Goal: Task Accomplishment & Management: Use online tool/utility

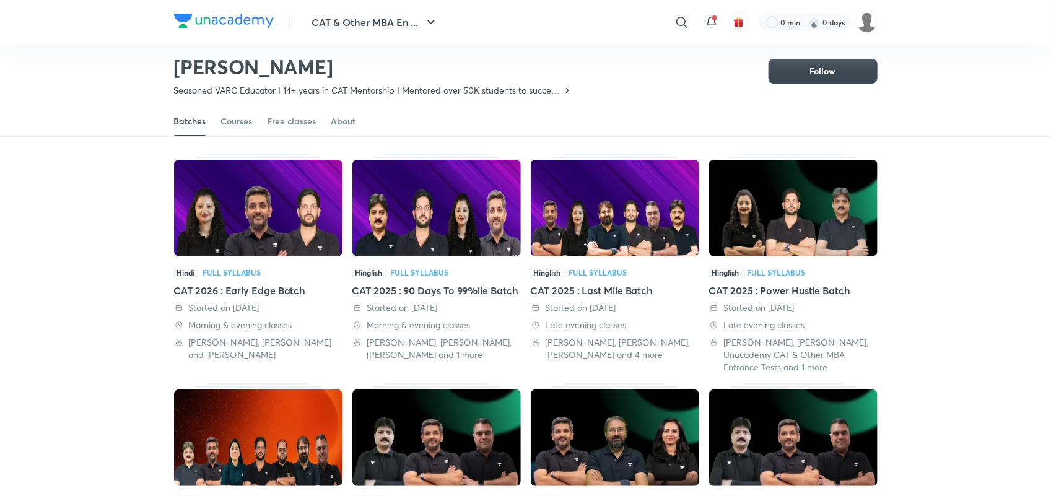
scroll to position [54, 0]
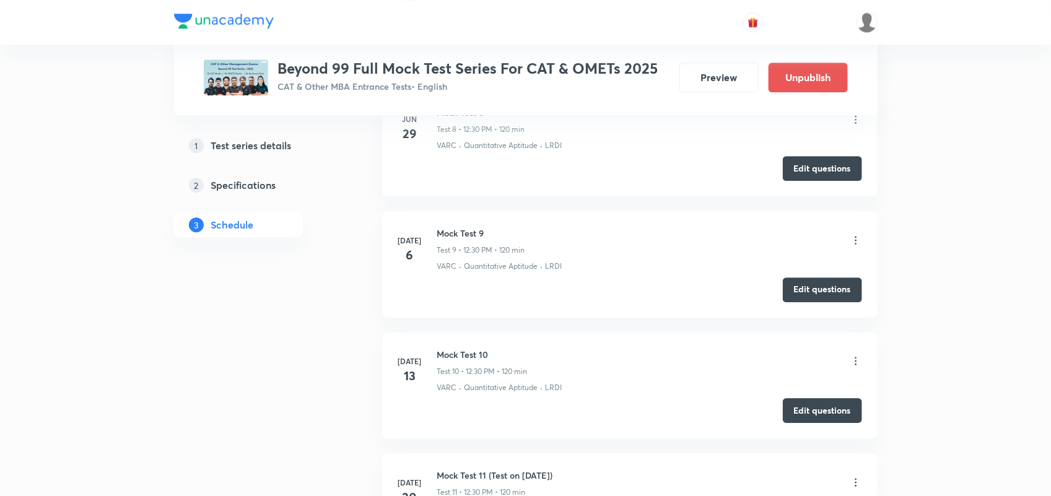
scroll to position [1487, 0]
click at [829, 292] on button "Edit questions" at bounding box center [822, 289] width 79 height 25
click at [817, 300] on button "Edit questions" at bounding box center [822, 289] width 79 height 25
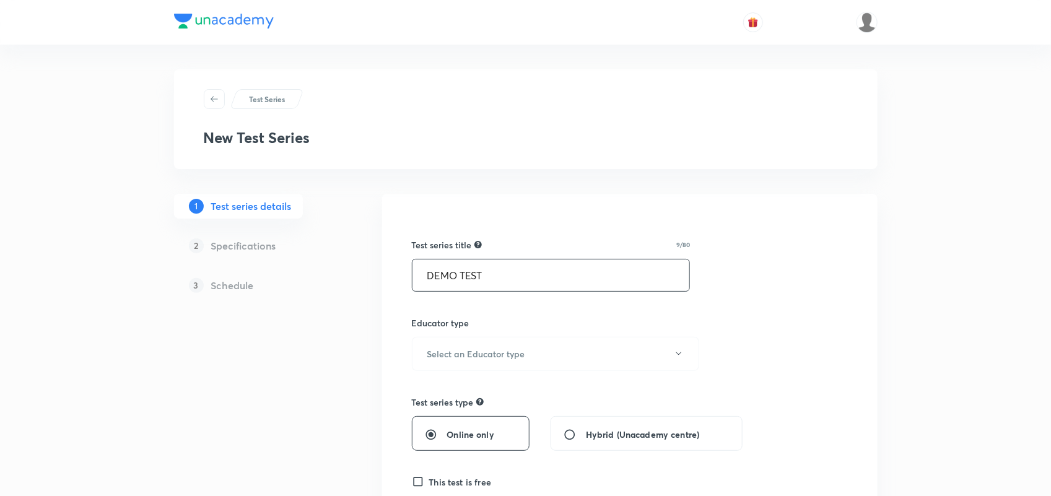
scroll to position [41, 0]
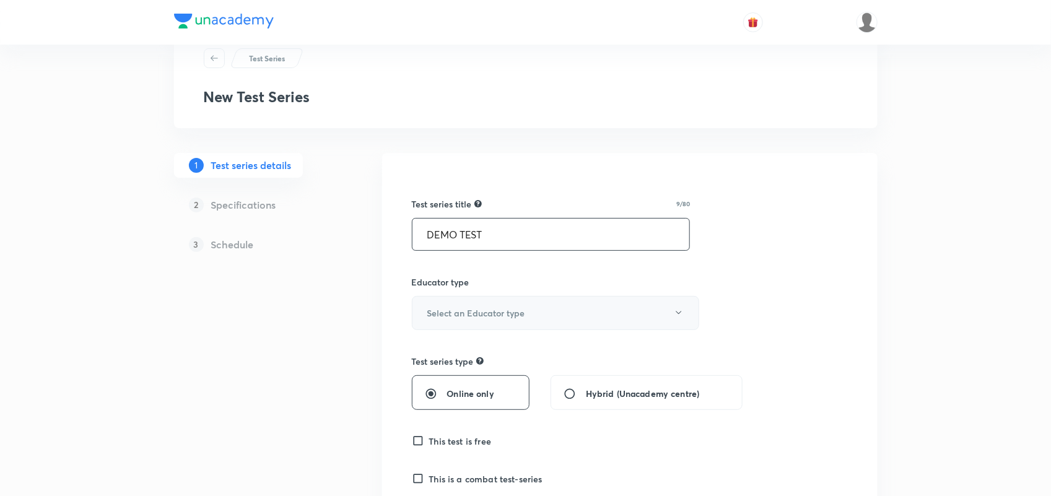
type input "DEMO TEST"
click at [495, 303] on button "Select an Educator type" at bounding box center [555, 313] width 287 height 34
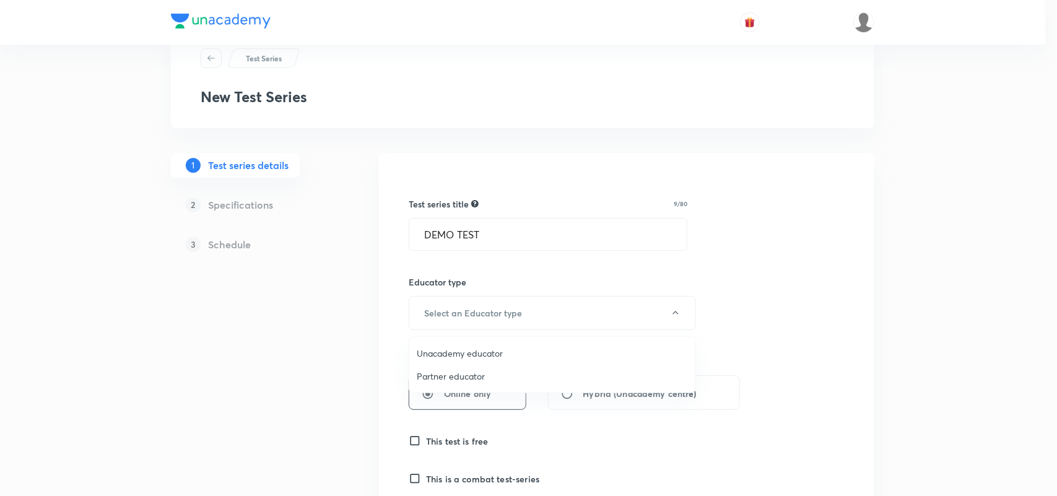
click at [472, 348] on span "Unacademy educator" at bounding box center [552, 353] width 271 height 13
radio input "false"
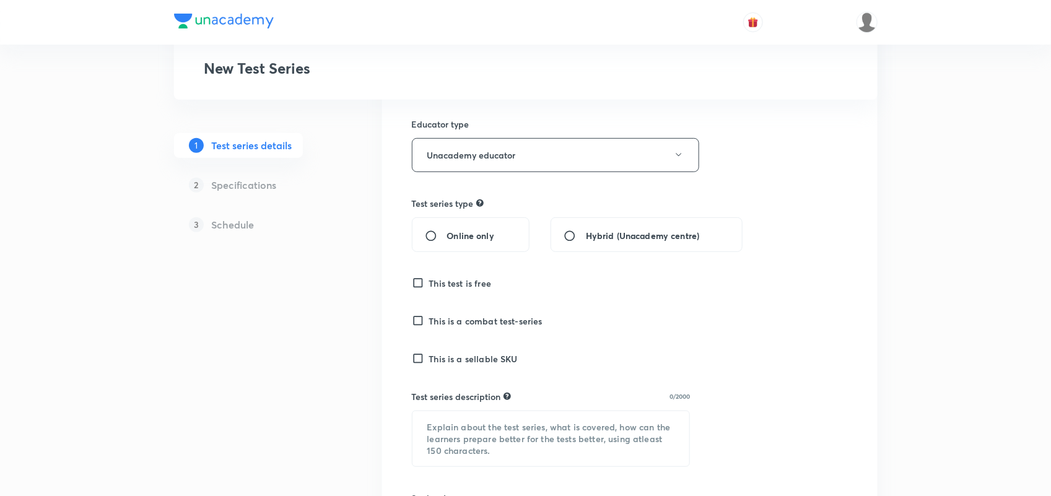
scroll to position [267, 0]
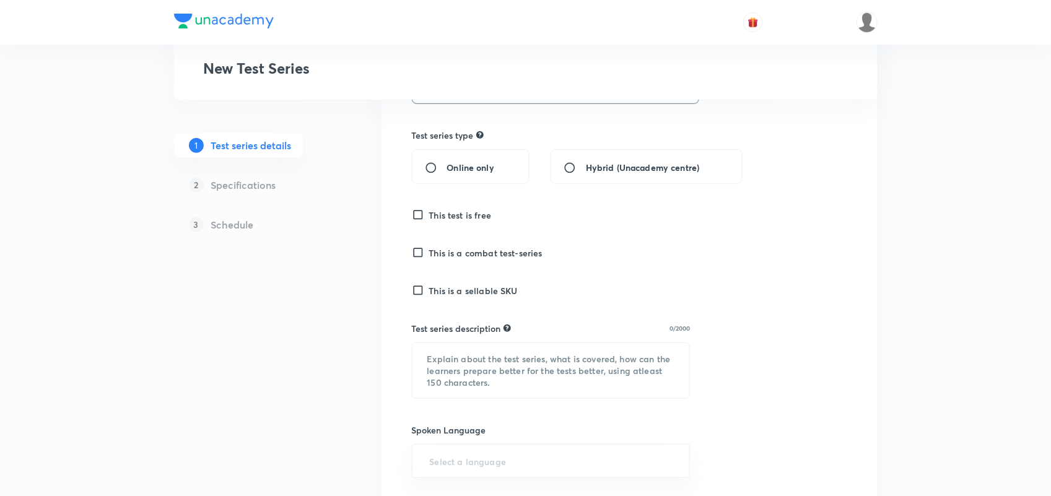
click at [466, 219] on h6 "This test is free" at bounding box center [460, 215] width 63 height 13
click at [429, 219] on input "This test is free" at bounding box center [420, 215] width 17 height 12
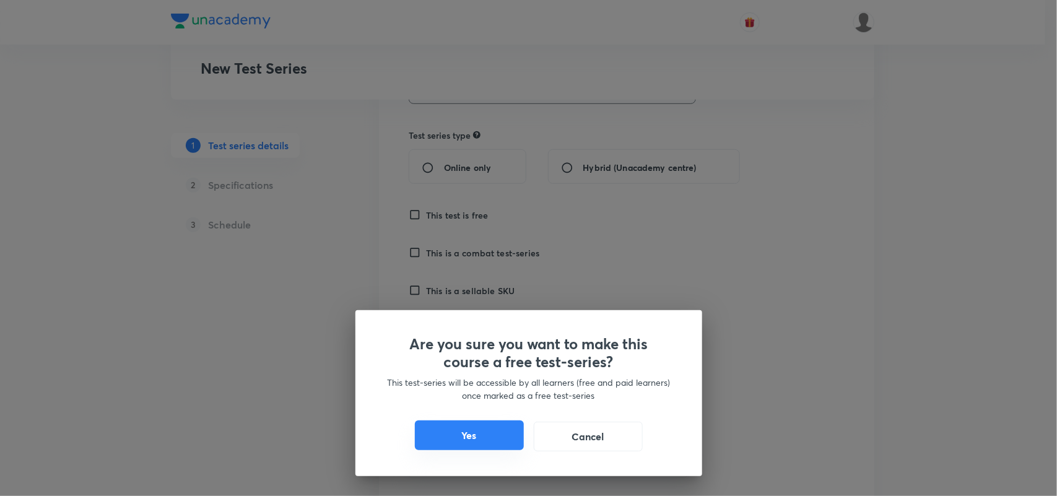
click at [493, 444] on button "Yes" at bounding box center [469, 435] width 109 height 30
checkbox input "true"
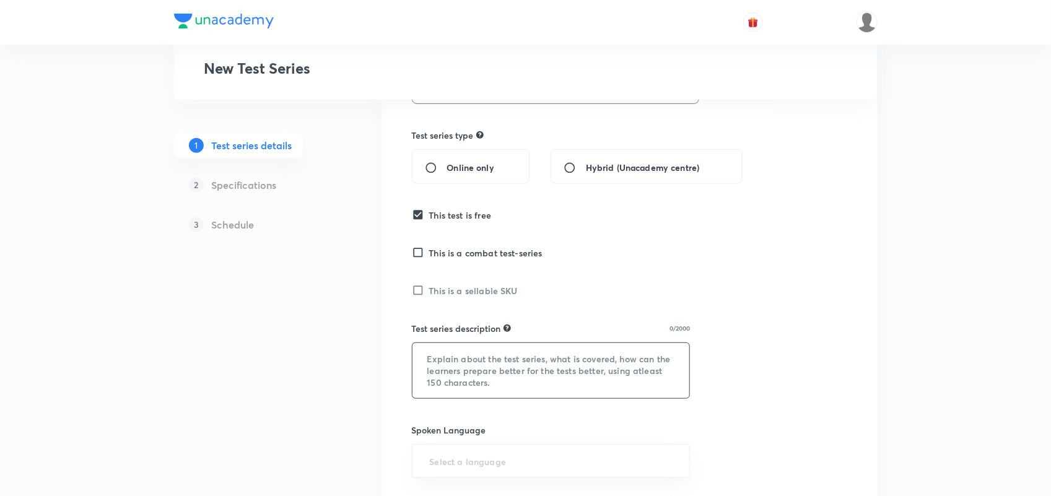
click at [476, 373] on textarea at bounding box center [550, 370] width 277 height 55
drag, startPoint x: 458, startPoint y: 357, endPoint x: 508, endPoint y: 363, distance: 49.9
click at [508, 363] on textarea "DEMO DEMO" at bounding box center [550, 370] width 277 height 55
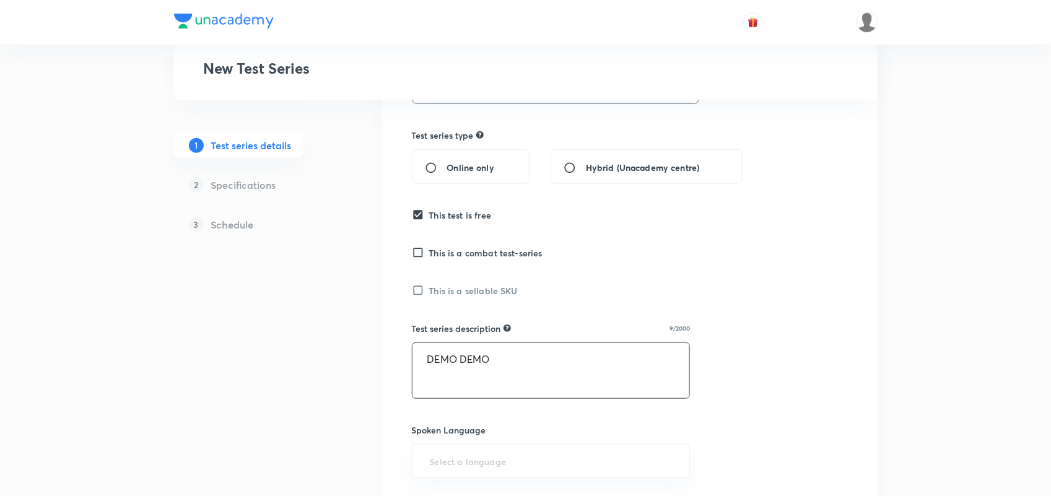
paste textarea "DEMO"
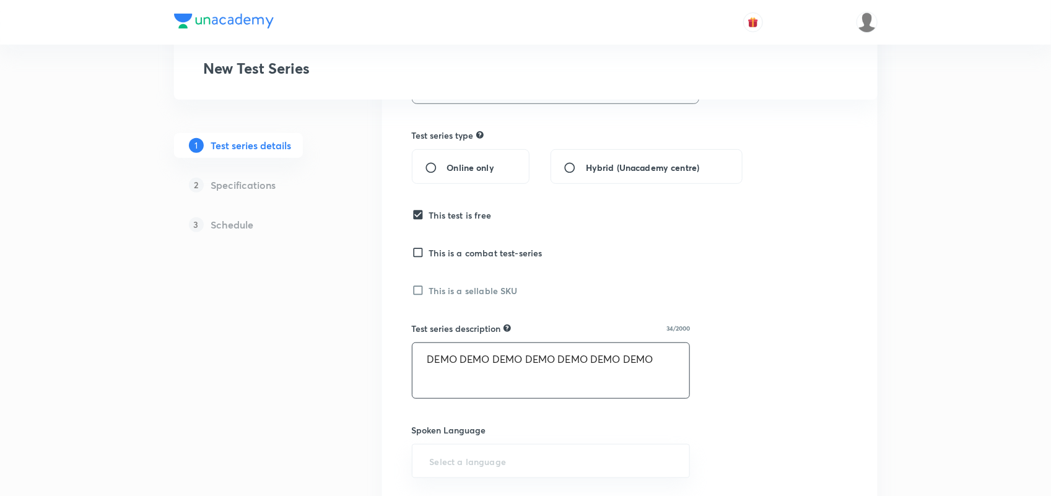
paste textarea "DEMO"
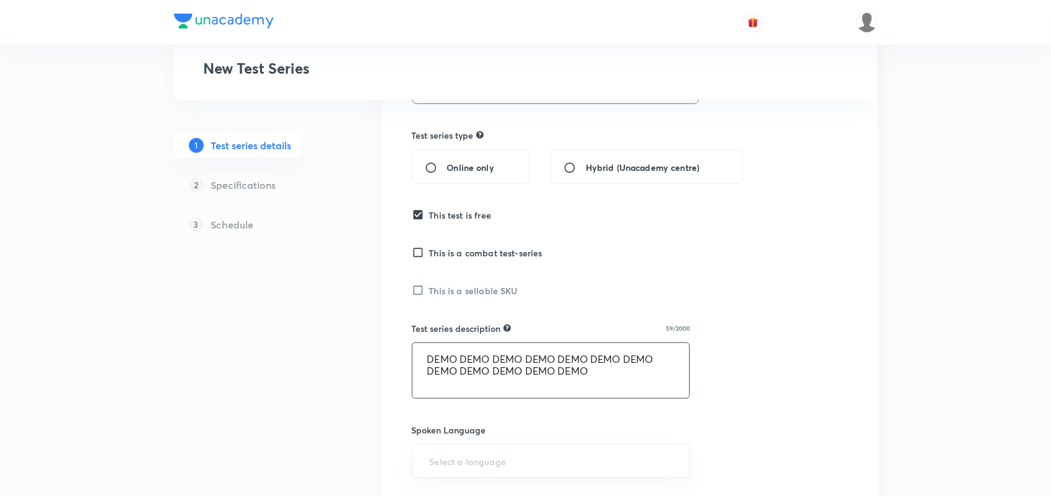
paste textarea "DEMO"
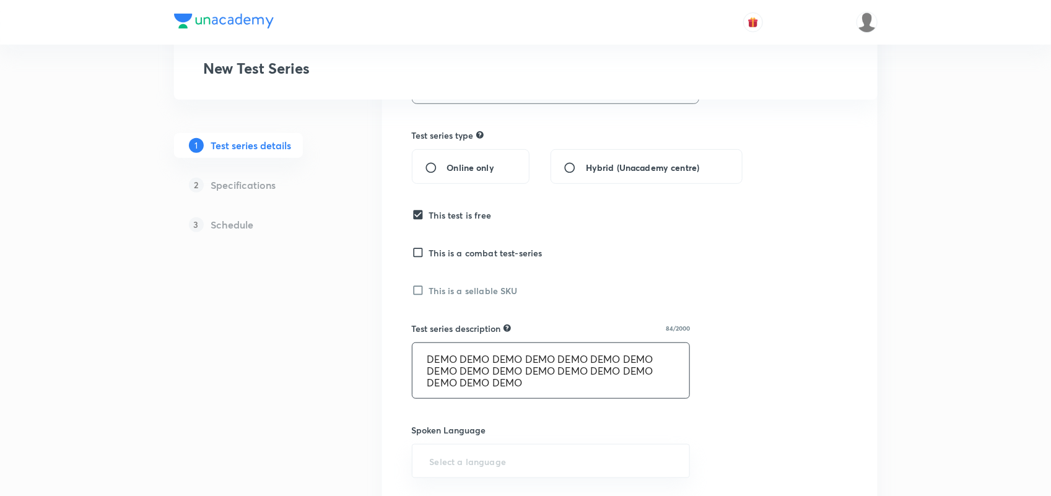
paste textarea "DEMO"
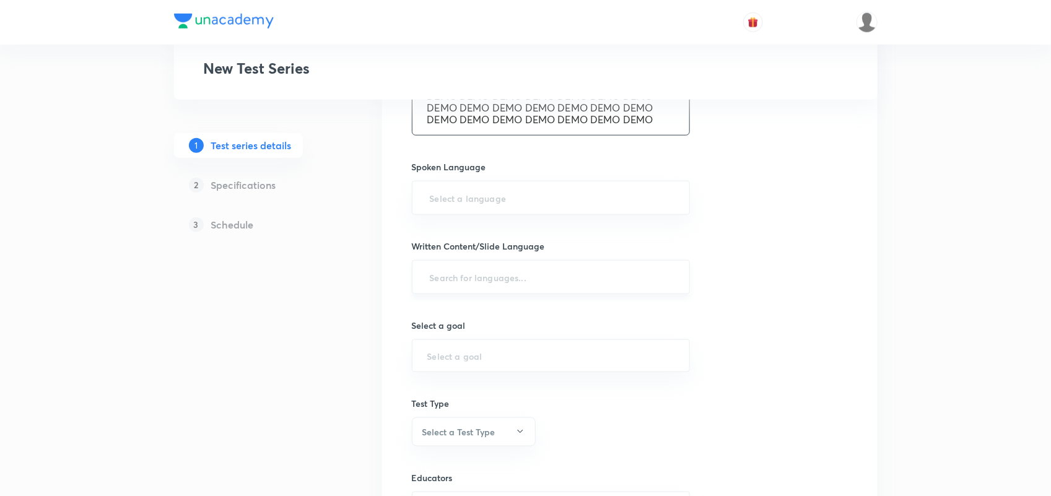
scroll to position [541, 0]
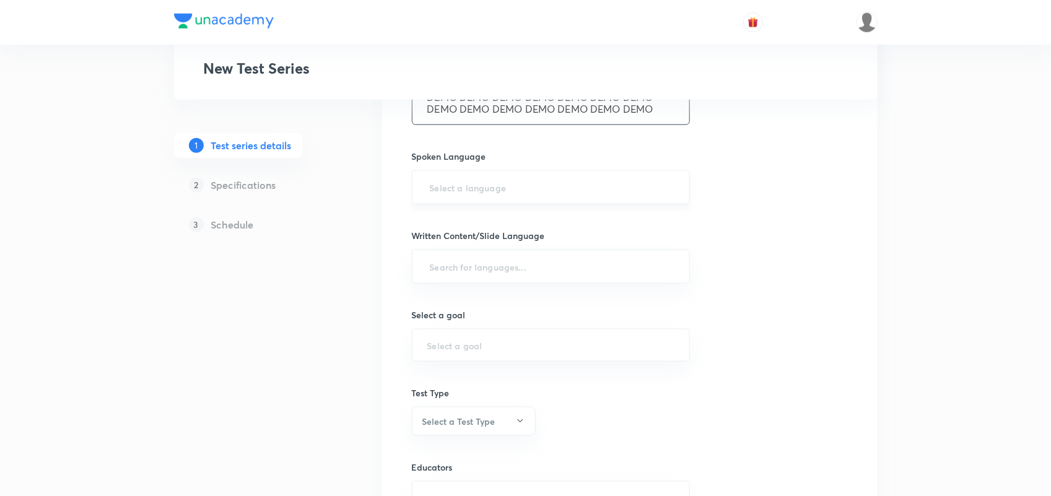
type textarea "DEMO DEMO DEMO DEMO DEMO DEMO DEMO DEMO DEMO DEMO DEMO DEMO DEMO DEMO DEMO DEMO…"
click at [491, 193] on input "text" at bounding box center [551, 187] width 248 height 23
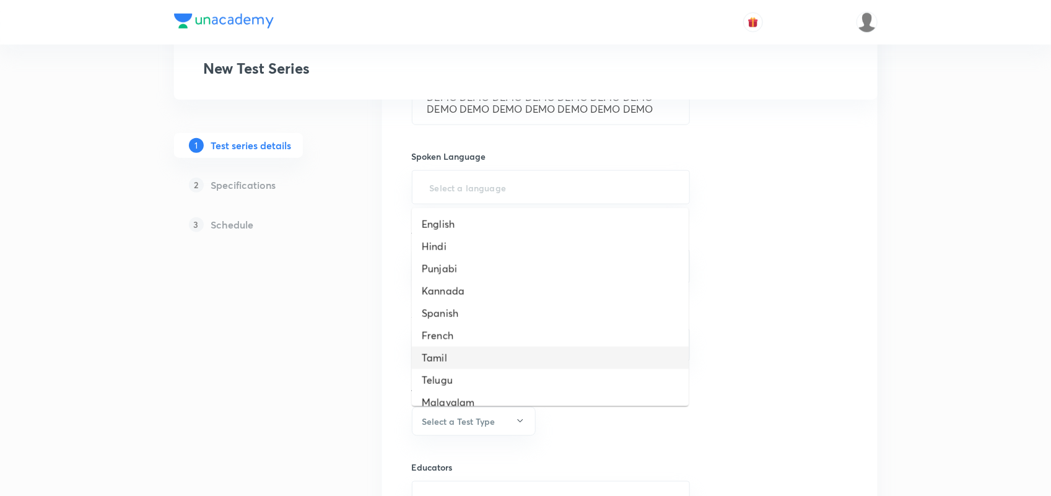
scroll to position [323, 0]
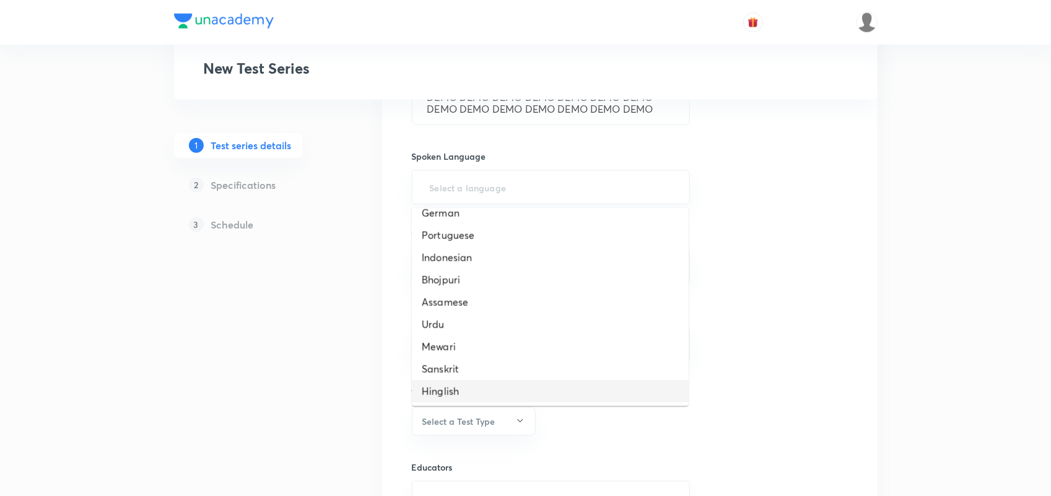
click at [440, 392] on li "Hinglish" at bounding box center [550, 391] width 277 height 22
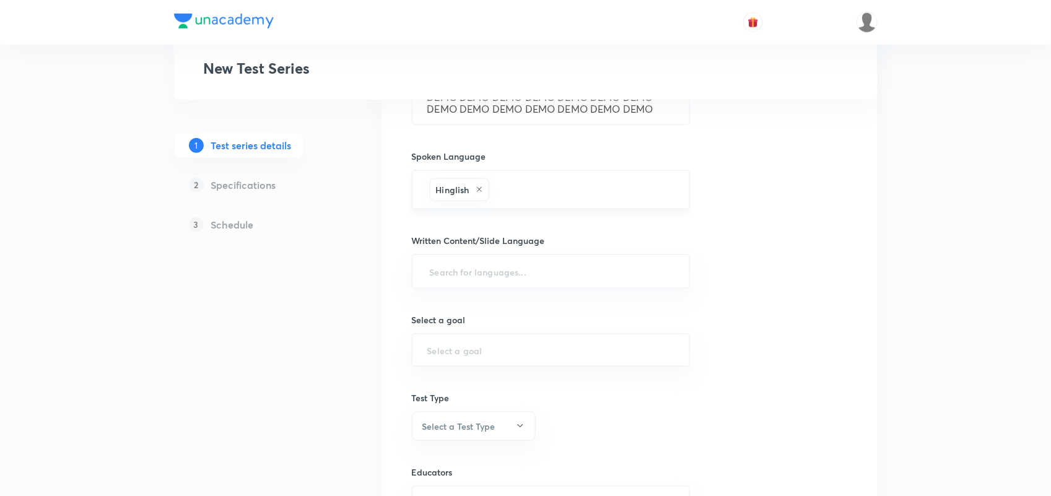
click at [481, 187] on icon at bounding box center [479, 189] width 7 height 7
click at [481, 187] on input "text" at bounding box center [551, 187] width 248 height 23
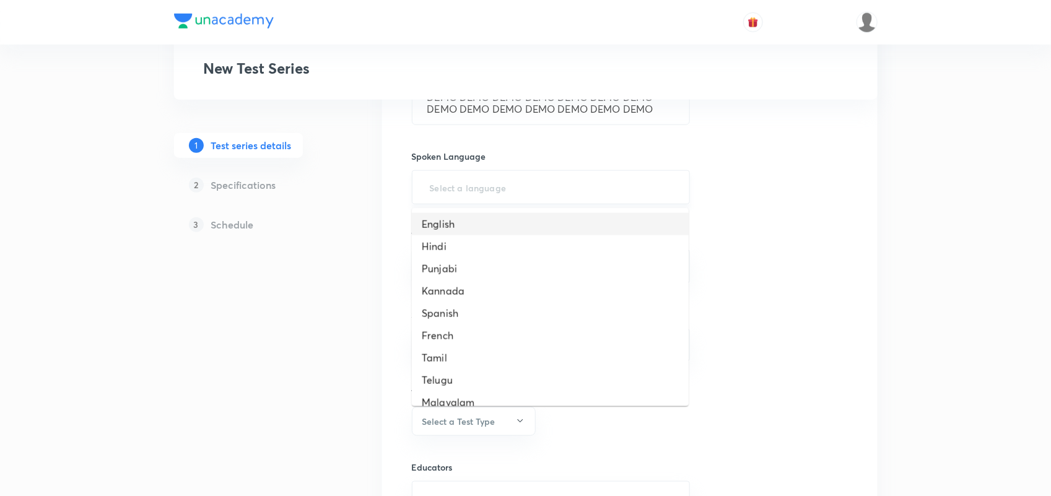
click at [453, 222] on li "English" at bounding box center [550, 224] width 277 height 22
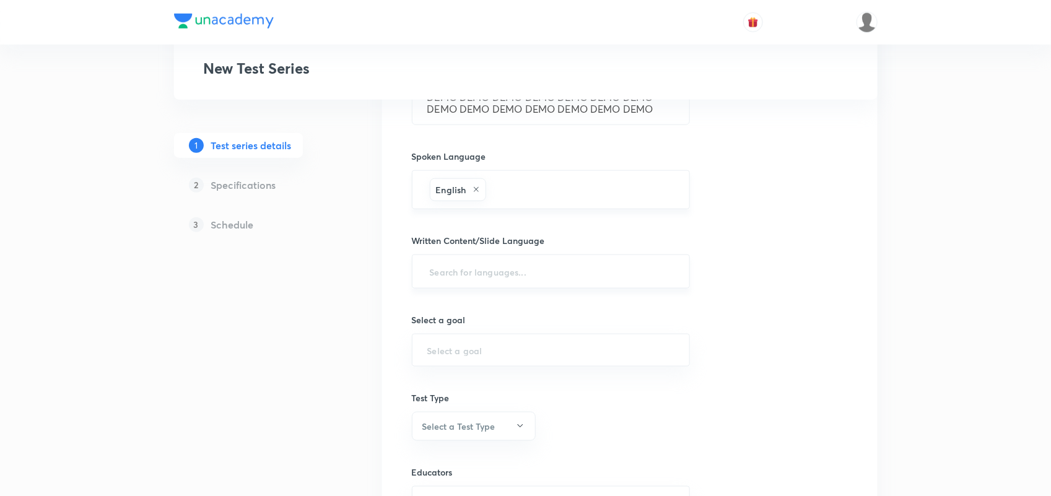
click at [480, 280] on input "text" at bounding box center [551, 271] width 248 height 23
click at [448, 307] on h6 "English" at bounding box center [437, 308] width 30 height 13
click at [471, 355] on input "text" at bounding box center [551, 355] width 248 height 12
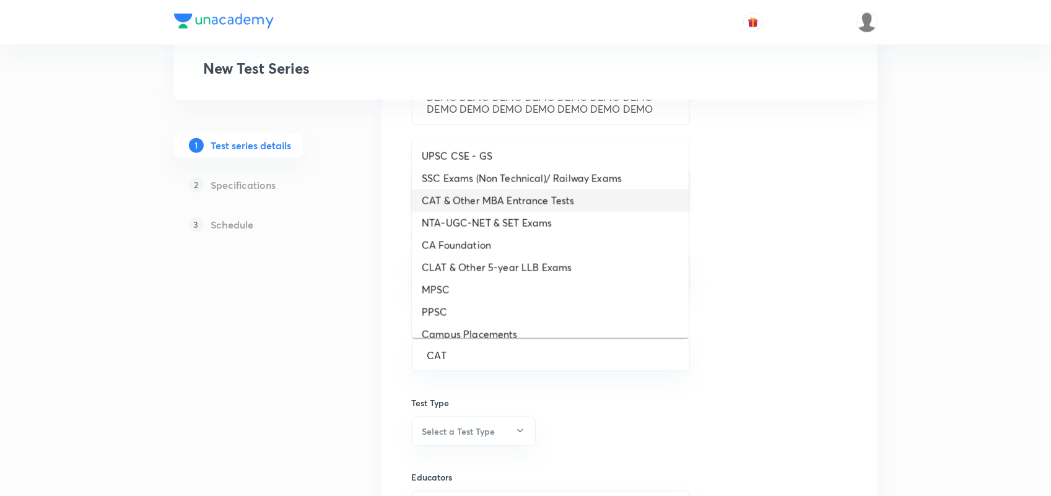
click at [489, 201] on li "CAT & Other MBA Entrance Tests" at bounding box center [550, 200] width 277 height 22
type input "CAT & Other MBA Entrance Tests"
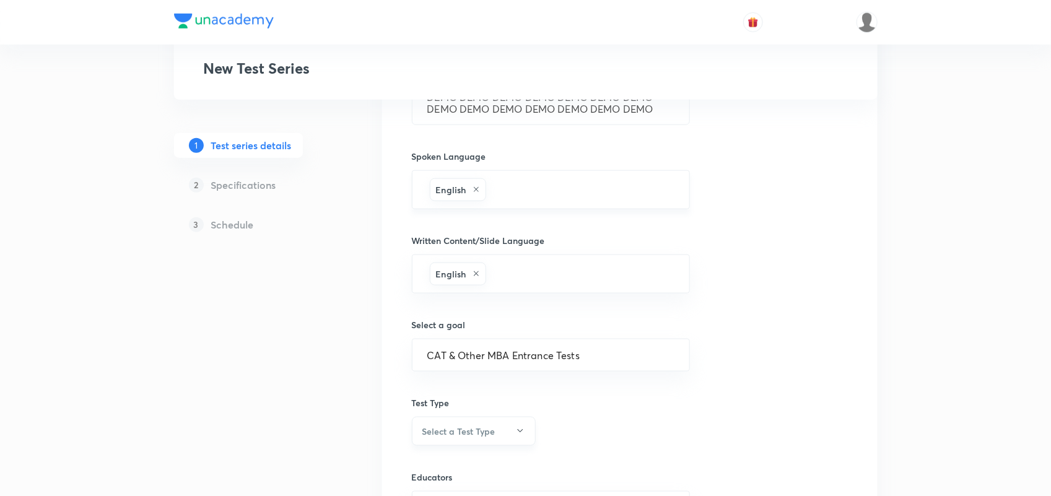
scroll to position [686, 0]
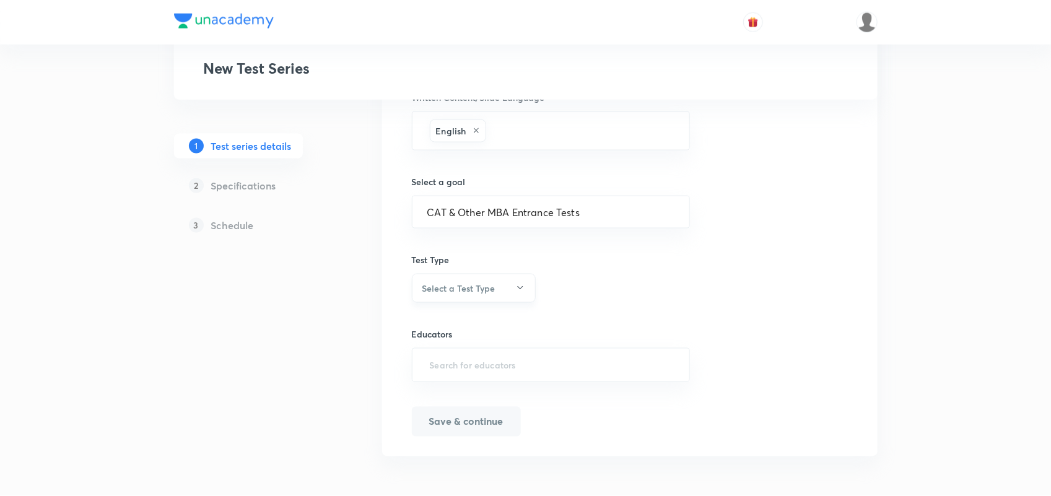
click at [500, 292] on button "Select a Test Type" at bounding box center [474, 288] width 124 height 29
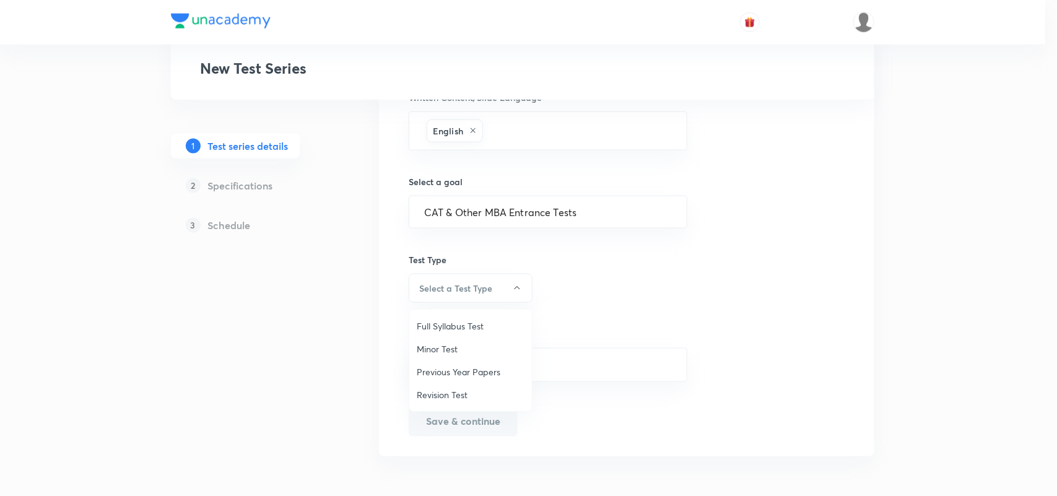
click at [456, 324] on span "Full Syllabus Test" at bounding box center [471, 326] width 108 height 13
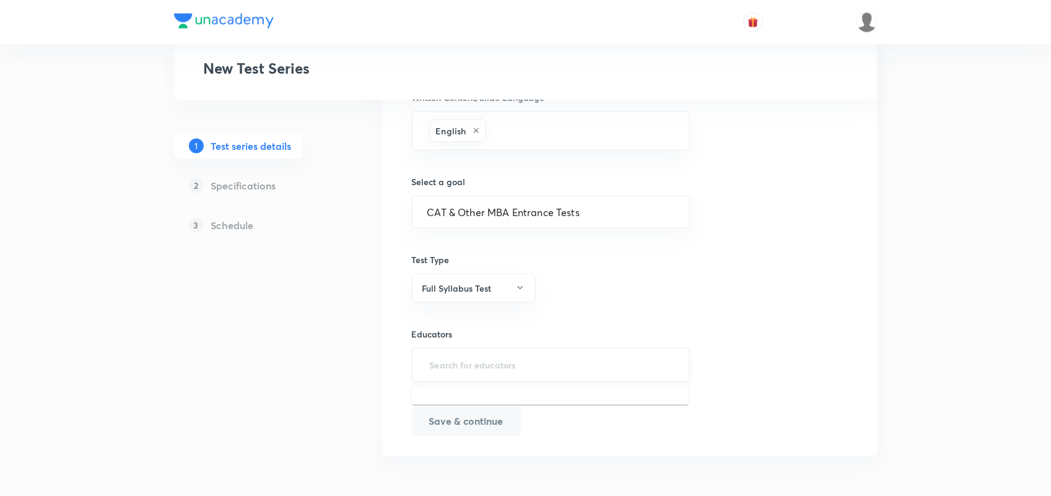
click at [521, 372] on input "text" at bounding box center [551, 365] width 248 height 23
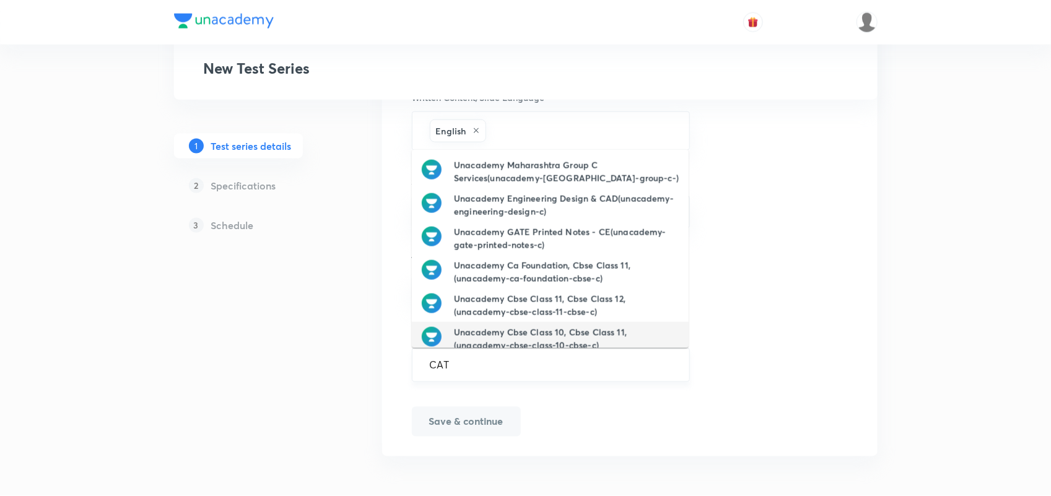
type input "CAT"
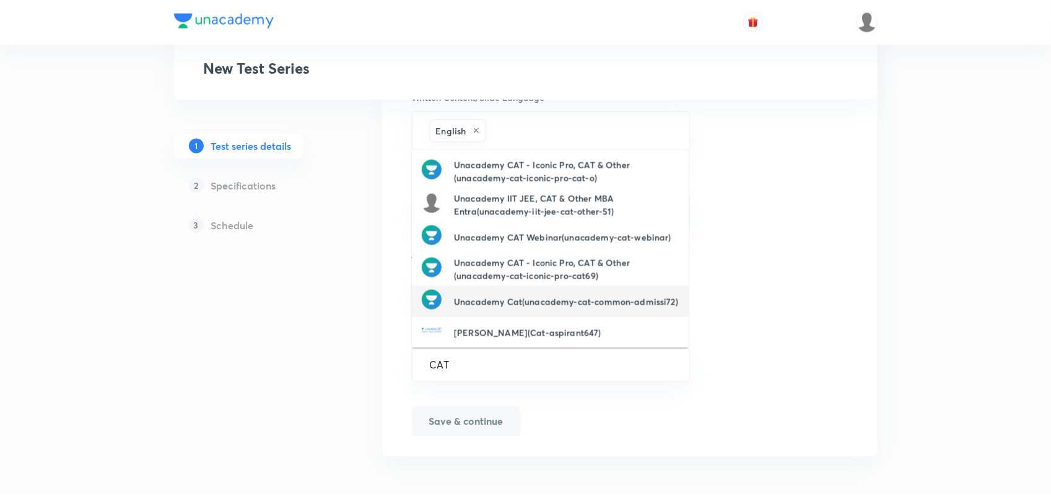
click at [528, 296] on h6 "Unacademy Cat(unacademy-cat-common-admissi72)" at bounding box center [566, 301] width 224 height 13
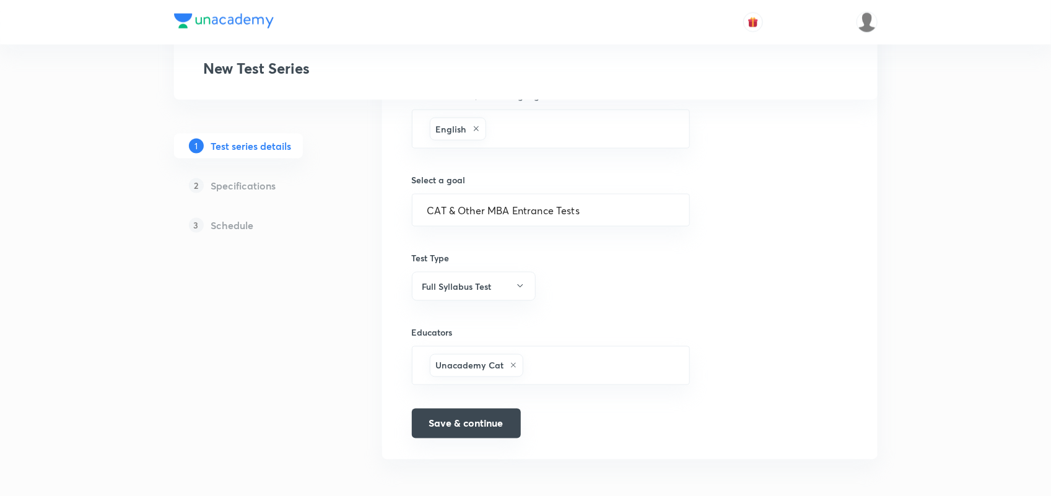
click at [482, 431] on button "Save & continue" at bounding box center [466, 424] width 109 height 30
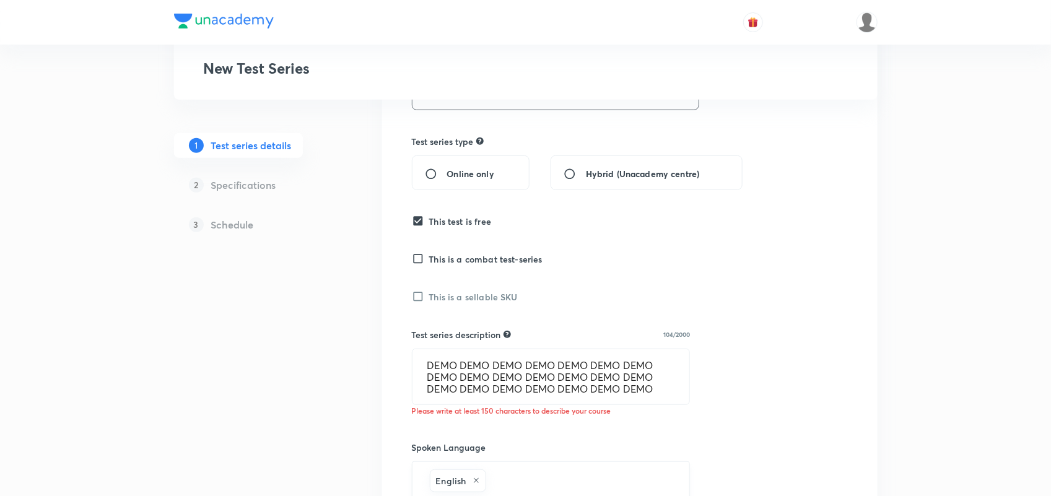
scroll to position [264, 0]
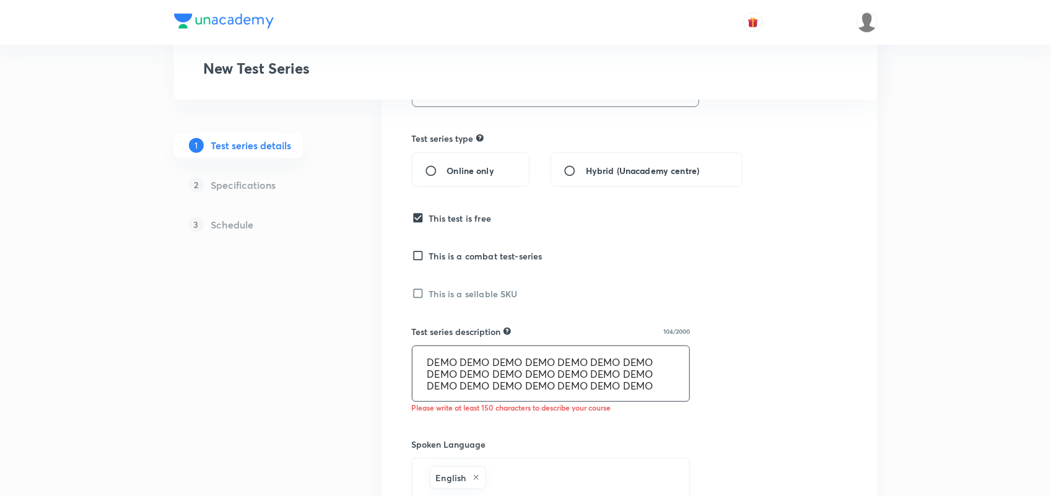
click at [658, 380] on textarea "DEMO DEMO DEMO DEMO DEMO DEMO DEMO DEMO DEMO DEMO DEMO DEMO DEMO DEMO DEMO DEMO…" at bounding box center [550, 373] width 277 height 55
paste textarea "DEMO"
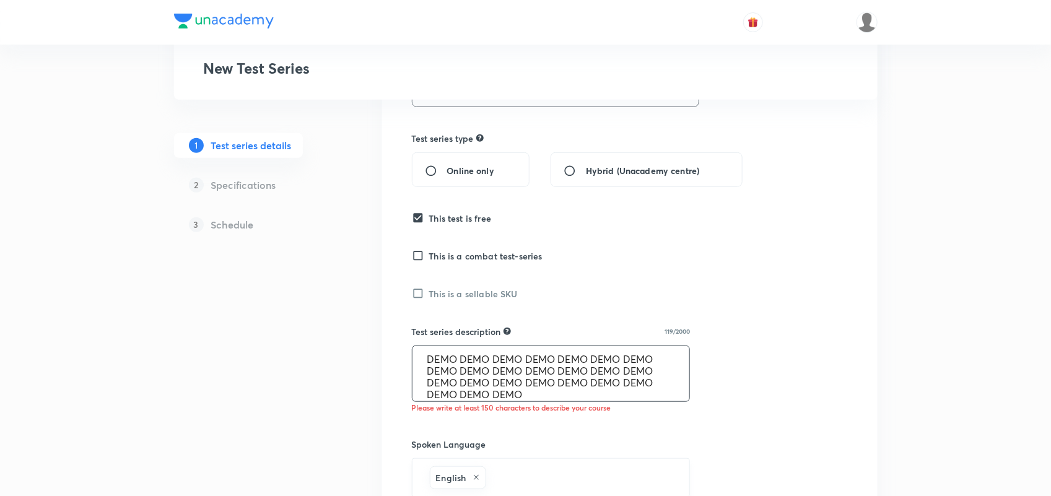
paste textarea "DEMO"
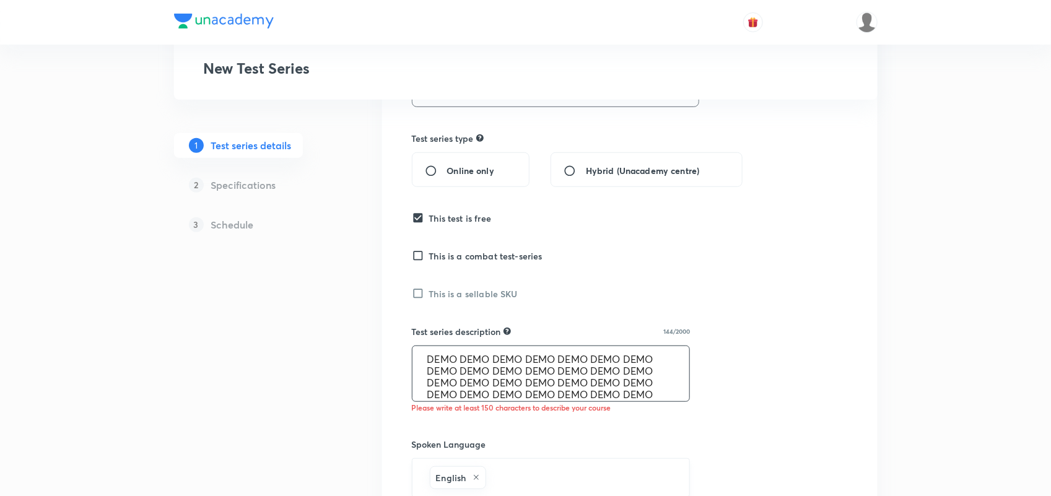
scroll to position [14, 0]
paste textarea "DEMO"
paste
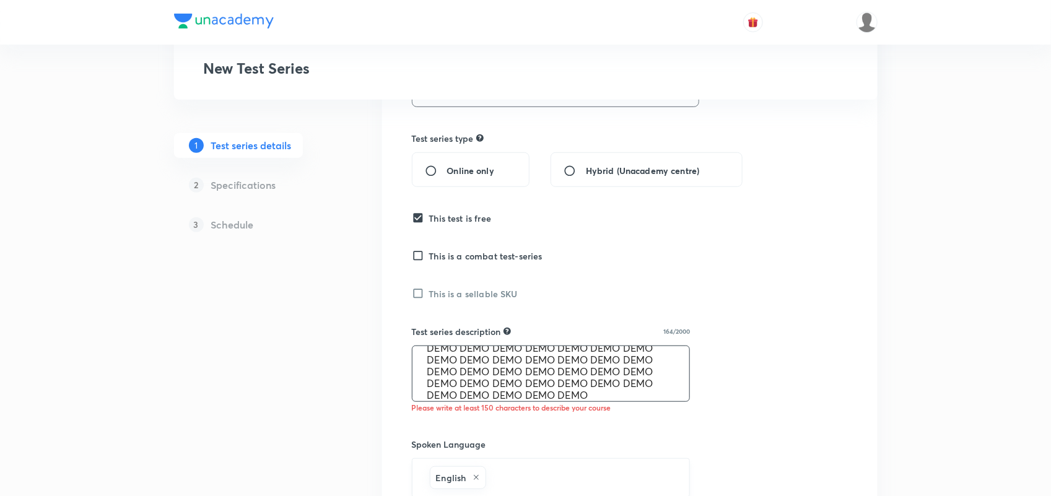
scroll to position [23, 0]
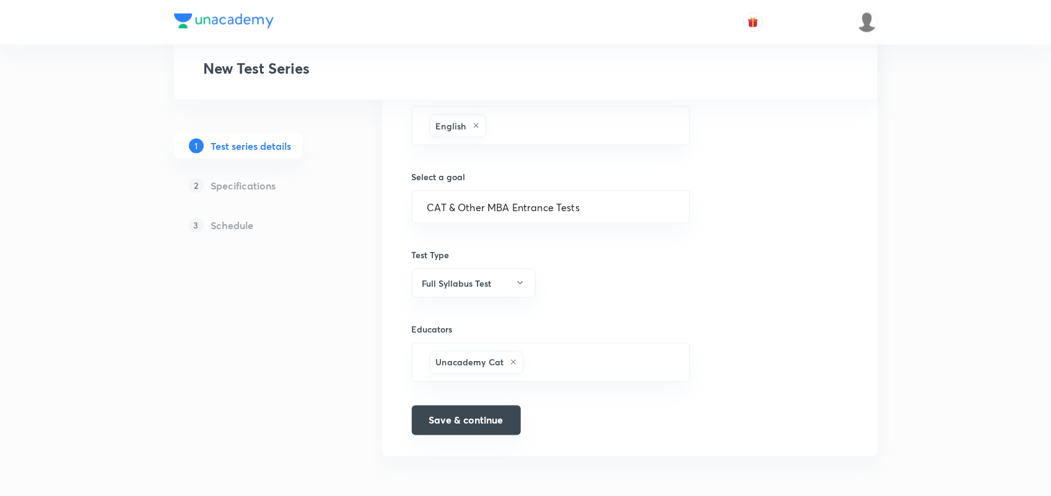
type textarea "DEMO DEMO DEMO DEMO DEMO DEMO DEMO DEMO DEMO DEMO DEMO DEMO DEMO DEMO DEMO DEMO…"
click at [494, 412] on button "Save & continue" at bounding box center [466, 421] width 109 height 30
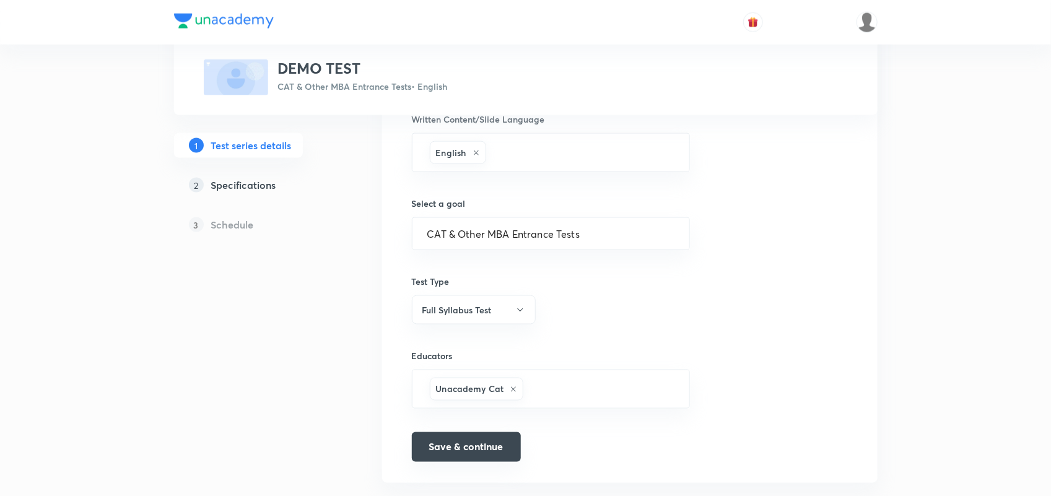
scroll to position [718, 0]
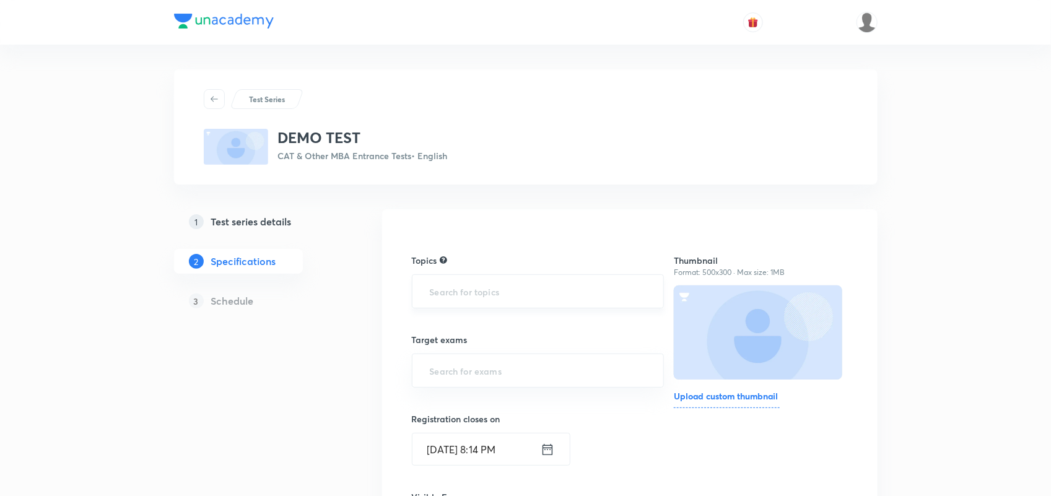
click at [463, 288] on input "text" at bounding box center [538, 291] width 222 height 23
type input "C"
type input "VARC"
click at [484, 330] on li "Verbal Ability and RC -> VARC" at bounding box center [537, 327] width 251 height 22
type input "LRDI"
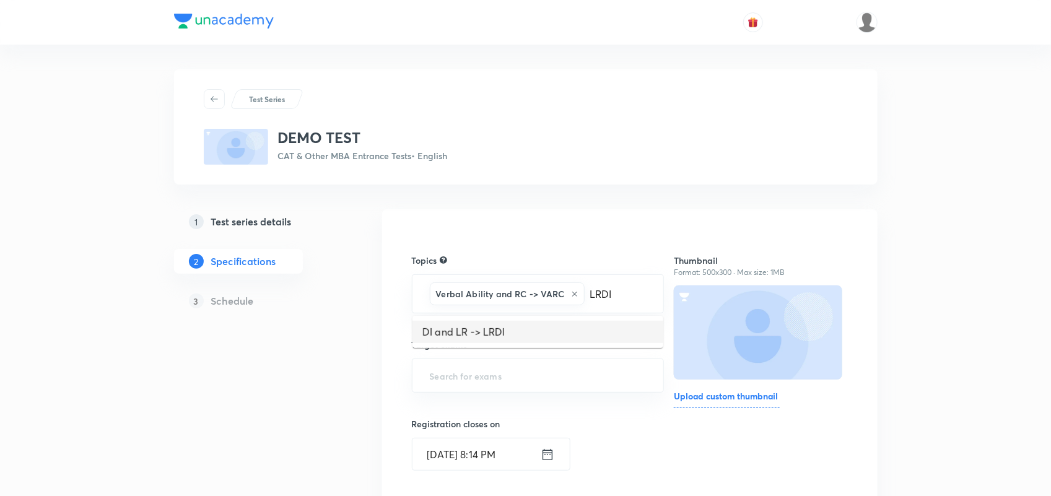
click at [508, 332] on li "DI and LR -> LRDI" at bounding box center [537, 332] width 251 height 22
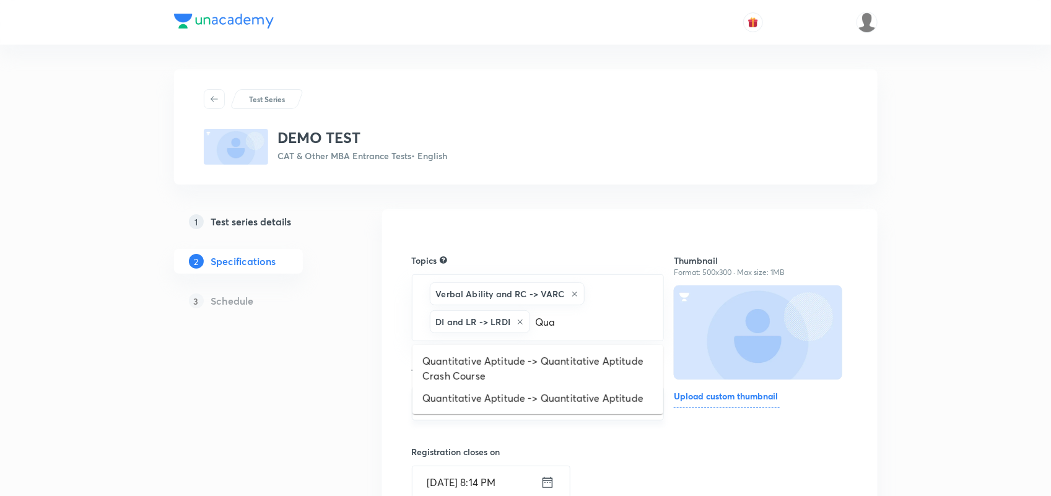
click at [565, 419] on div "​" at bounding box center [538, 403] width 253 height 34
type input "Qua"
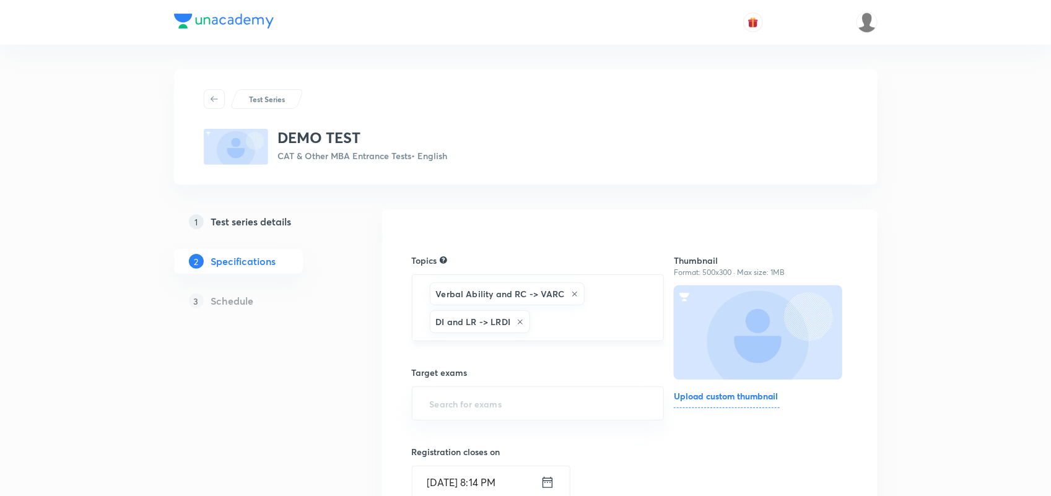
click at [552, 330] on input "text" at bounding box center [591, 321] width 116 height 23
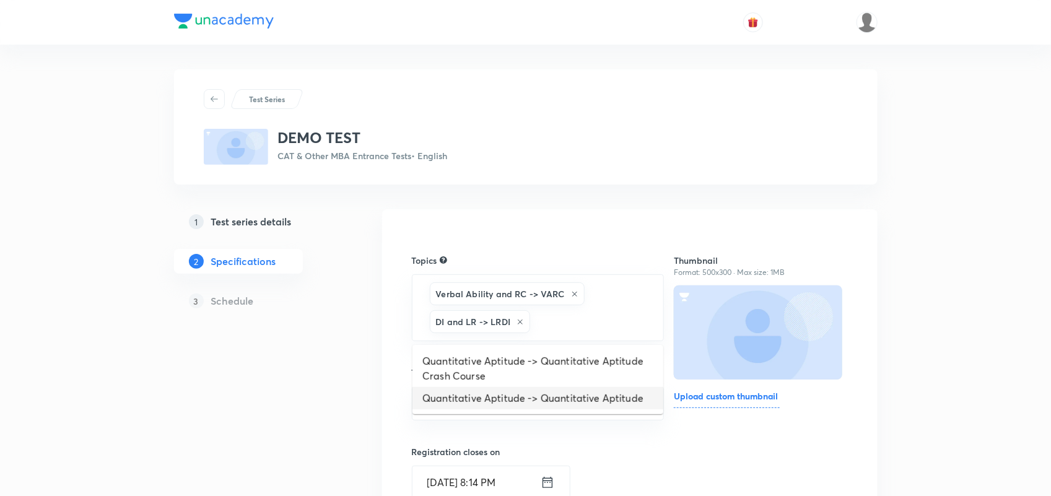
click at [543, 394] on li "Quantitative Aptitude -> Quantitative Aptitude" at bounding box center [537, 398] width 251 height 22
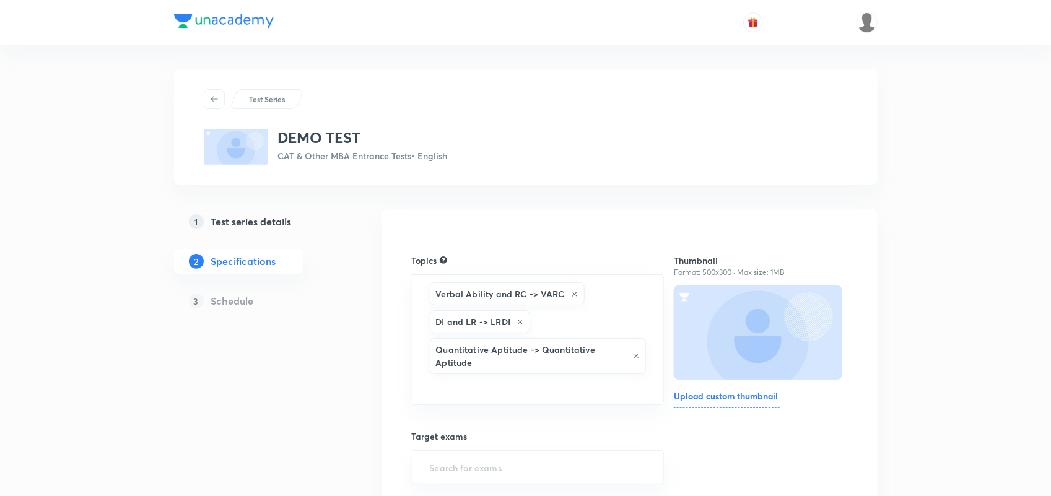
scroll to position [124, 0]
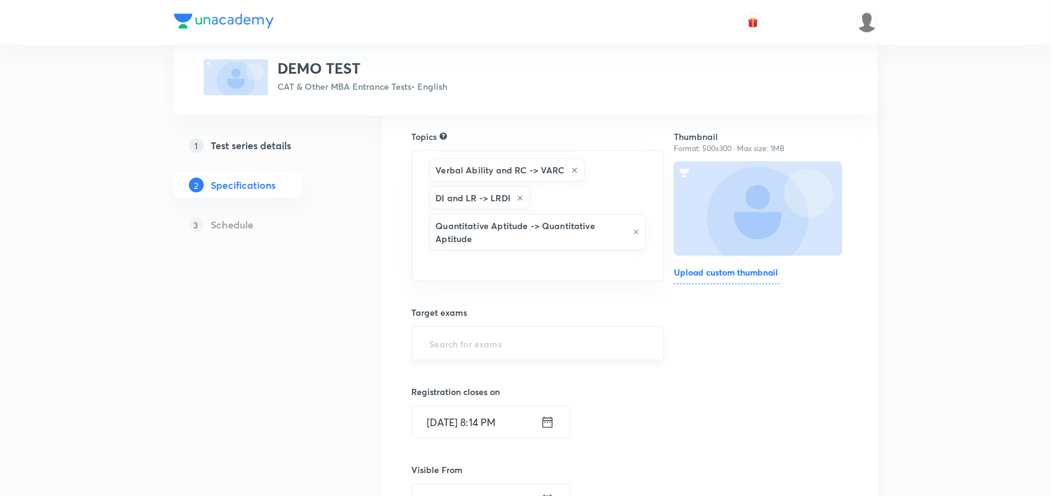
click at [472, 337] on input "text" at bounding box center [538, 343] width 222 height 23
type input "CAT"
click at [455, 398] on li "CAT 2025" at bounding box center [537, 403] width 251 height 22
type input "V"
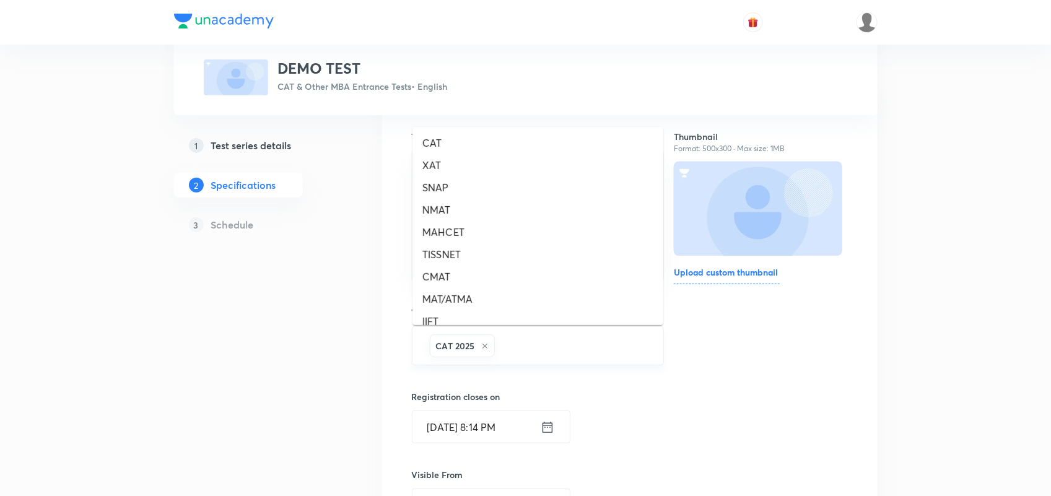
type input "O"
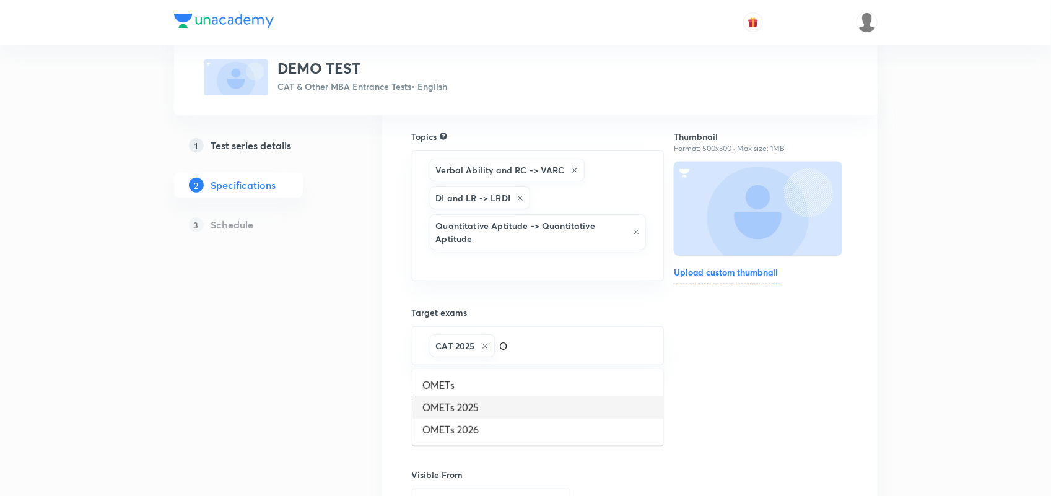
click at [480, 406] on li "OMETs 2025" at bounding box center [537, 407] width 251 height 22
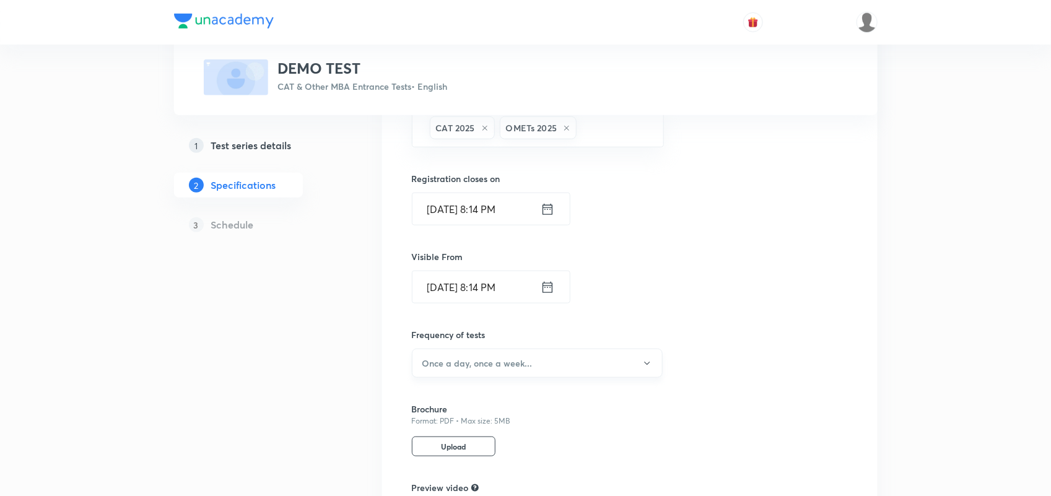
scroll to position [497, 0]
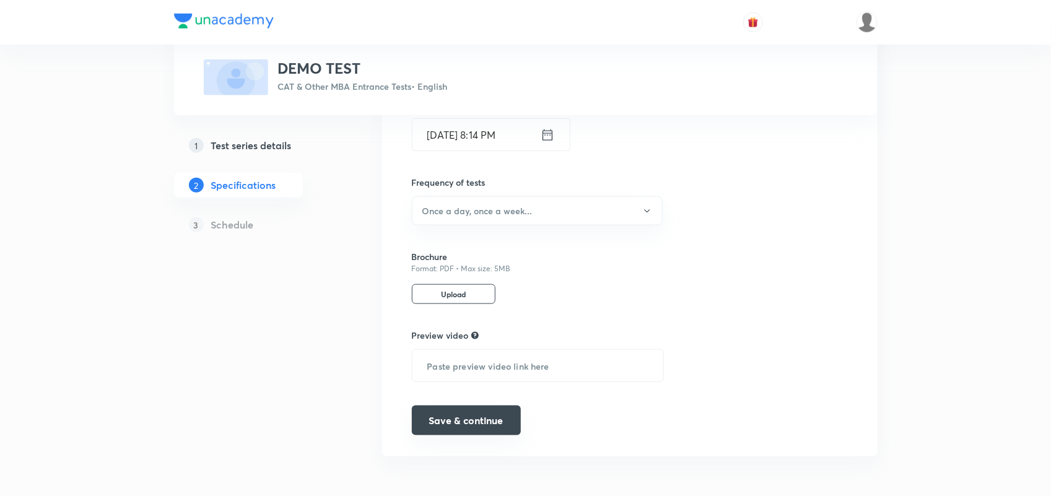
click at [490, 416] on button "Save & continue" at bounding box center [466, 421] width 109 height 30
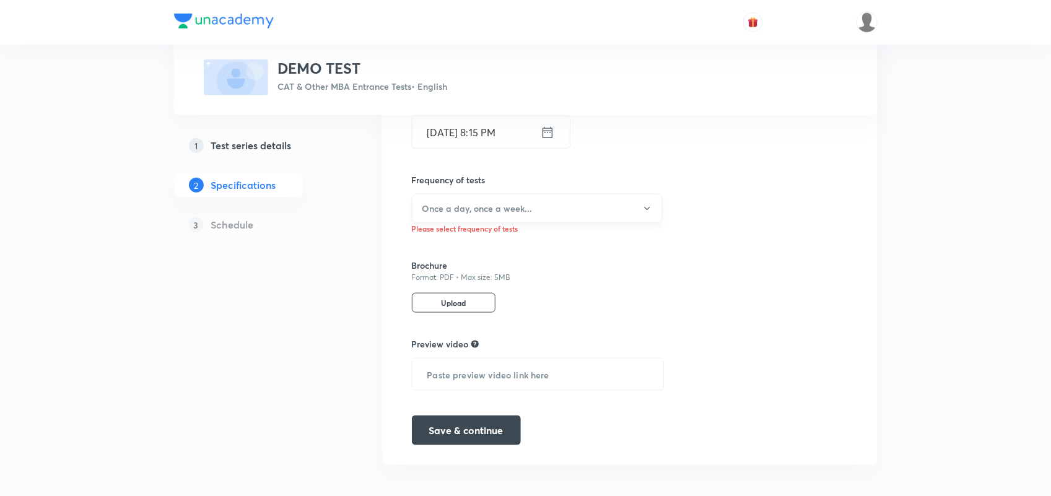
click at [493, 212] on h6 "Once a day, once a week..." at bounding box center [477, 208] width 110 height 13
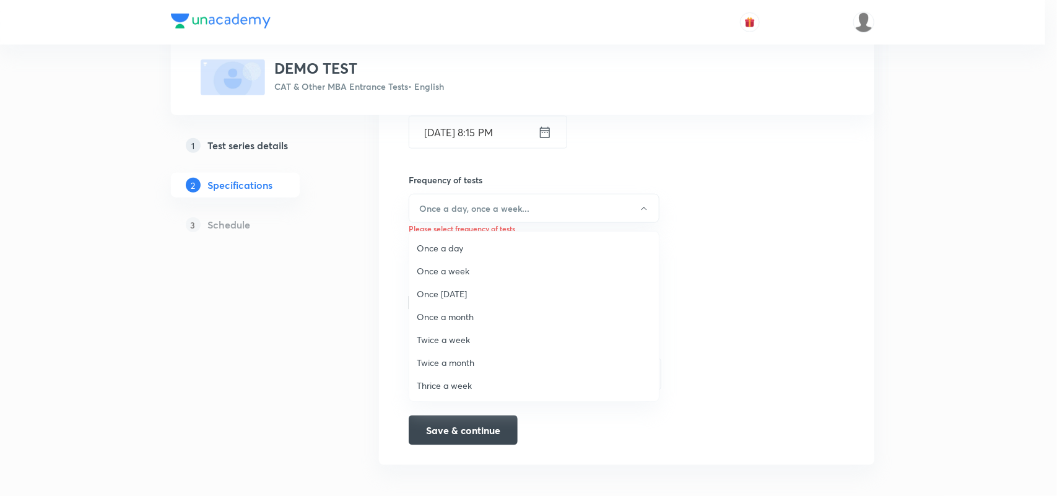
click at [449, 243] on span "Once a day" at bounding box center [534, 248] width 235 height 13
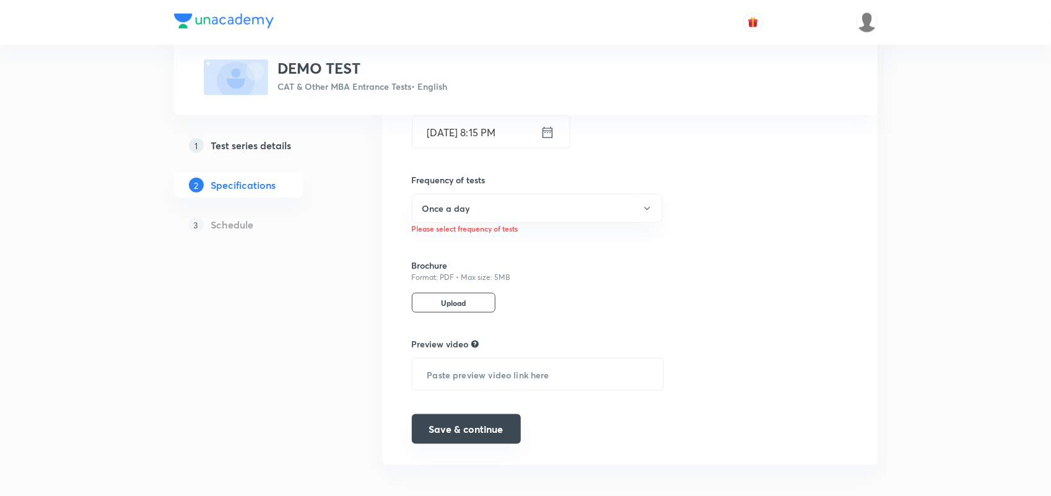
click at [452, 441] on button "Save & continue" at bounding box center [466, 429] width 109 height 30
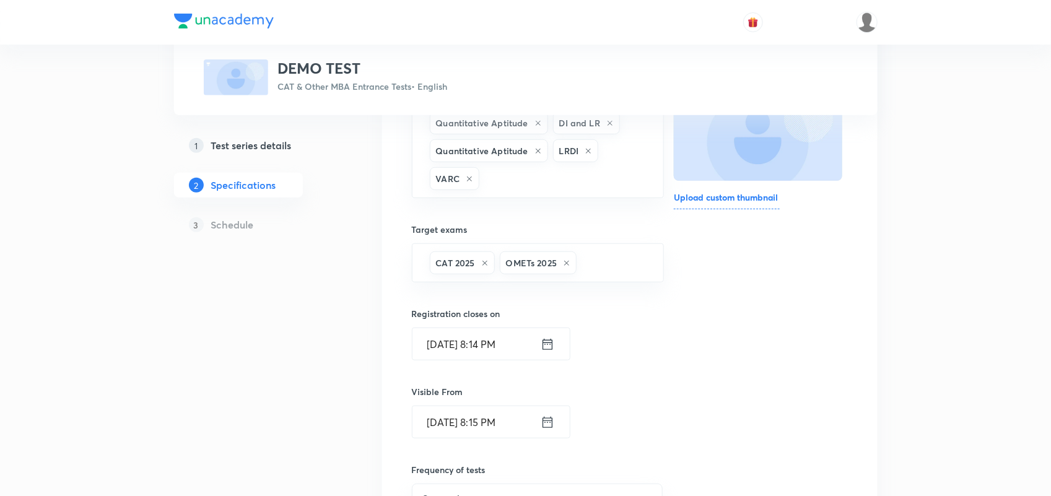
scroll to position [0, 0]
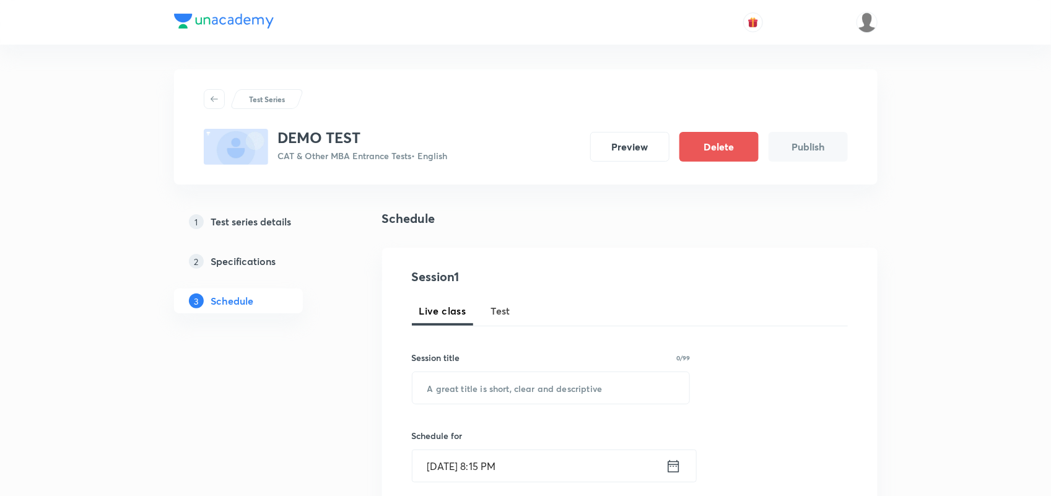
click at [497, 310] on span "Test" at bounding box center [501, 310] width 20 height 15
click at [505, 378] on input "text" at bounding box center [550, 388] width 277 height 32
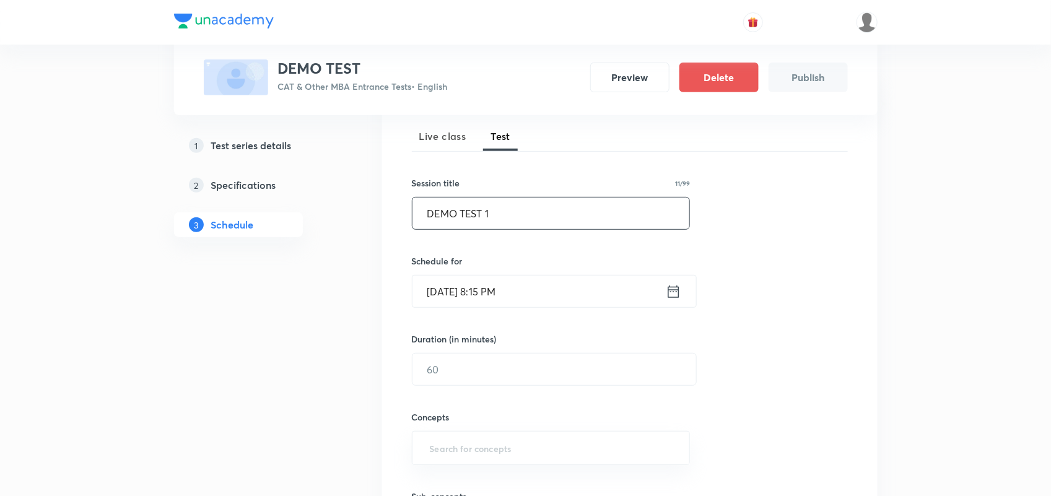
scroll to position [207, 0]
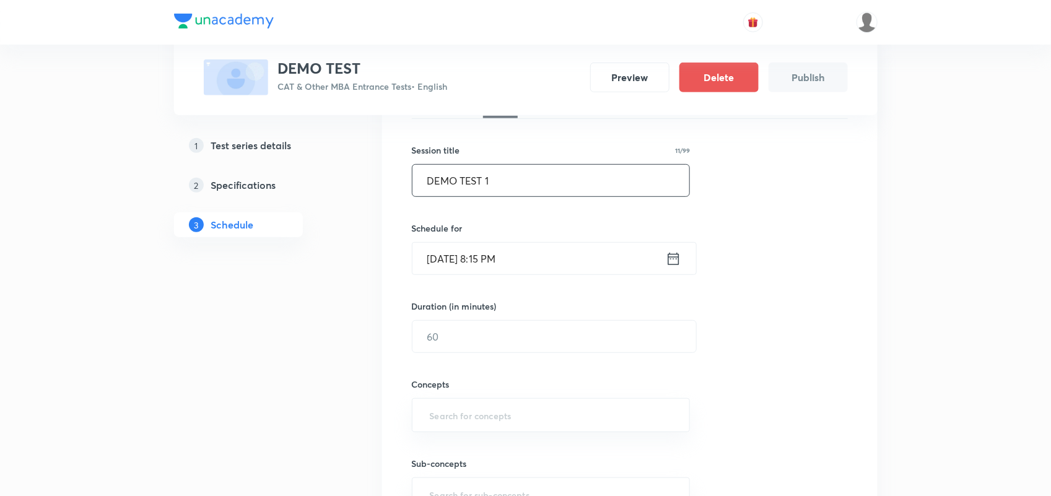
type input "DEMO TEST 1"
click at [670, 258] on icon at bounding box center [673, 258] width 11 height 12
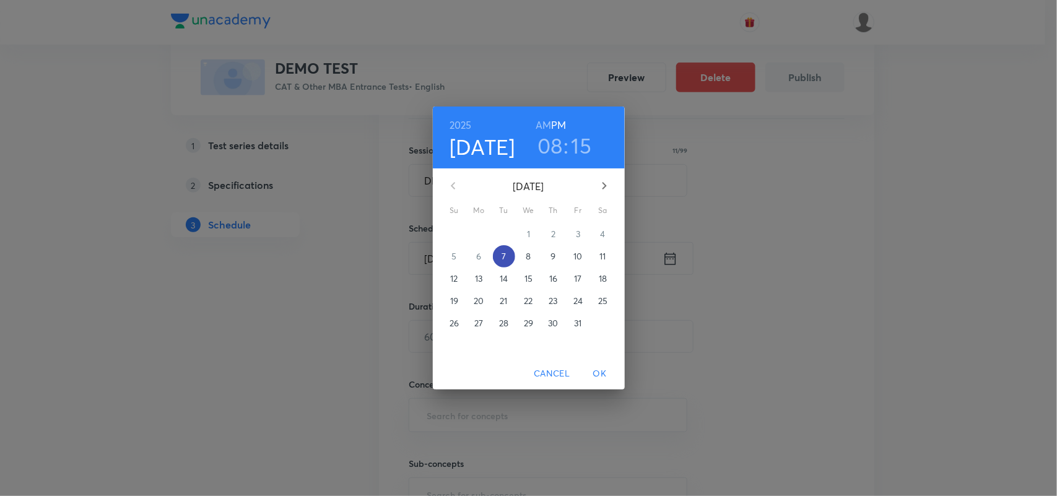
click at [503, 258] on p "7" at bounding box center [504, 256] width 4 height 12
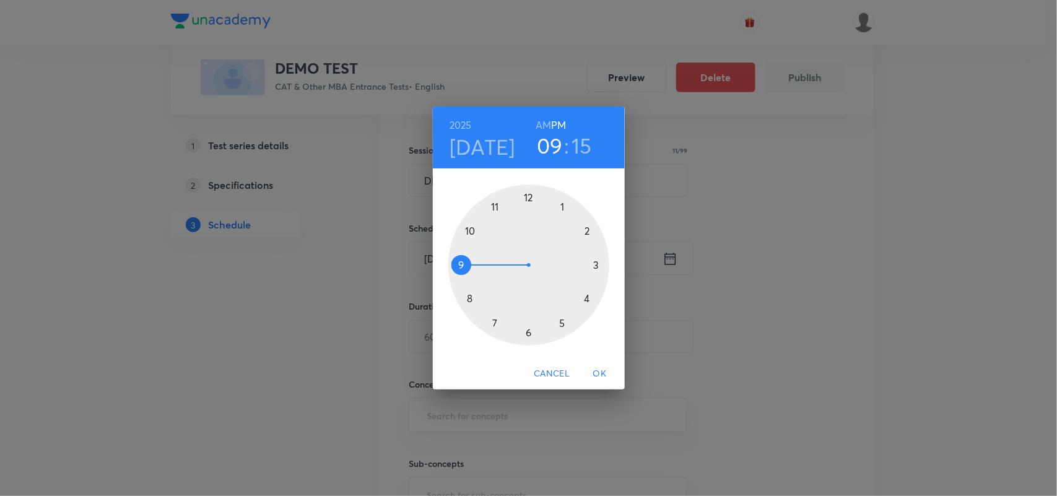
drag, startPoint x: 471, startPoint y: 297, endPoint x: 464, endPoint y: 268, distance: 29.8
click at [464, 268] on div at bounding box center [528, 265] width 161 height 161
drag, startPoint x: 607, startPoint y: 264, endPoint x: 528, endPoint y: 218, distance: 91.0
click at [528, 218] on div at bounding box center [528, 265] width 161 height 161
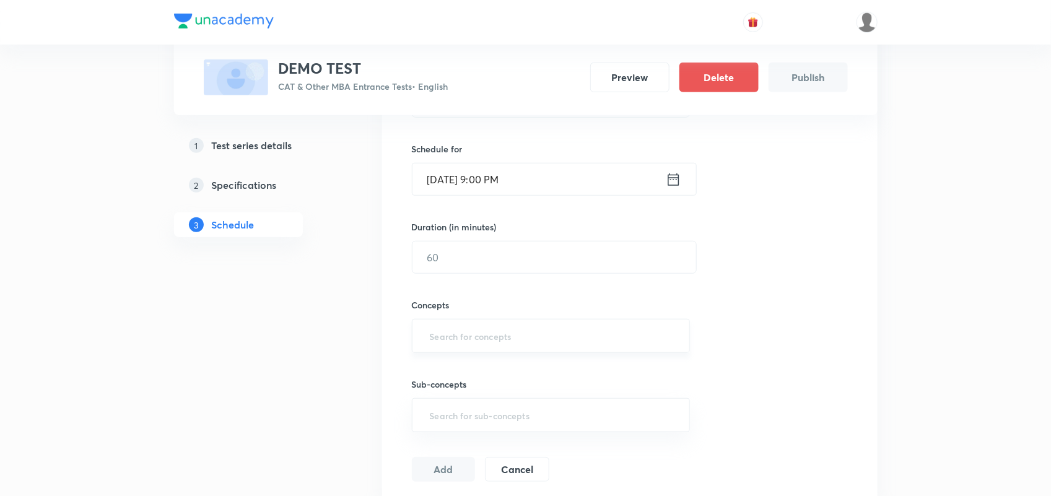
scroll to position [288, 0]
click at [472, 251] on input "text" at bounding box center [554, 256] width 284 height 32
click at [466, 349] on div "​" at bounding box center [551, 335] width 279 height 34
type input "120"
type input "VARC"
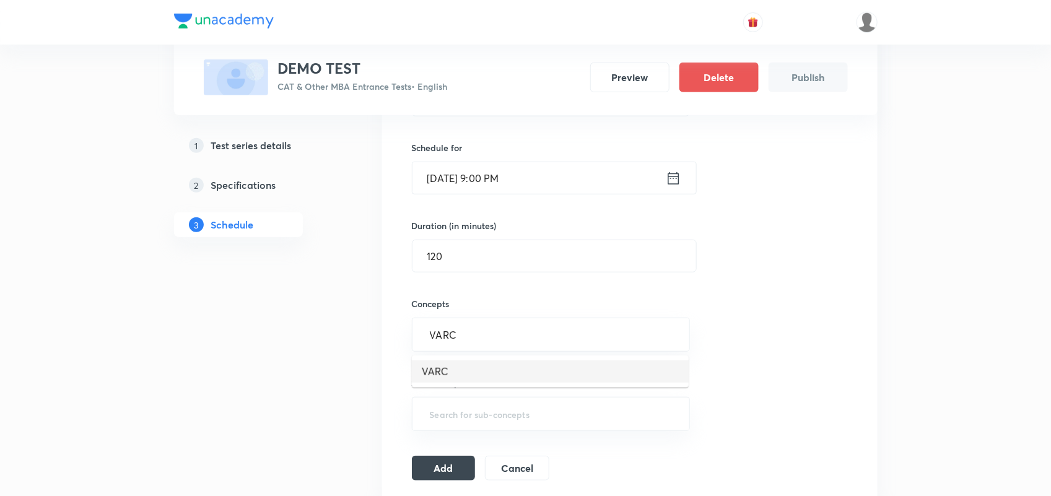
click at [459, 363] on li "VARC" at bounding box center [550, 371] width 277 height 22
type input "LRDI"
click at [487, 375] on li "LRDI" at bounding box center [550, 376] width 277 height 22
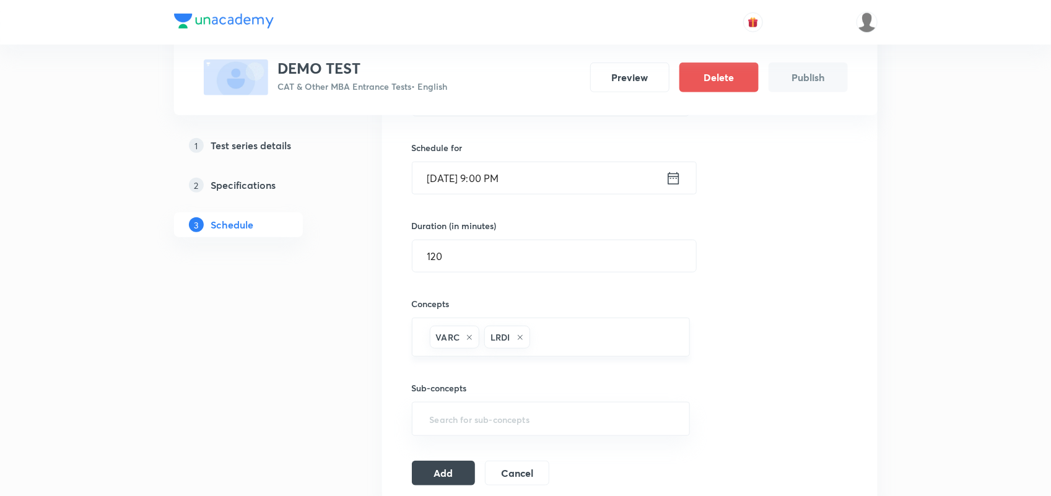
type input "Q"
click at [474, 373] on li "Quantitative Aptitude" at bounding box center [550, 376] width 277 height 22
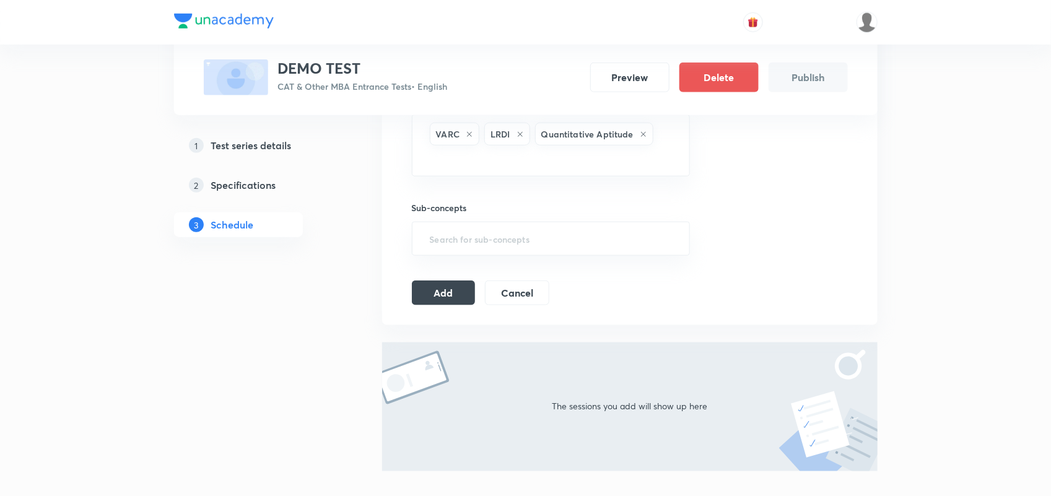
scroll to position [492, 0]
click at [446, 304] on div "Add Cancel" at bounding box center [485, 291] width 147 height 25
click at [440, 294] on button "Add" at bounding box center [444, 290] width 64 height 25
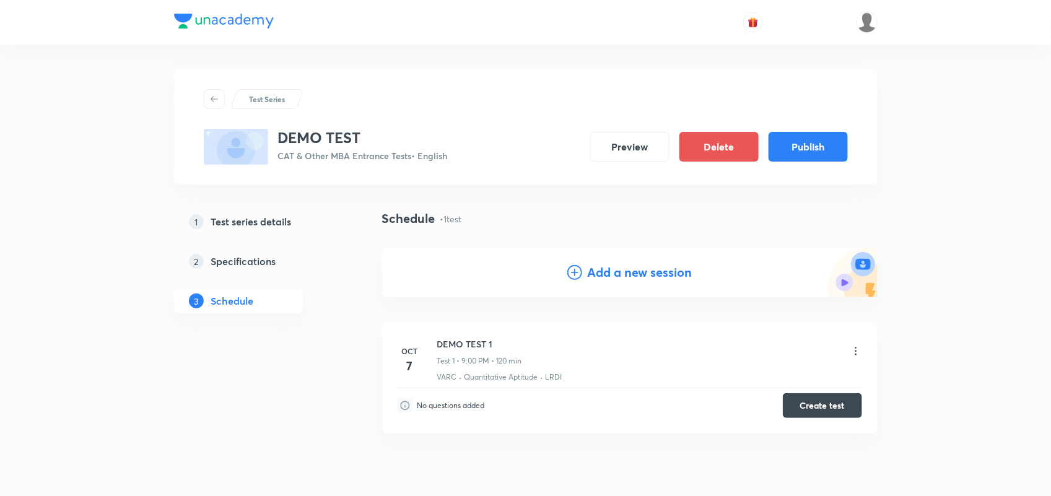
scroll to position [54, 0]
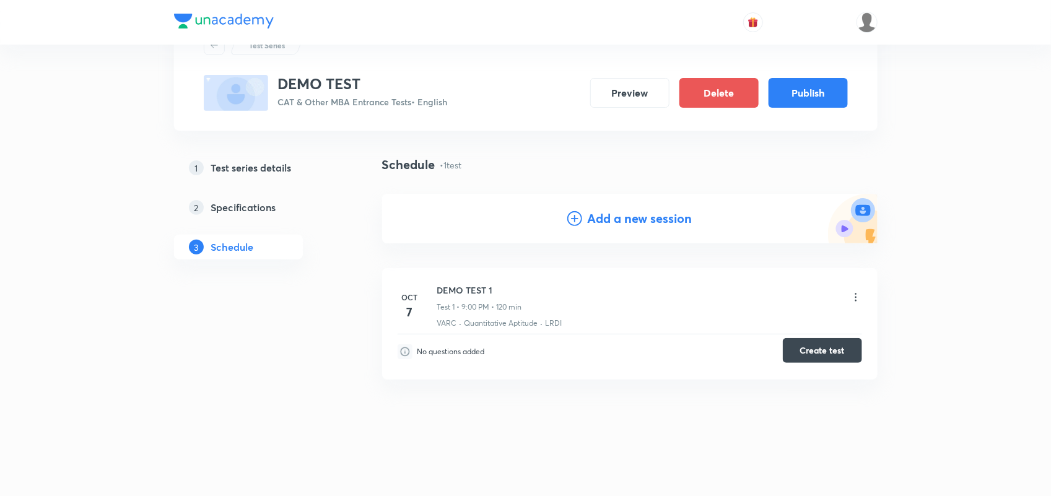
click at [841, 352] on button "Create test" at bounding box center [822, 350] width 79 height 25
click at [799, 93] on button "Publish" at bounding box center [808, 92] width 79 height 30
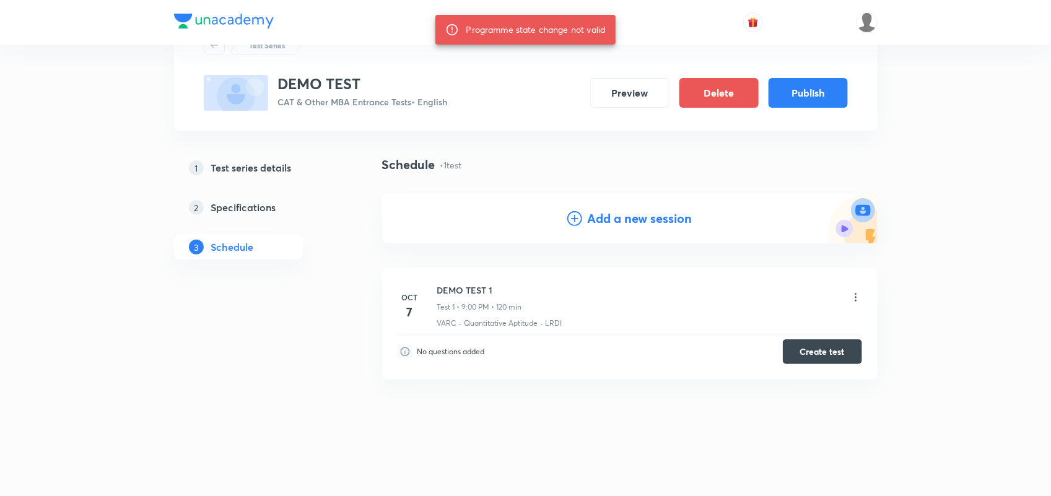
scroll to position [0, 0]
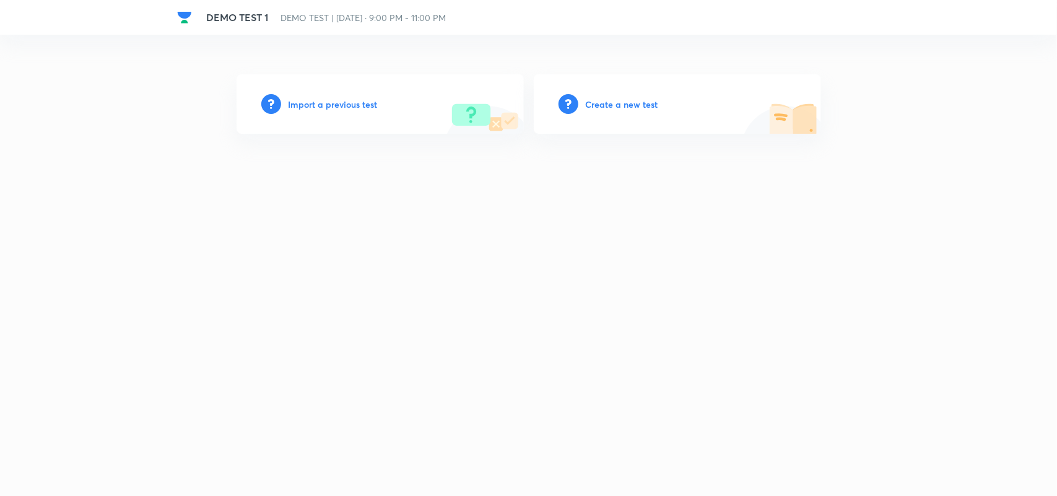
click at [327, 100] on h6 "Import a previous test" at bounding box center [333, 104] width 89 height 13
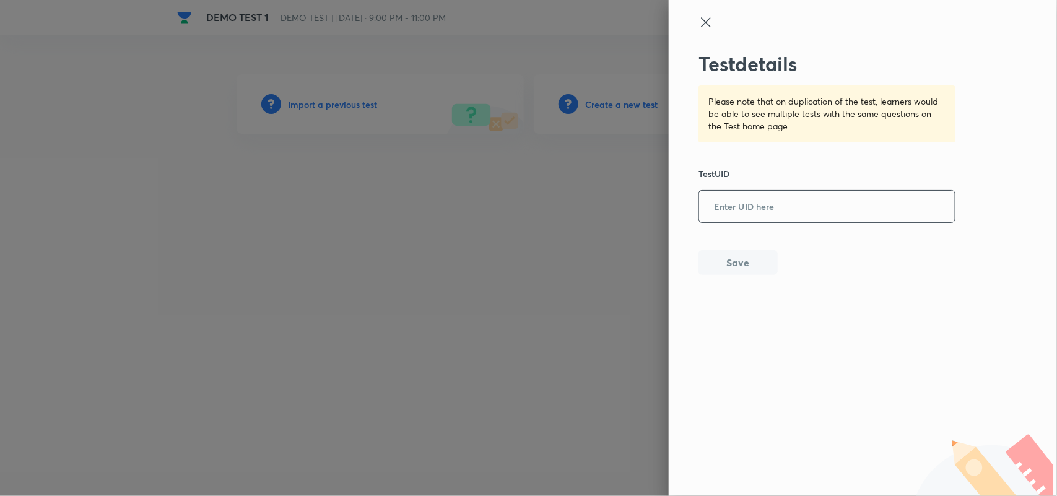
click at [747, 199] on input "text" at bounding box center [827, 207] width 256 height 30
paste input "J6IXCHI27G"
type input "J6IXCHI27G"
click at [750, 252] on button "Save" at bounding box center [738, 261] width 79 height 25
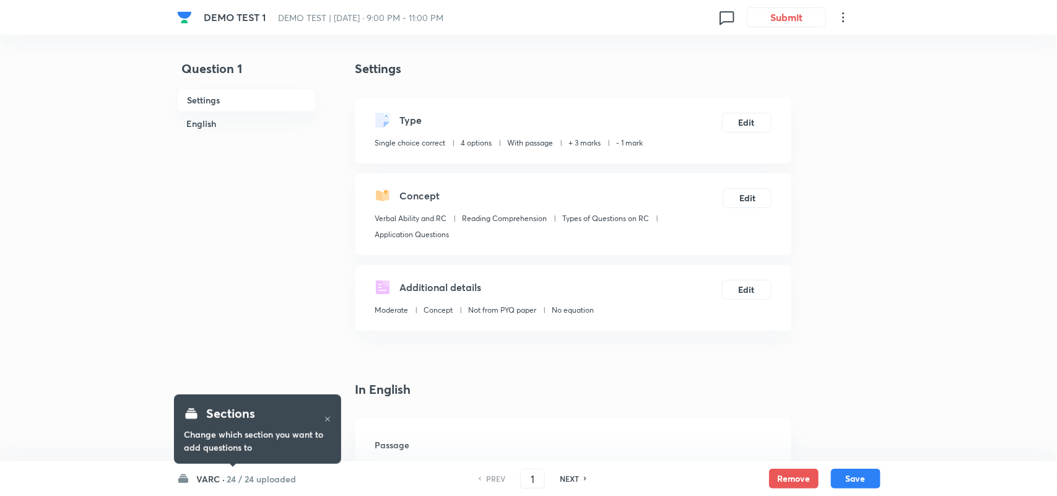
checkbox input "true"
click at [837, 22] on icon at bounding box center [840, 17] width 15 height 15
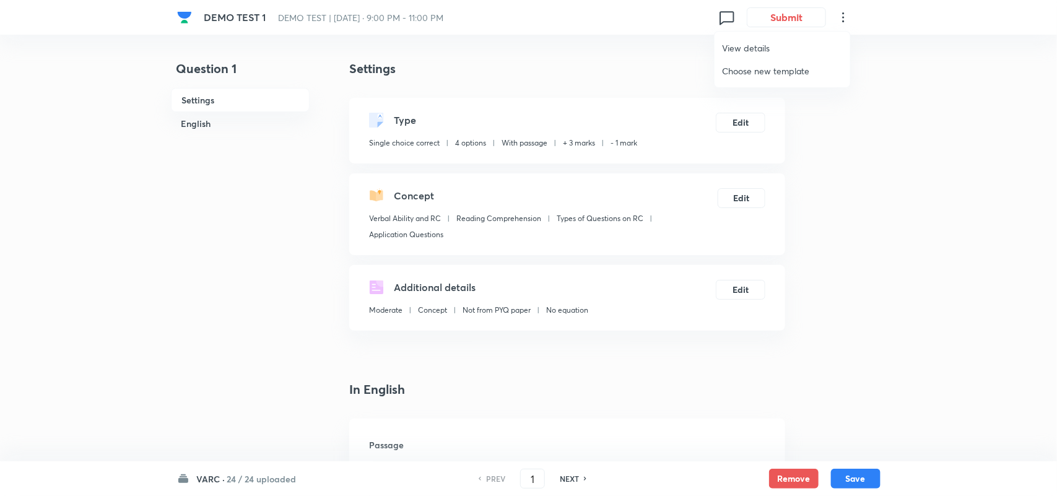
click at [756, 42] on span "View details" at bounding box center [782, 47] width 121 height 13
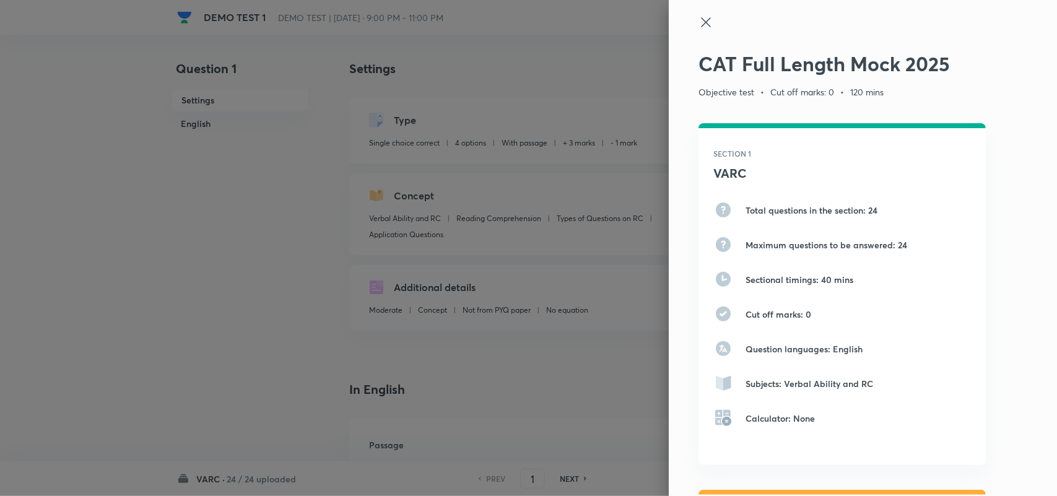
click at [699, 28] on icon at bounding box center [706, 22] width 15 height 15
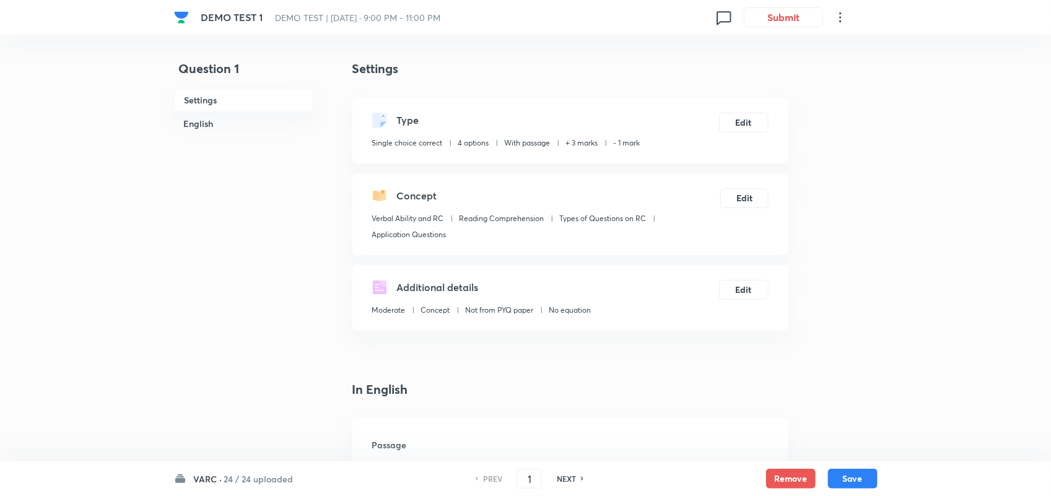
click at [837, 22] on icon at bounding box center [840, 17] width 15 height 15
click at [767, 47] on span "View details" at bounding box center [782, 47] width 121 height 13
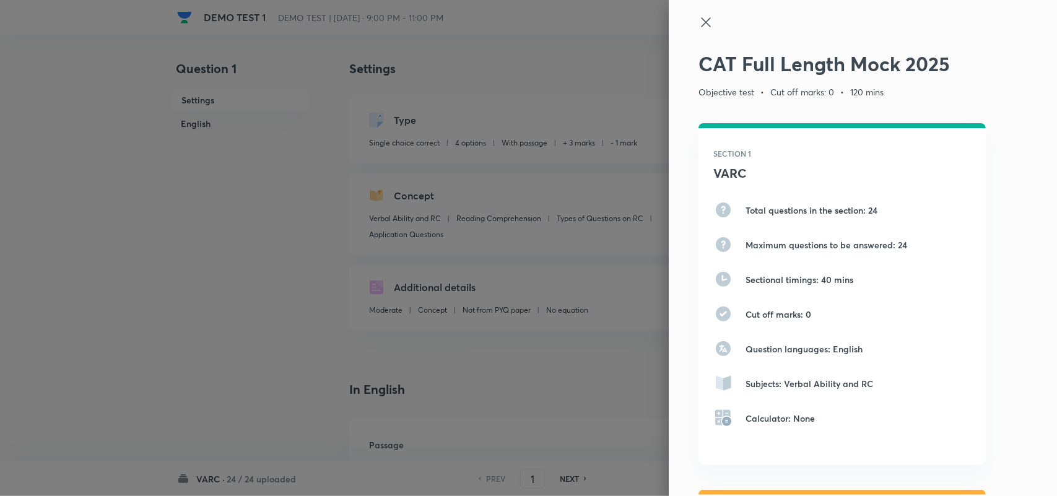
click at [699, 27] on icon at bounding box center [706, 22] width 15 height 15
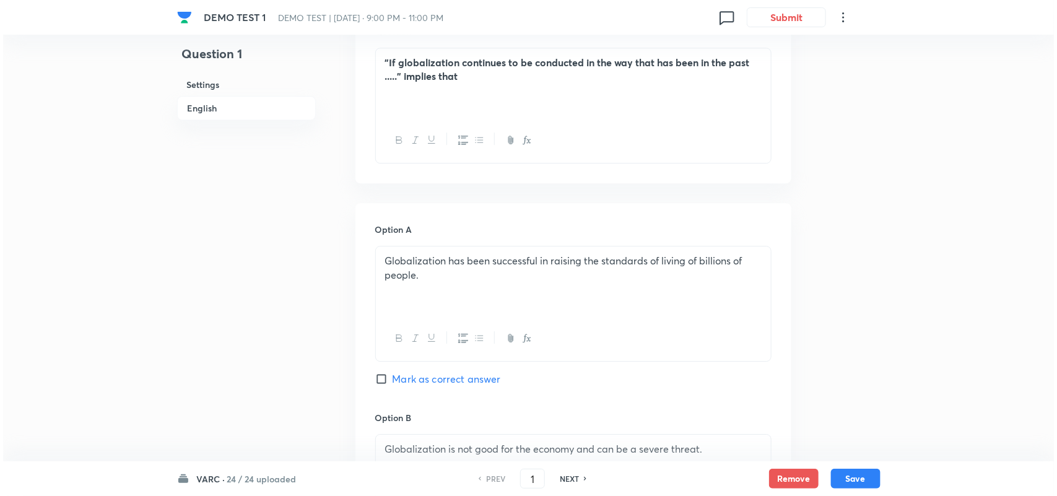
scroll to position [2151, 0]
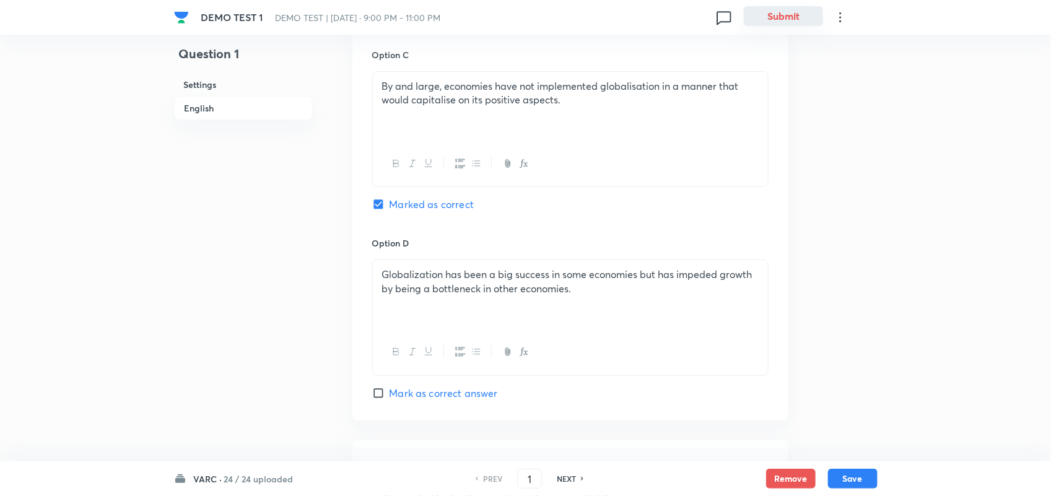
click at [769, 26] on button "Submit" at bounding box center [783, 16] width 79 height 20
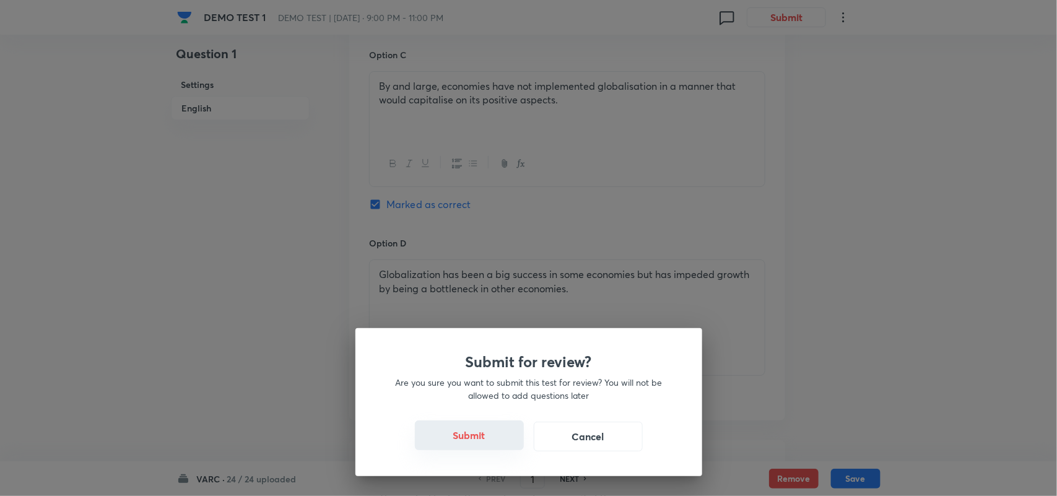
click at [463, 435] on button "Submit" at bounding box center [469, 435] width 109 height 30
click at [488, 438] on button "Submit" at bounding box center [469, 435] width 109 height 30
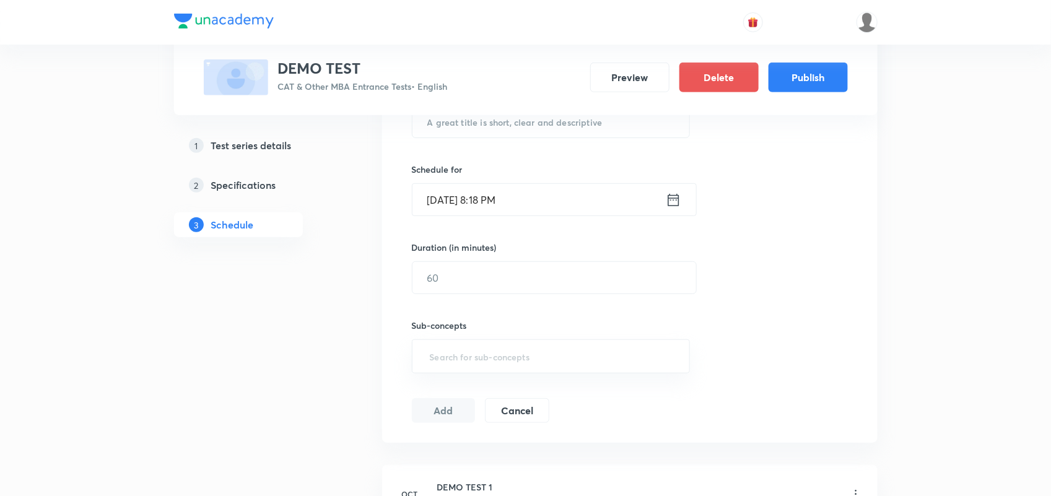
scroll to position [268, 0]
click at [815, 82] on button "Publish" at bounding box center [808, 76] width 79 height 30
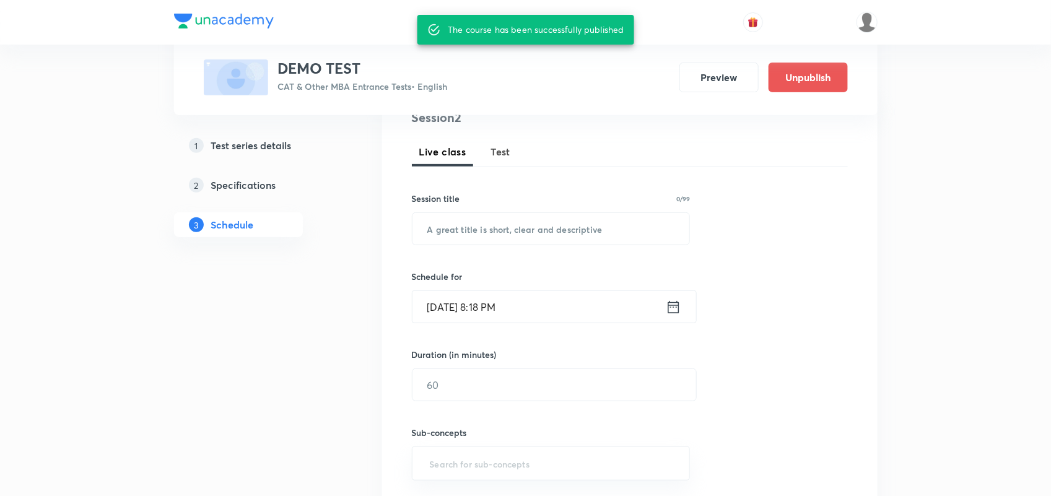
scroll to position [459, 0]
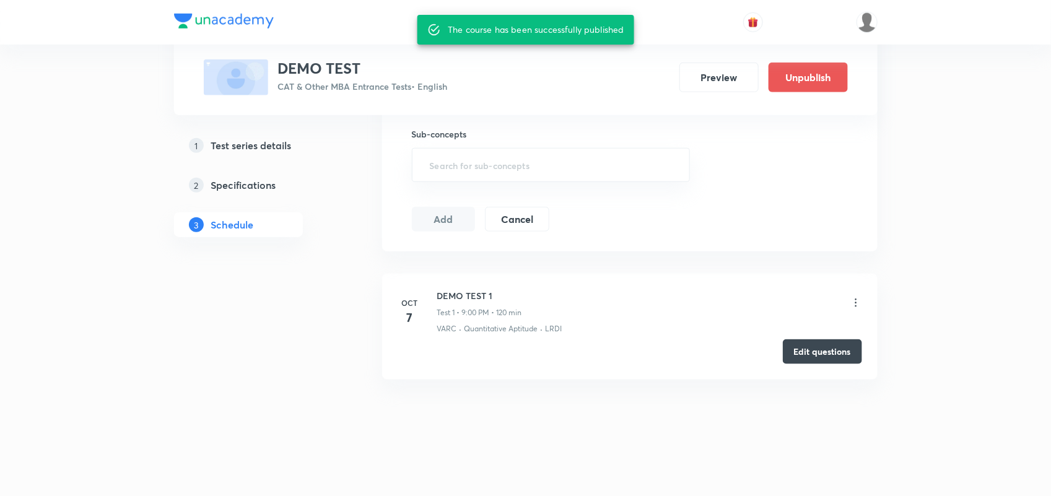
click at [264, 315] on div "1 Test series details 2 Specifications 3 Schedule" at bounding box center [258, 113] width 168 height 722
click at [710, 85] on button "Preview" at bounding box center [718, 76] width 79 height 30
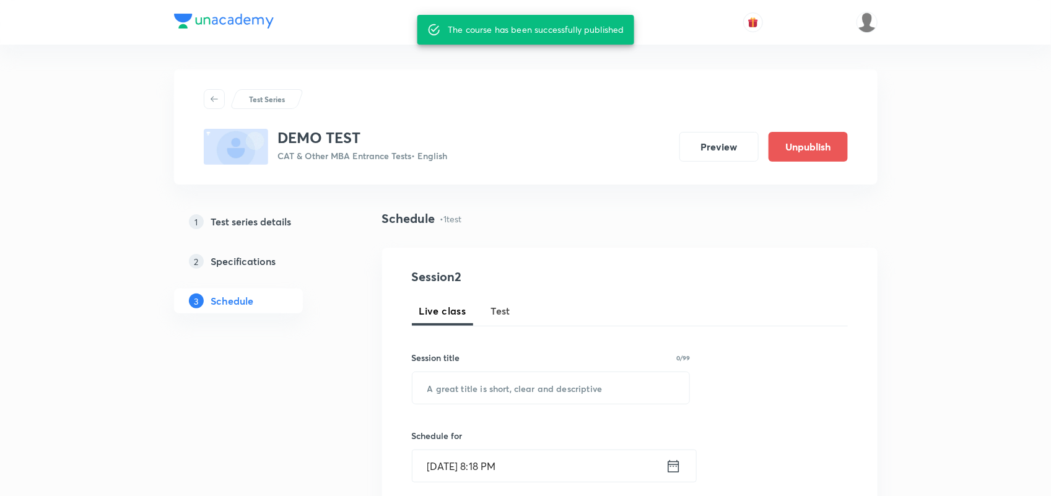
scroll to position [459, 0]
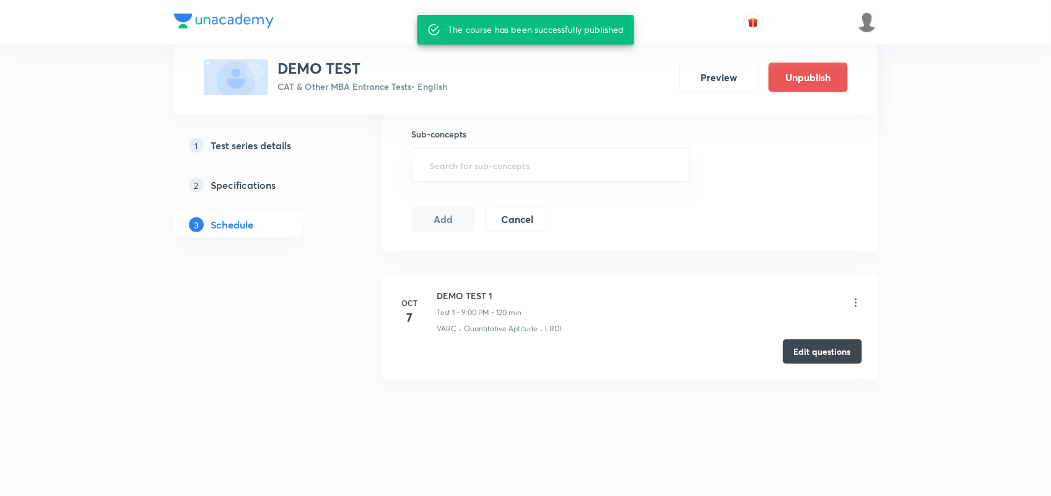
click at [323, 341] on div "1 Test series details 2 Specifications 3 Schedule" at bounding box center [258, 113] width 168 height 722
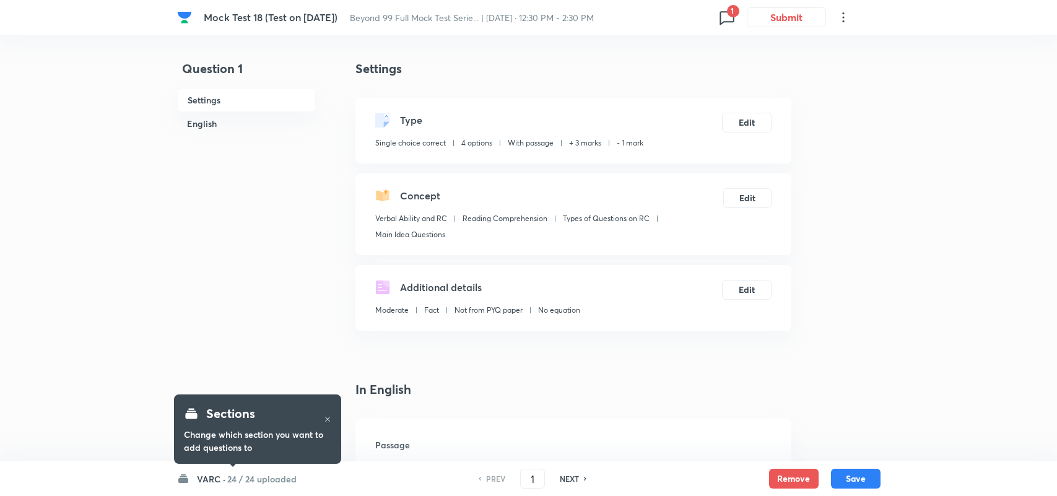
checkbox input "true"
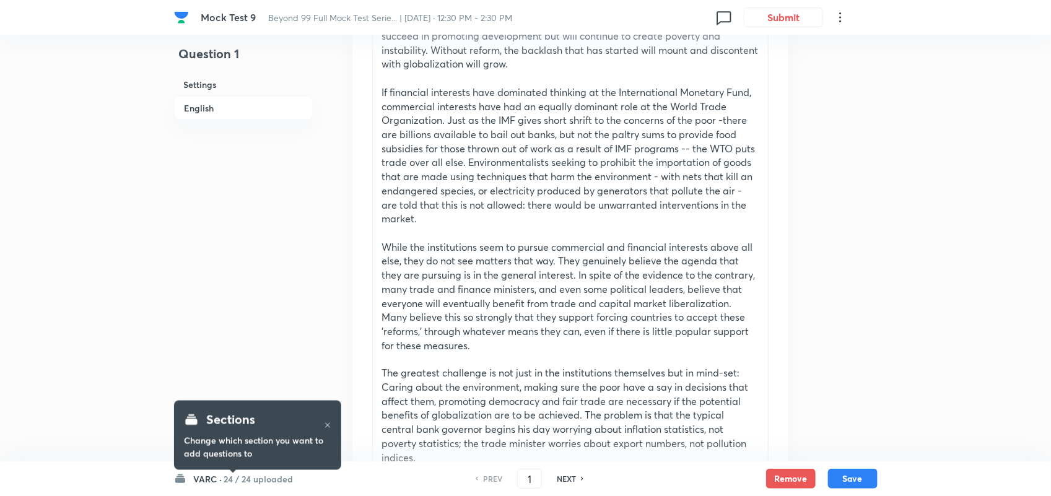
scroll to position [692, 0]
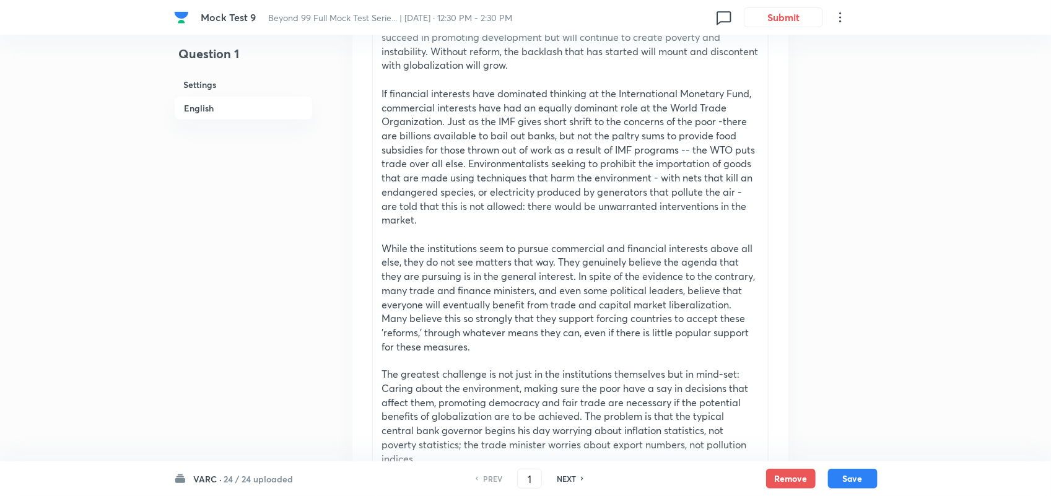
click at [237, 481] on h6 "24 / 24 uploaded" at bounding box center [258, 478] width 69 height 13
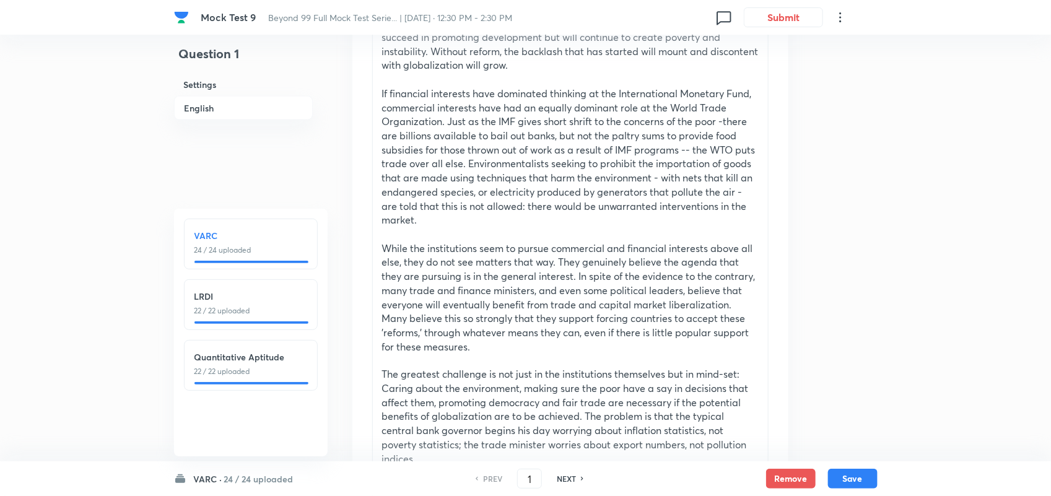
click at [233, 296] on h6 "LRDI" at bounding box center [250, 296] width 113 height 13
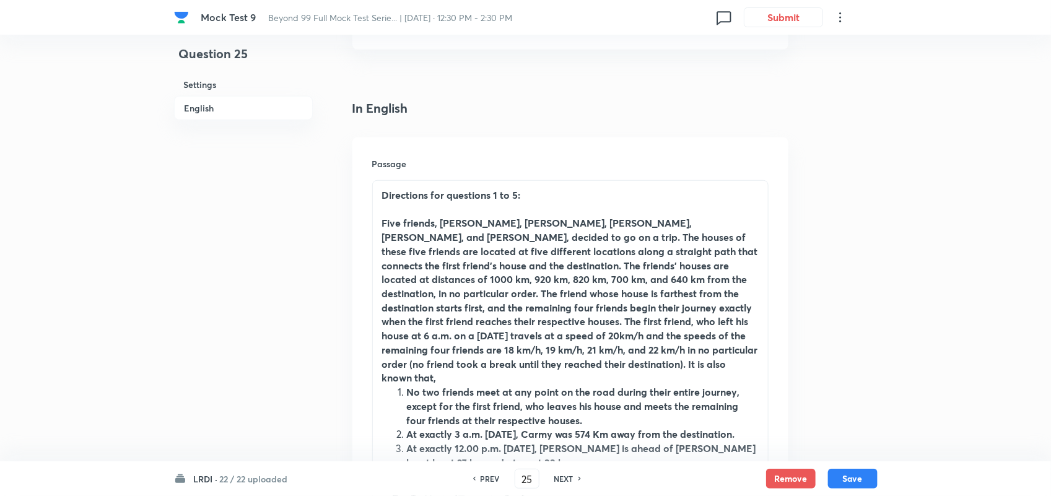
scroll to position [348, 0]
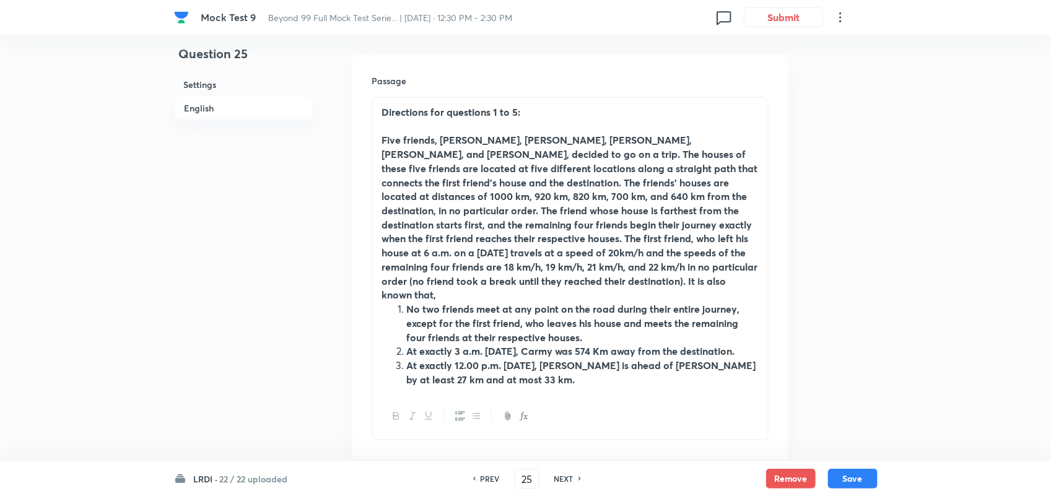
click at [571, 479] on h6 "NEXT" at bounding box center [563, 478] width 19 height 11
type input "26"
type input "560"
click at [571, 479] on h6 "NEXT" at bounding box center [563, 478] width 19 height 11
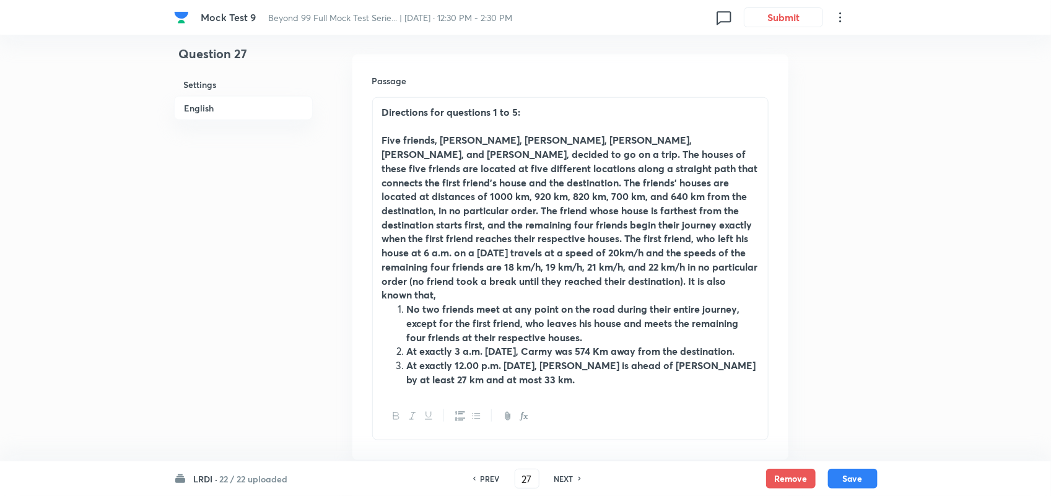
type input "28"
type input "19"
click at [571, 479] on h6 "NEXT" at bounding box center [563, 478] width 19 height 11
type input "29"
checkbox input "true"
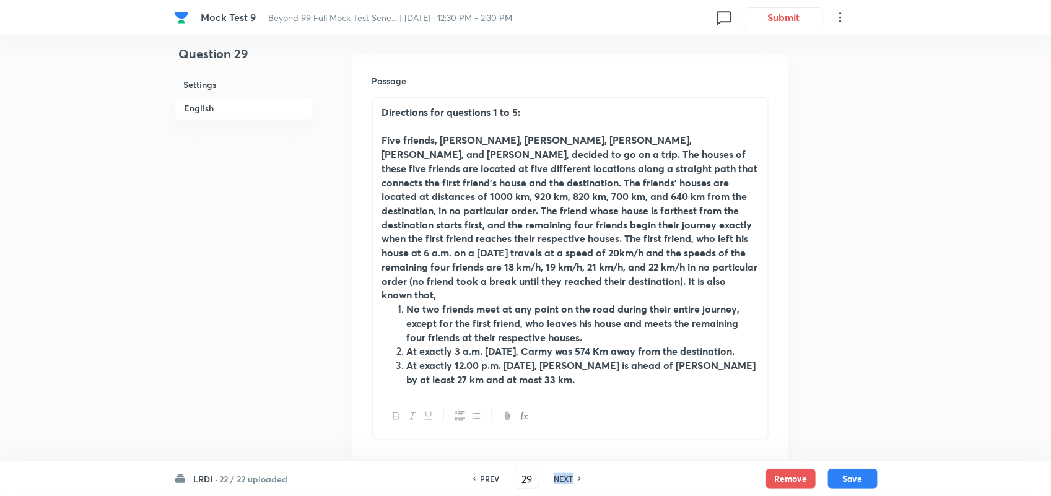
click at [571, 479] on h6 "NEXT" at bounding box center [563, 478] width 19 height 11
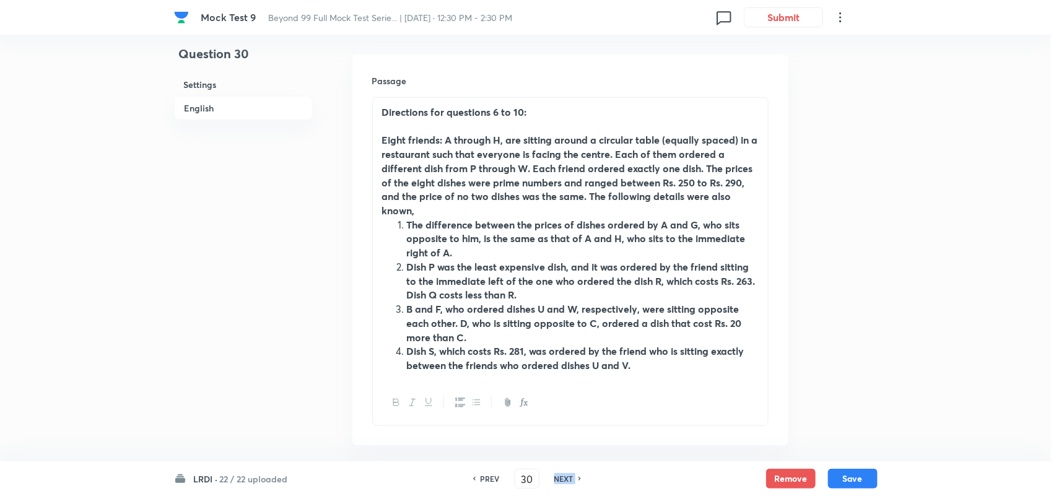
click at [571, 479] on h6 "NEXT" at bounding box center [563, 478] width 19 height 11
type input "31"
type input "269"
click at [571, 479] on h6 "NEXT" at bounding box center [563, 478] width 19 height 11
type input "32"
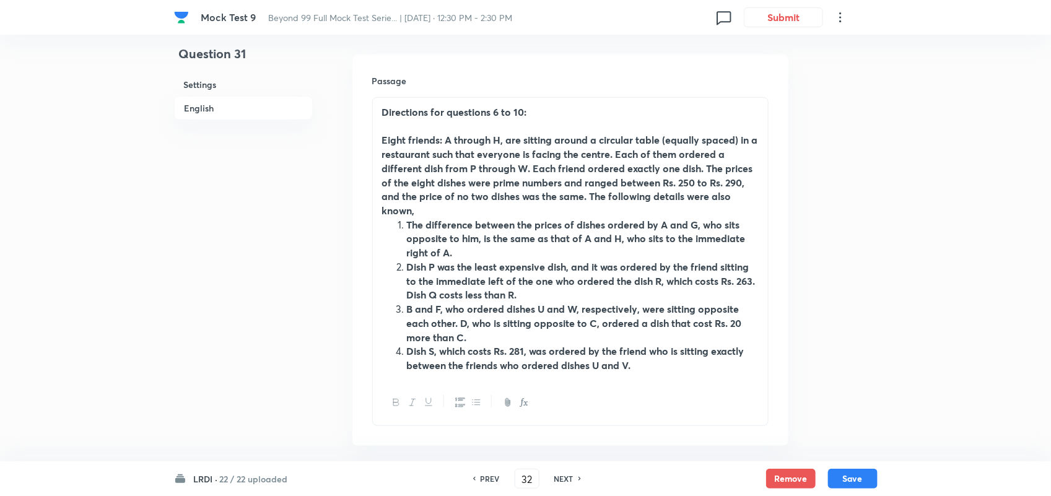
type input "0"
click at [571, 479] on h6 "NEXT" at bounding box center [563, 478] width 19 height 11
type input "33"
type input "560"
click at [571, 479] on h6 "NEXT" at bounding box center [563, 478] width 19 height 11
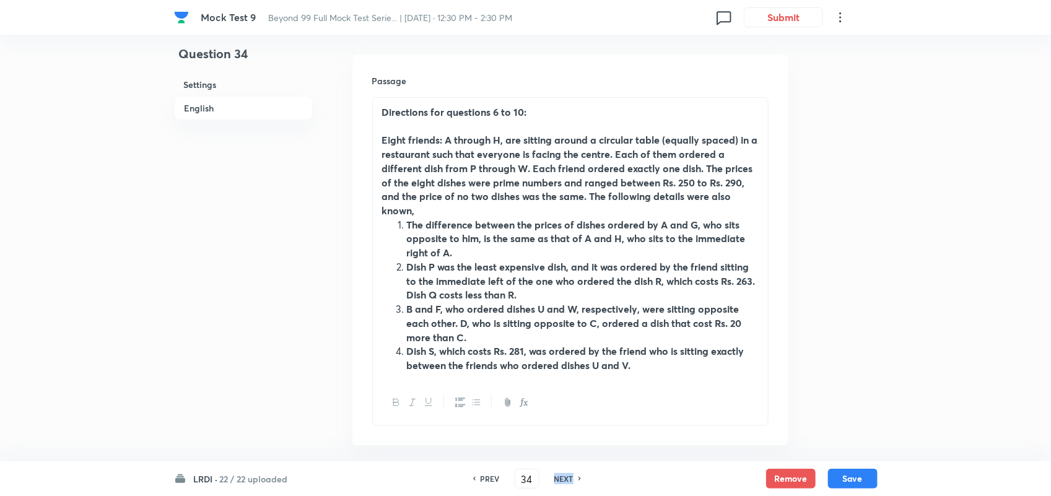
click at [571, 479] on h6 "NEXT" at bounding box center [563, 478] width 19 height 11
type input "35"
checkbox input "true"
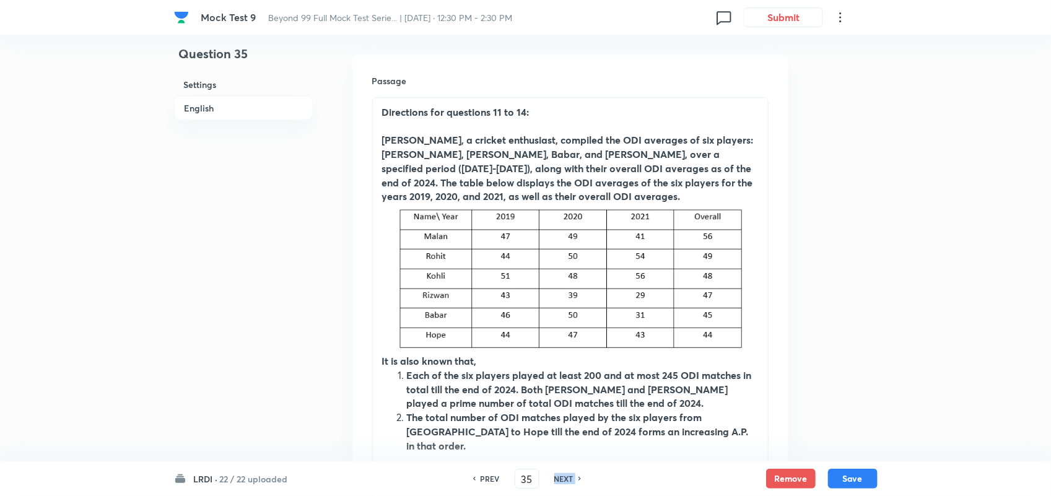
click at [571, 479] on h6 "NEXT" at bounding box center [563, 478] width 19 height 11
type input "36"
type input "11088"
click at [571, 479] on h6 "NEXT" at bounding box center [563, 478] width 19 height 11
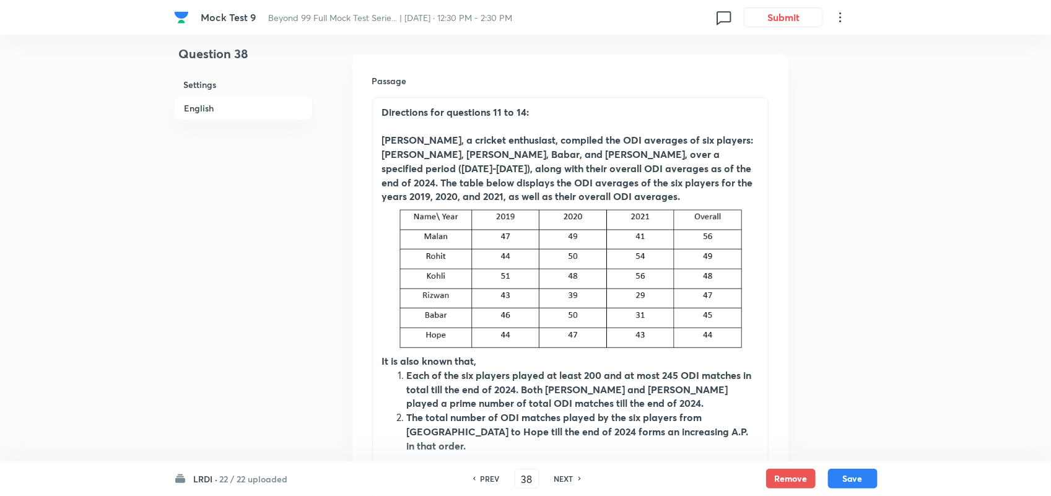
click at [571, 479] on h6 "NEXT" at bounding box center [563, 478] width 19 height 11
type input "39"
type input "10"
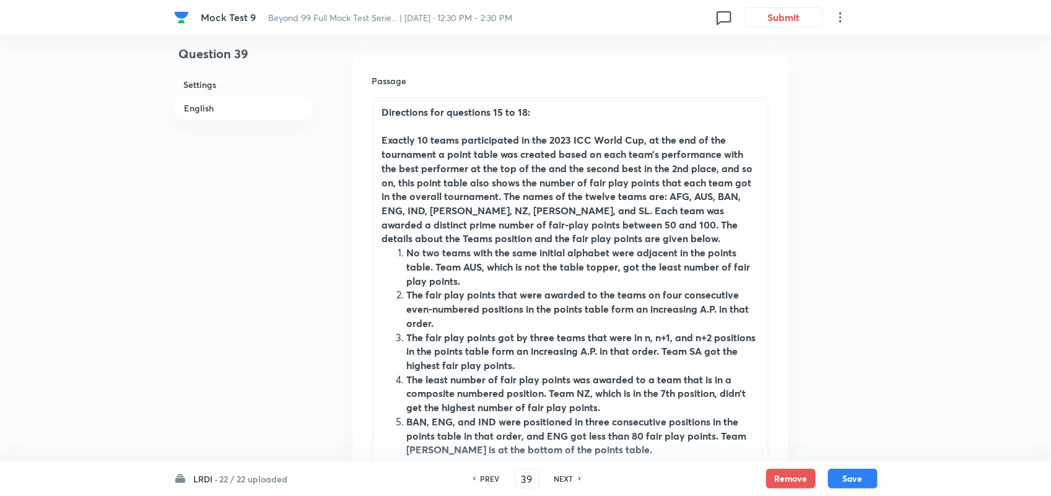
click at [571, 479] on h6 "NEXT" at bounding box center [563, 478] width 19 height 11
type input "40"
type input "8"
click at [571, 479] on h6 "NEXT" at bounding box center [563, 478] width 19 height 11
type input "41"
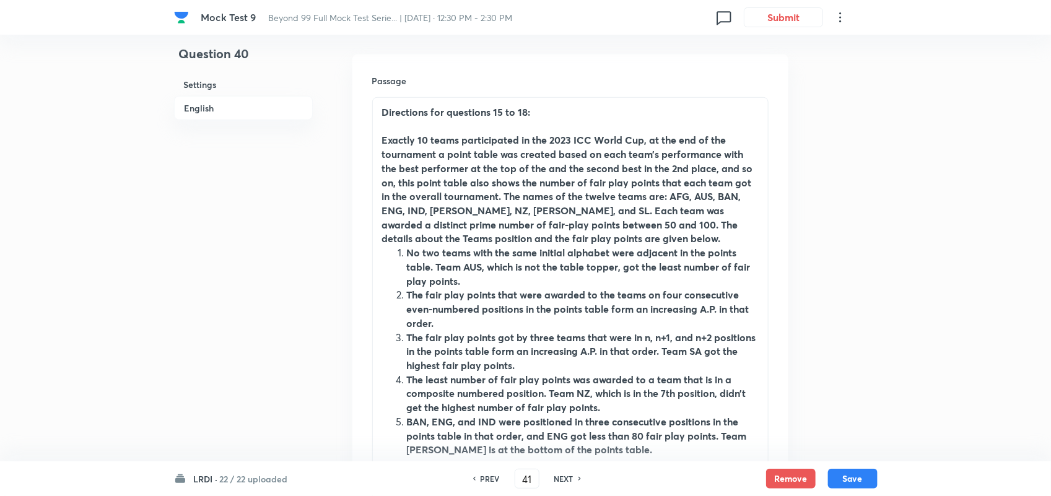
type input "61"
click at [571, 479] on h6 "NEXT" at bounding box center [563, 478] width 19 height 11
type input "42"
type input "381"
click at [571, 479] on h6 "NEXT" at bounding box center [563, 478] width 19 height 11
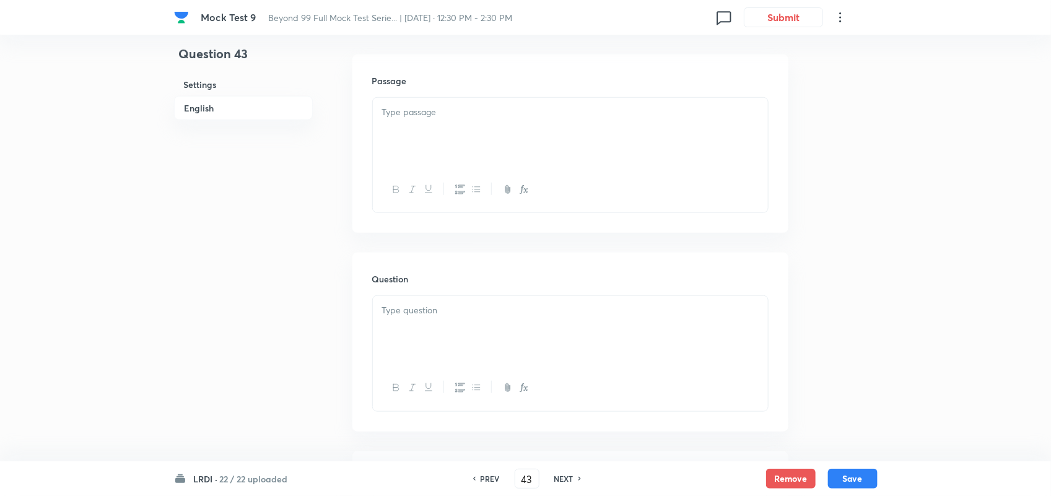
click at [571, 479] on h6 "NEXT" at bounding box center [563, 478] width 19 height 11
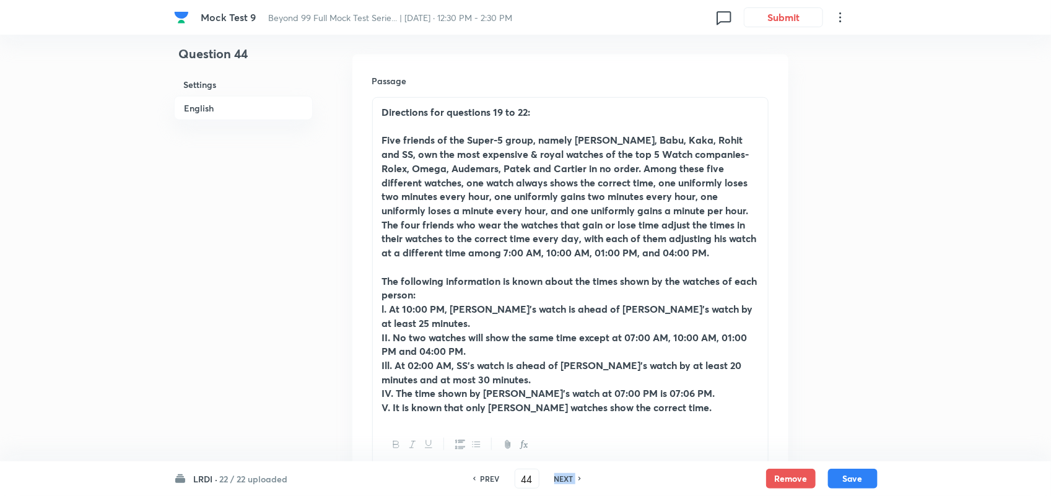
click at [571, 479] on h6 "NEXT" at bounding box center [563, 478] width 19 height 11
type input "46"
checkbox input "false"
checkbox input "true"
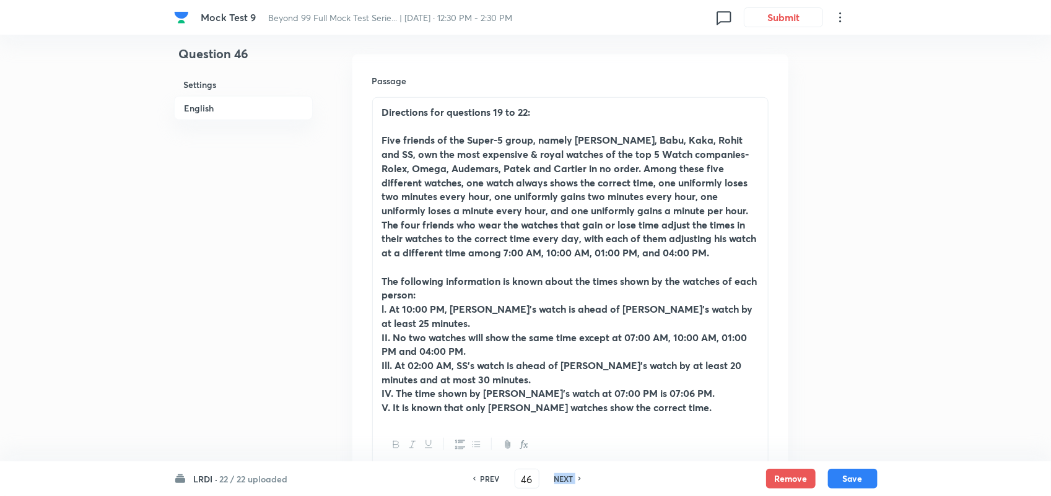
click at [571, 479] on h6 "NEXT" at bounding box center [563, 478] width 19 height 11
type input "47"
checkbox input "false"
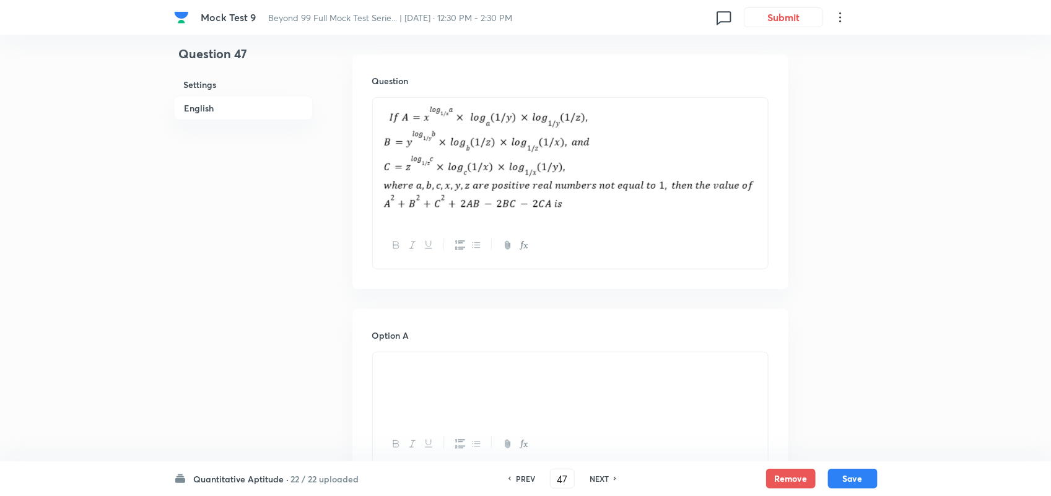
checkbox input "true"
click at [571, 479] on input "47" at bounding box center [563, 479] width 24 height 22
click at [591, 475] on h6 "NEXT" at bounding box center [599, 478] width 19 height 11
type input "48"
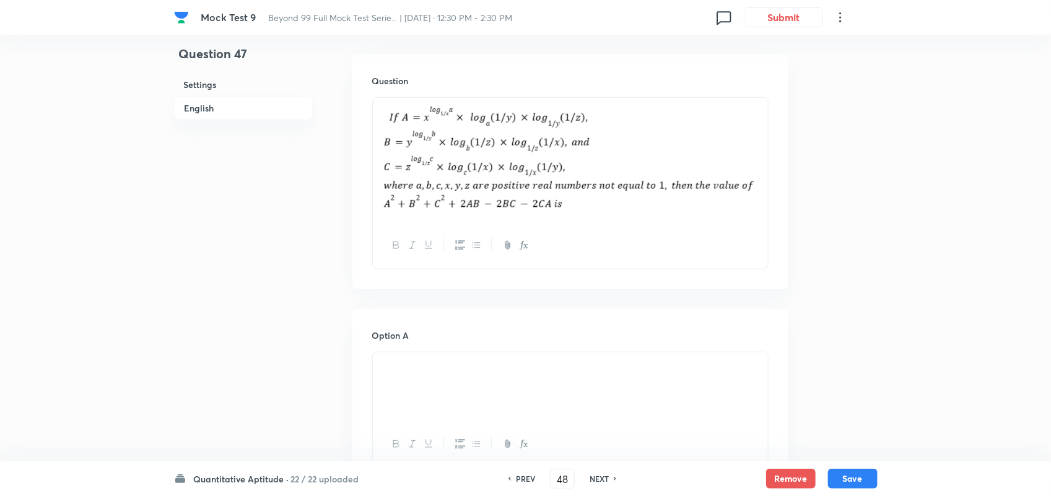
checkbox input "false"
checkbox input "true"
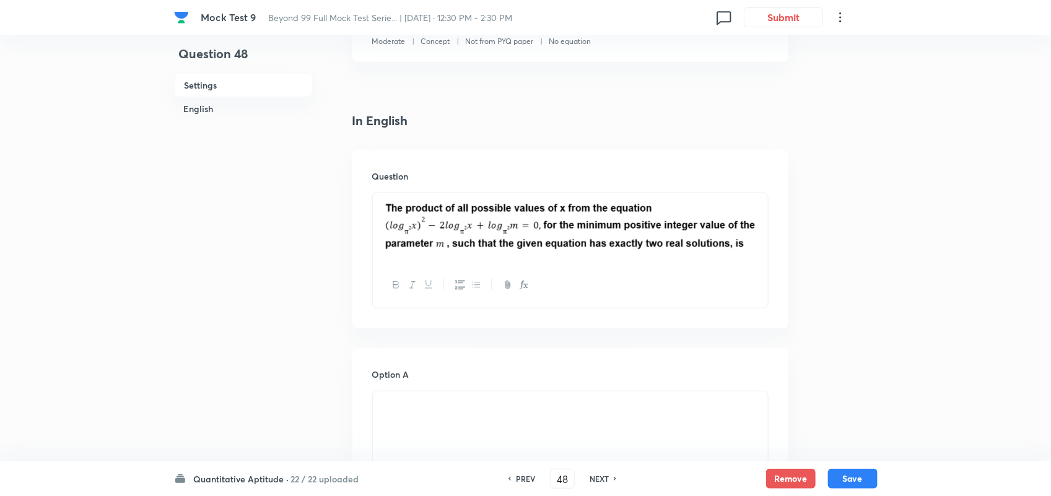
scroll to position [252, 0]
click at [608, 479] on div "NEXT" at bounding box center [601, 478] width 33 height 11
type input "49"
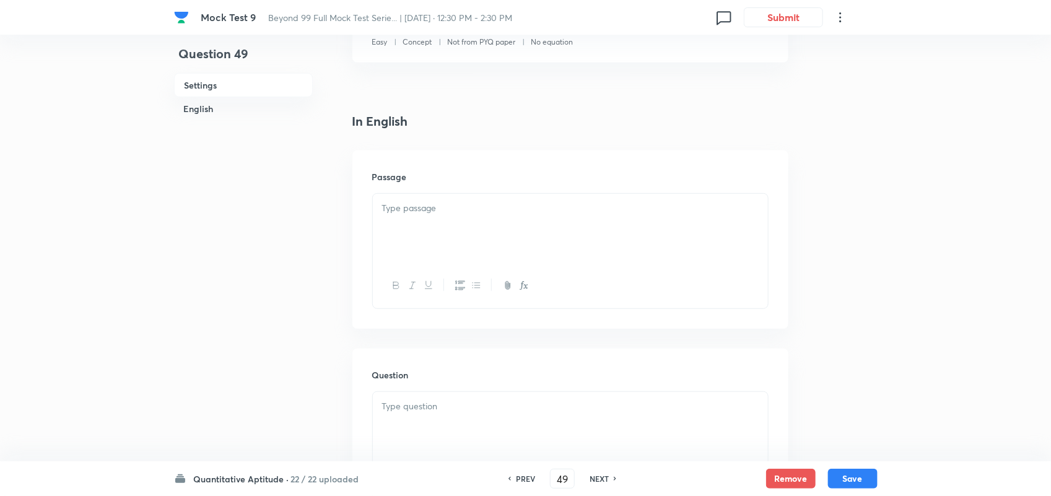
checkbox input "false"
checkbox input "true"
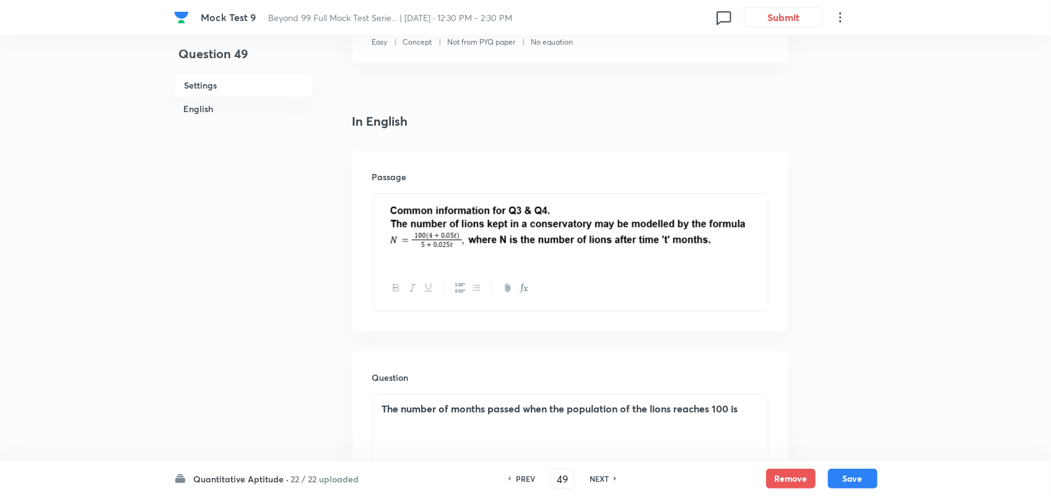
click at [608, 479] on div "NEXT" at bounding box center [601, 478] width 33 height 11
type input "51"
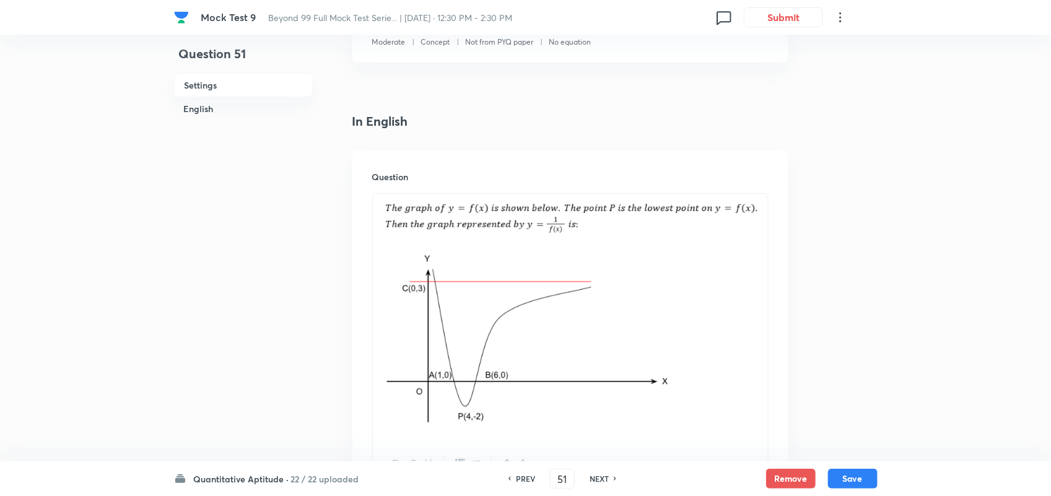
click at [579, 209] on img at bounding box center [570, 315] width 377 height 229
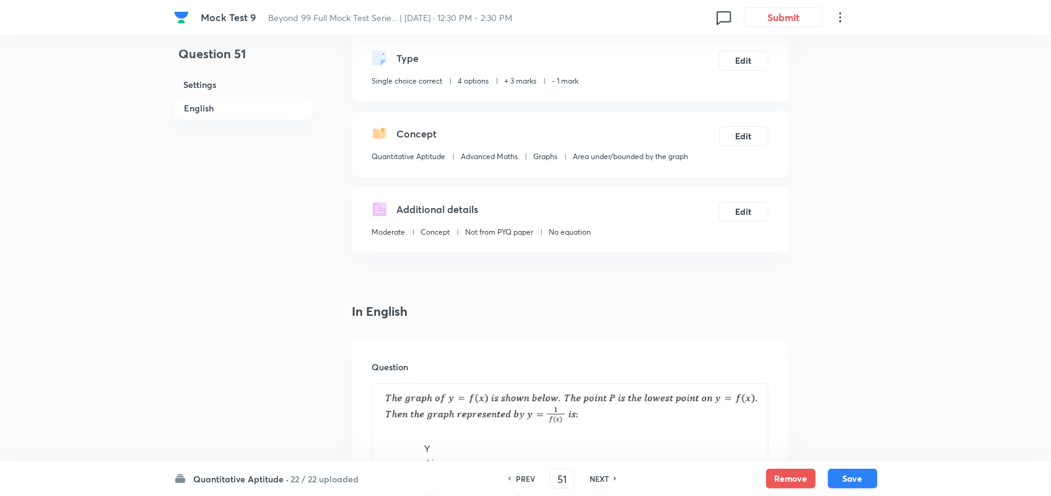
scroll to position [0, 0]
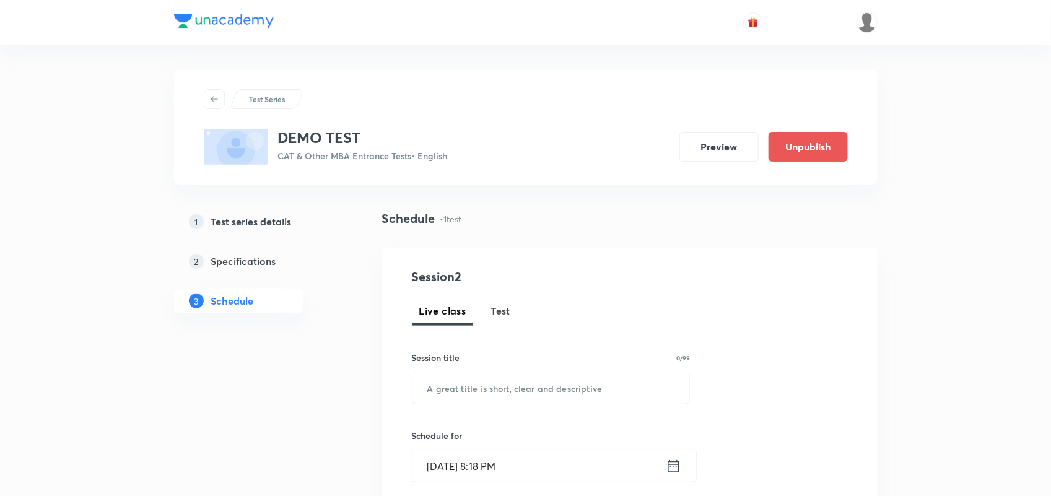
scroll to position [459, 0]
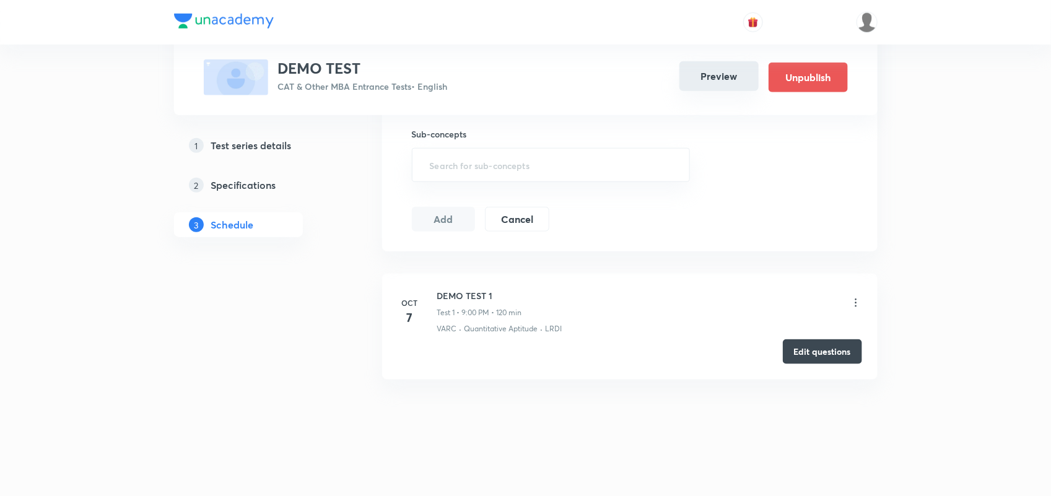
click at [706, 72] on button "Preview" at bounding box center [718, 76] width 79 height 30
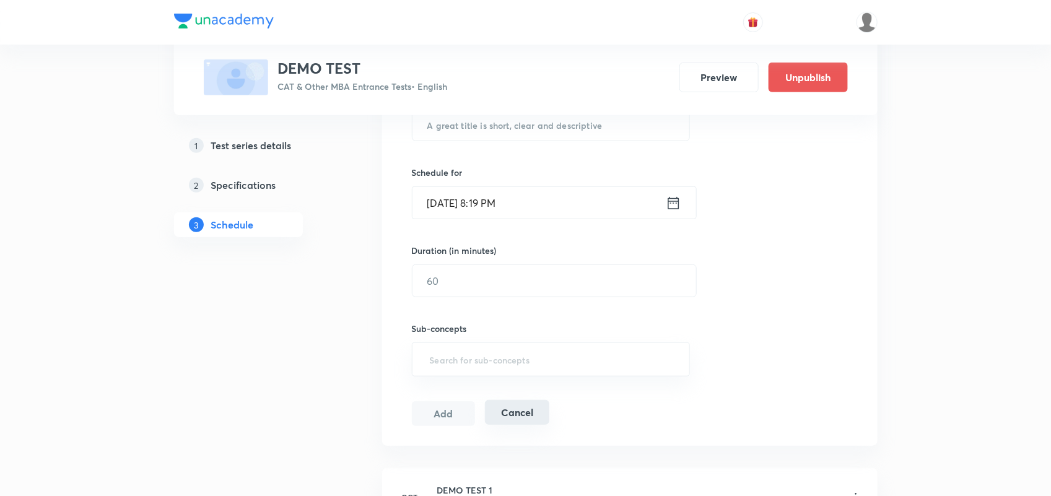
scroll to position [233, 0]
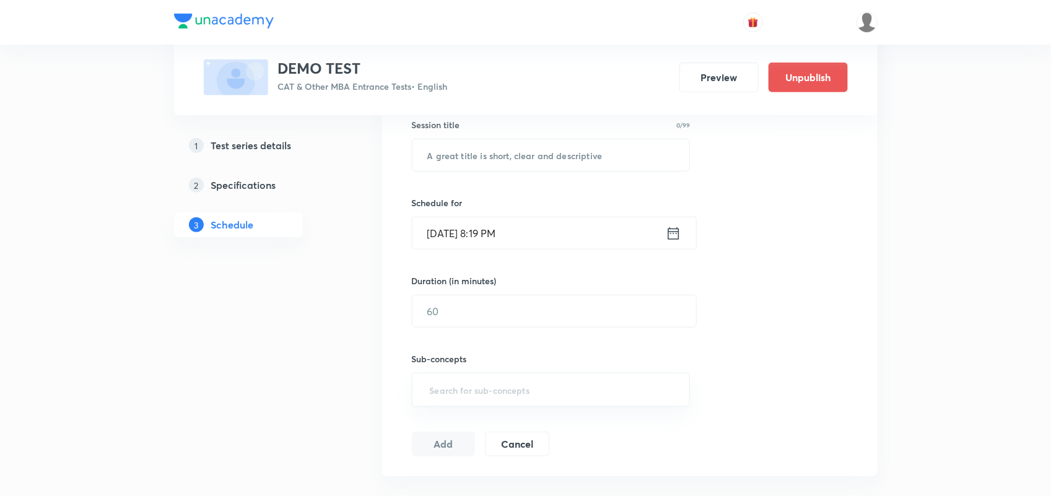
click at [276, 135] on link "1 Test series details" at bounding box center [258, 145] width 168 height 25
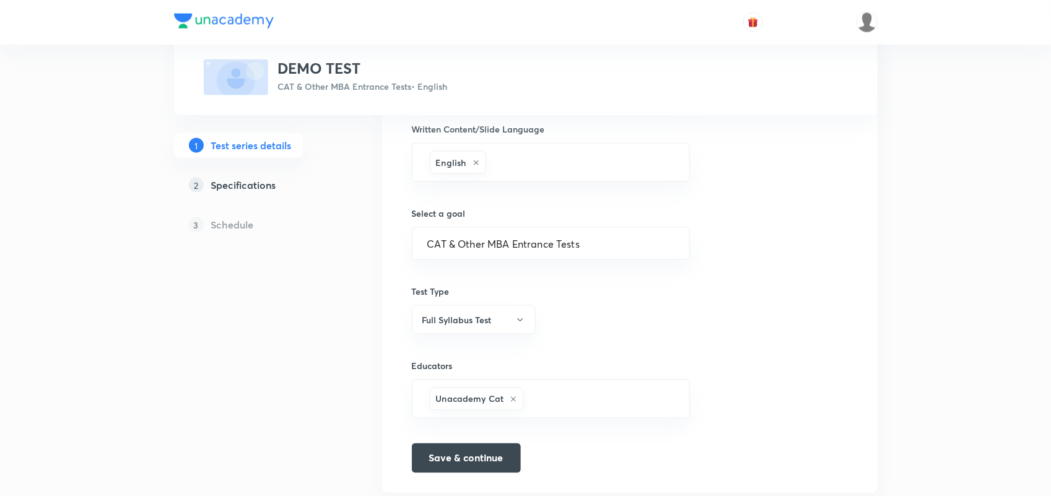
scroll to position [720, 0]
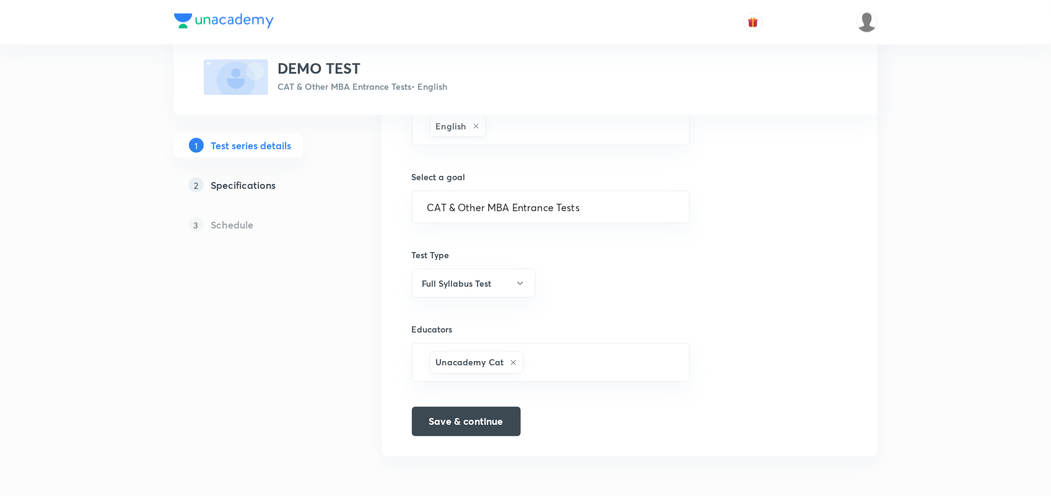
click at [245, 181] on h5 "Specifications" at bounding box center [243, 185] width 65 height 15
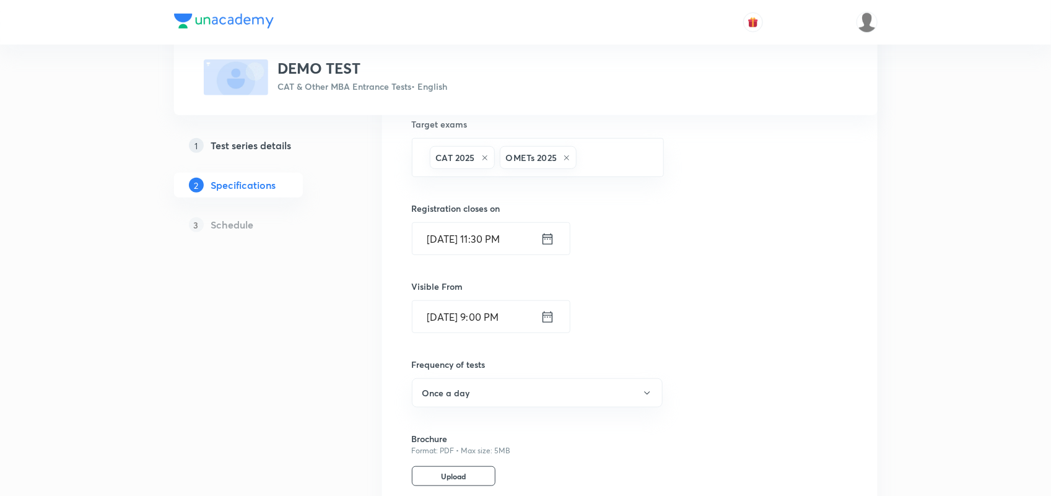
scroll to position [489, 0]
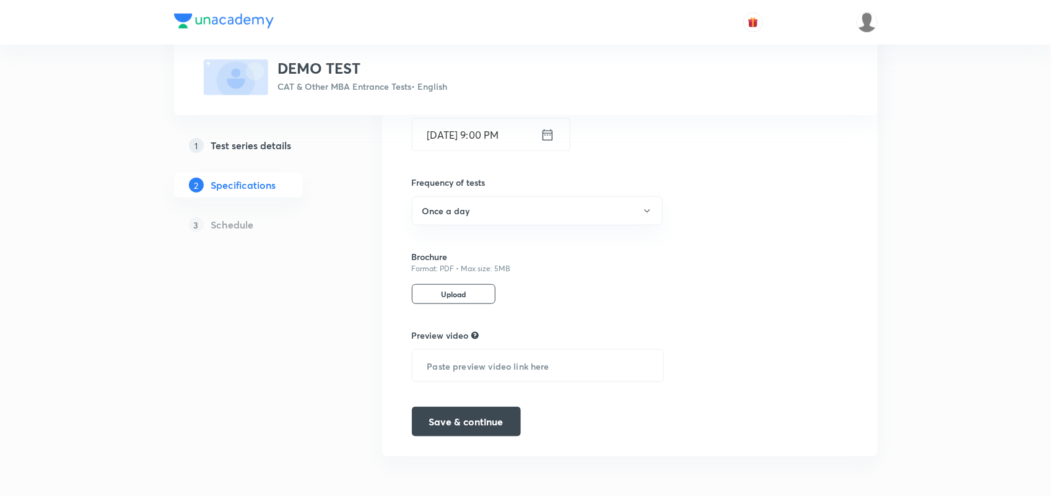
click at [276, 146] on h5 "Test series details" at bounding box center [251, 145] width 81 height 15
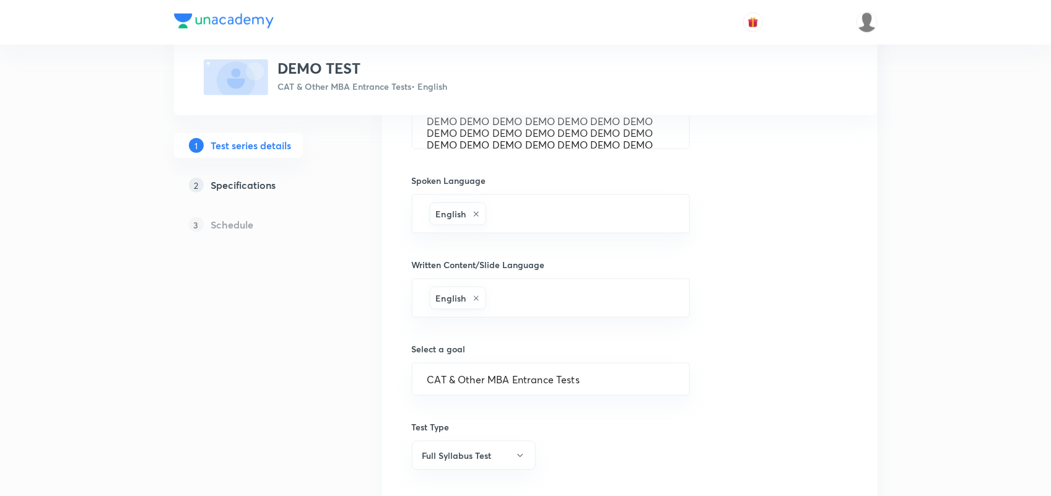
scroll to position [720, 0]
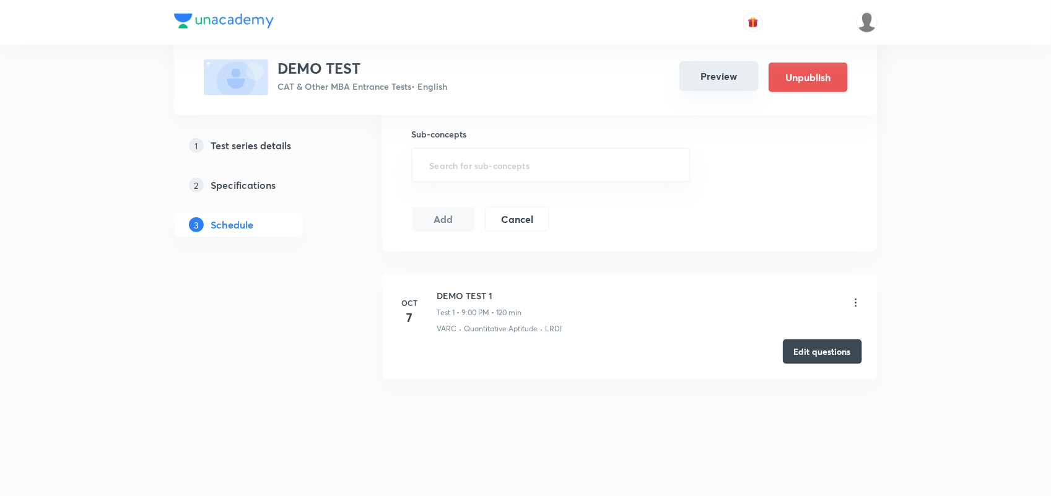
click at [682, 87] on button "Preview" at bounding box center [718, 76] width 79 height 30
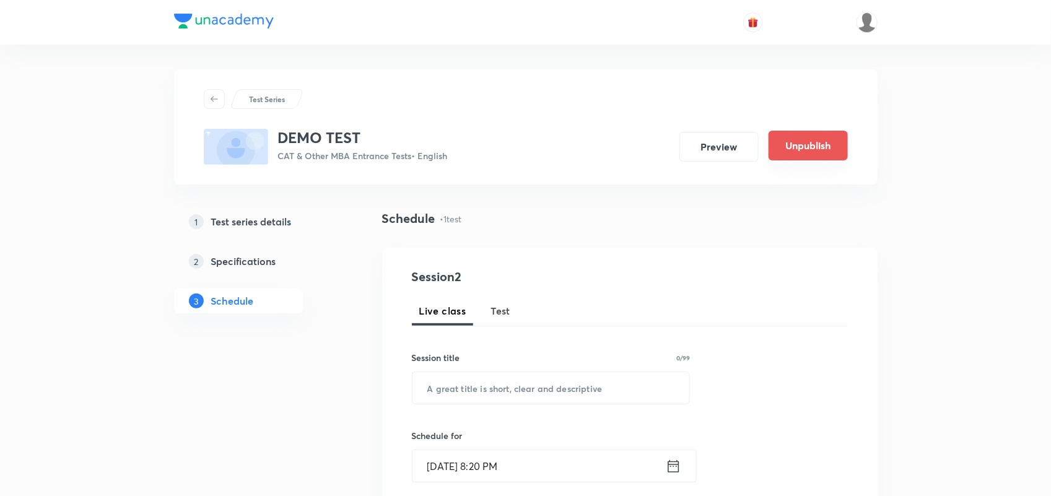
click at [840, 142] on button "Unpublish" at bounding box center [808, 146] width 79 height 30
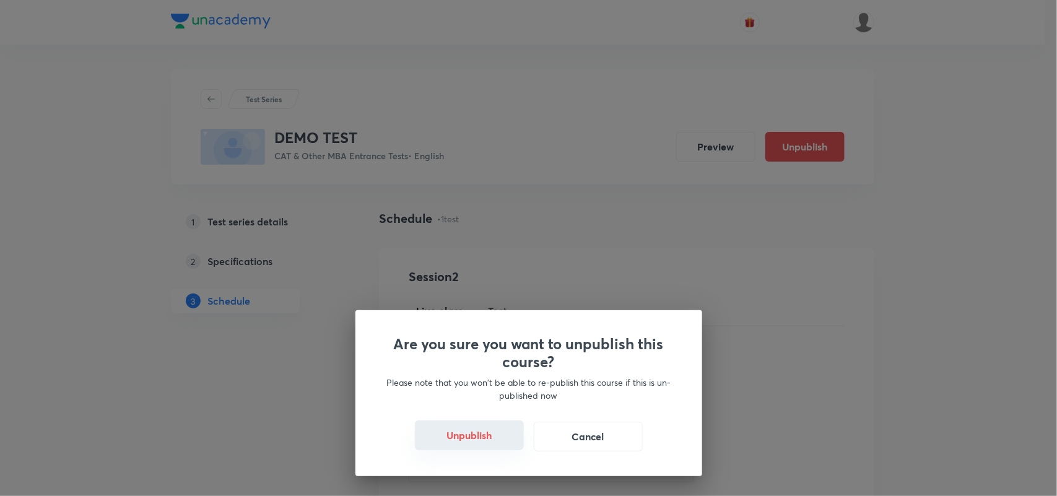
click at [466, 428] on button "Unpublish" at bounding box center [469, 435] width 109 height 30
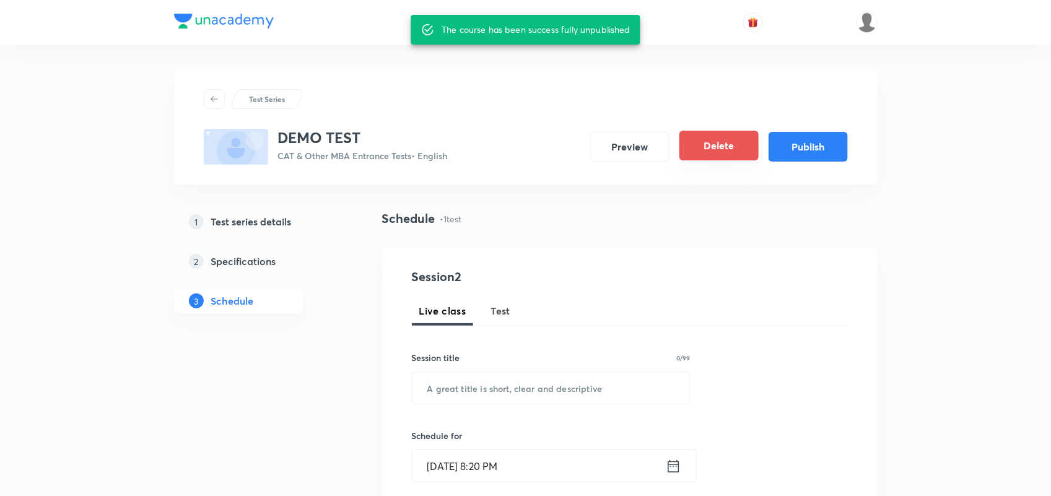
click at [731, 155] on button "Delete" at bounding box center [718, 146] width 79 height 30
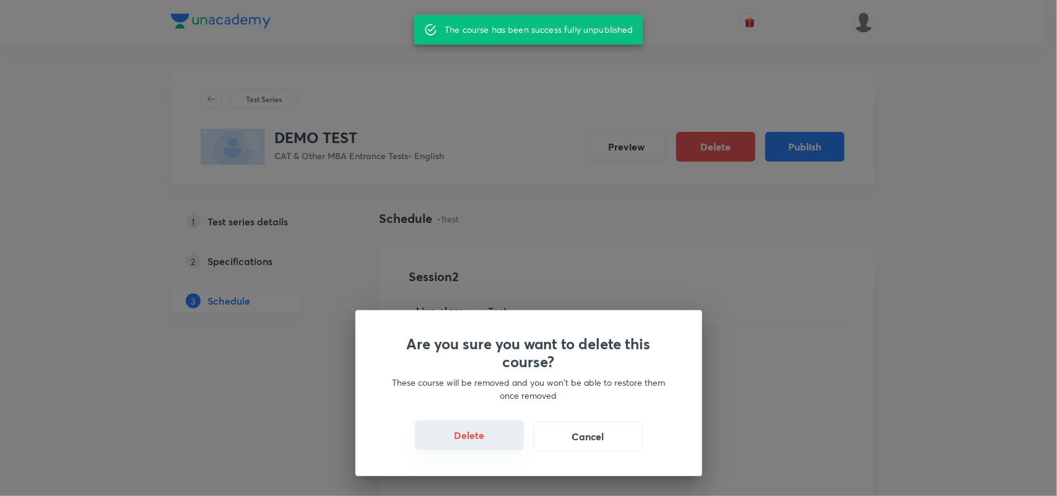
click at [483, 425] on button "Delete" at bounding box center [469, 435] width 109 height 30
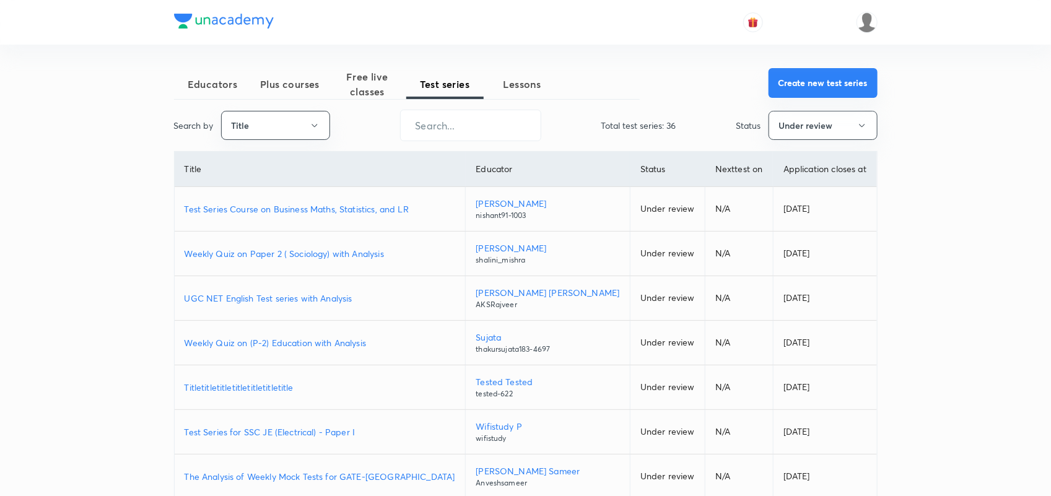
click at [824, 82] on button "Create new test series" at bounding box center [823, 83] width 109 height 30
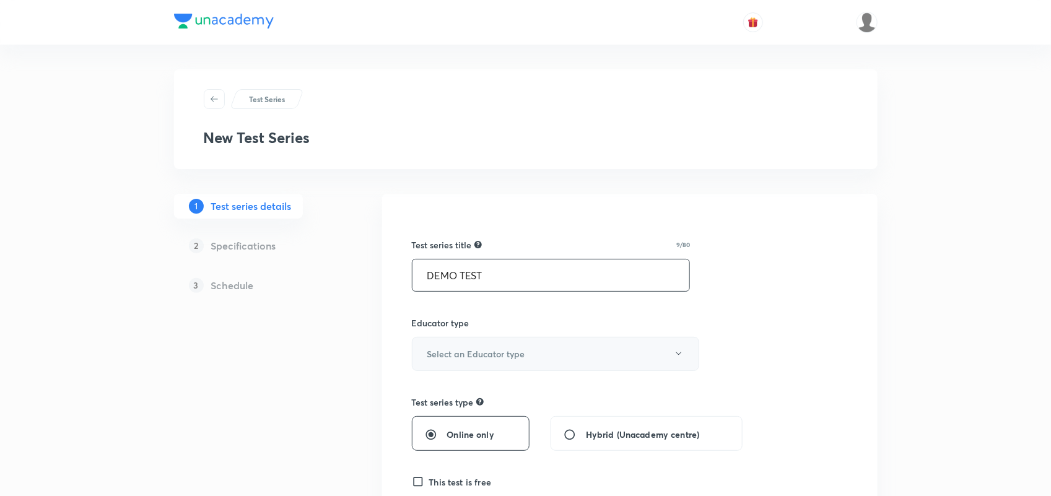
type input "DEMO TEST"
click at [543, 361] on button "Select an Educator type" at bounding box center [555, 354] width 287 height 34
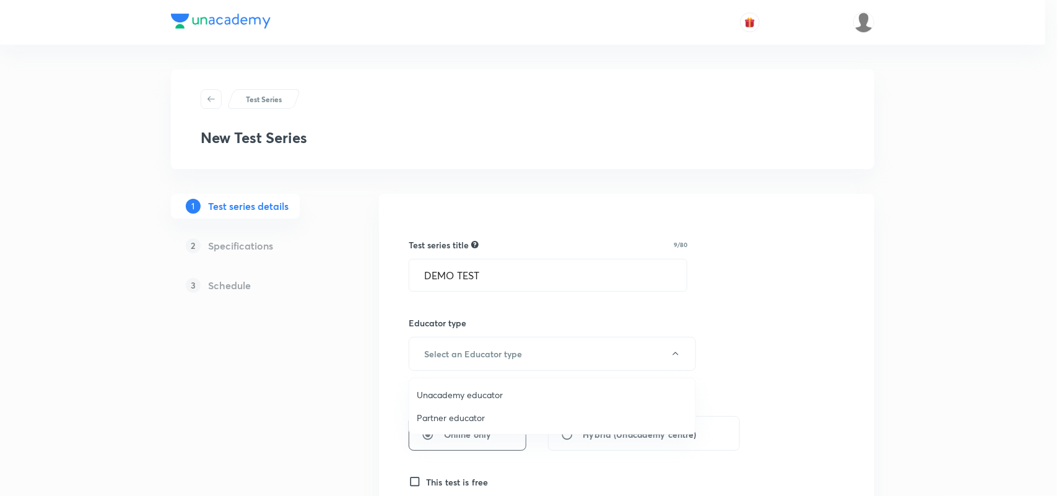
click at [447, 388] on span "Unacademy educator" at bounding box center [552, 394] width 271 height 13
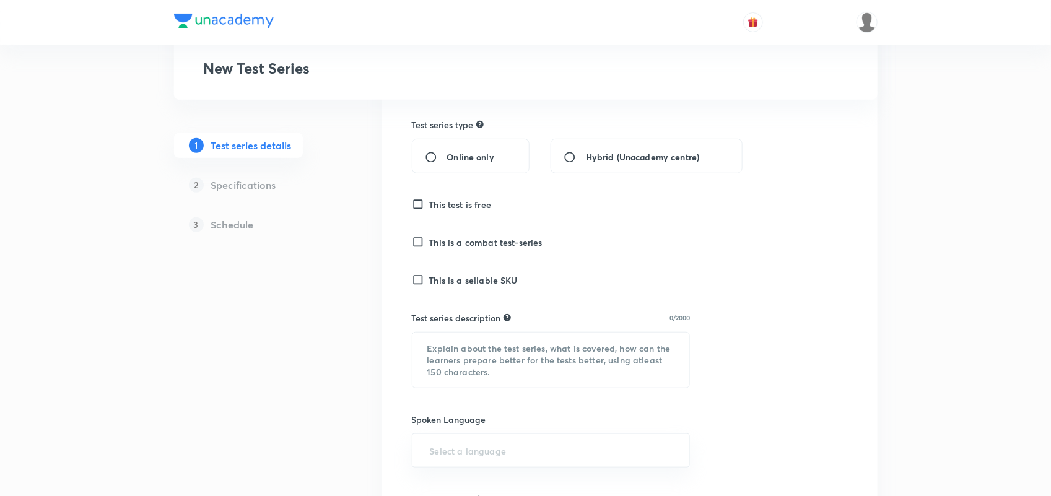
scroll to position [307, 0]
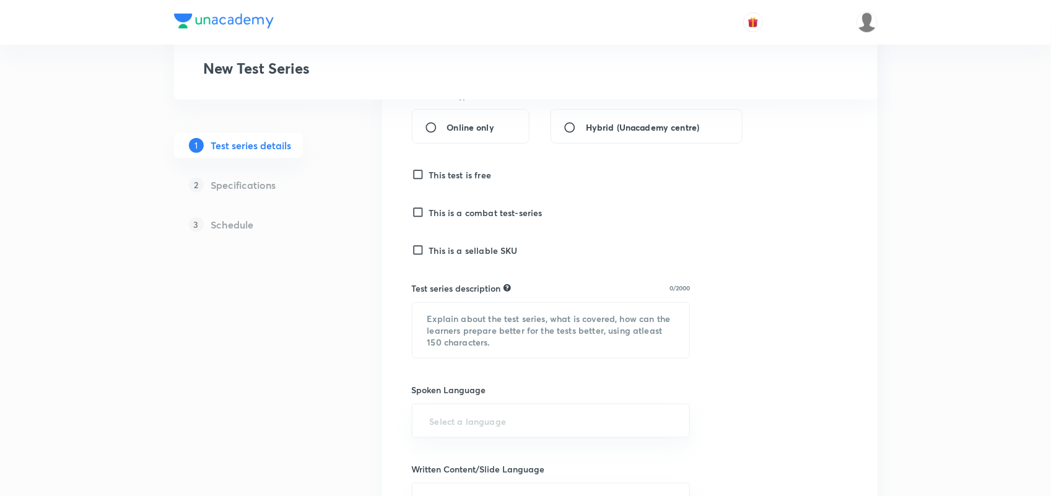
click at [457, 121] on span "Online only" at bounding box center [470, 127] width 47 height 13
click at [447, 121] on input "Online only" at bounding box center [436, 127] width 22 height 12
radio input "true"
click at [459, 167] on div "Test series title 9/80 DEMO TEST ​ Educator type Unacademy educator Test series…" at bounding box center [630, 354] width 436 height 897
click at [459, 180] on h6 "This test is free" at bounding box center [460, 174] width 63 height 13
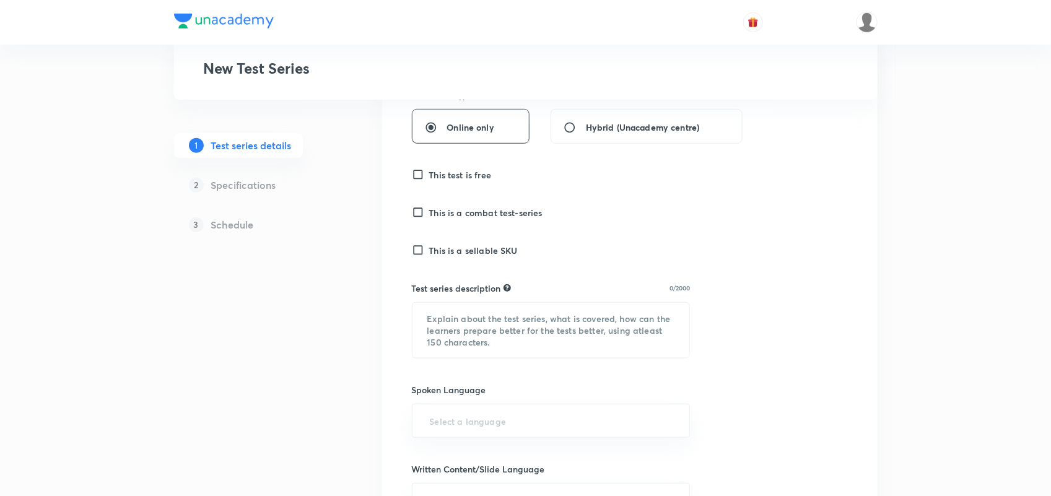
click at [429, 180] on input "This test is free" at bounding box center [420, 174] width 17 height 12
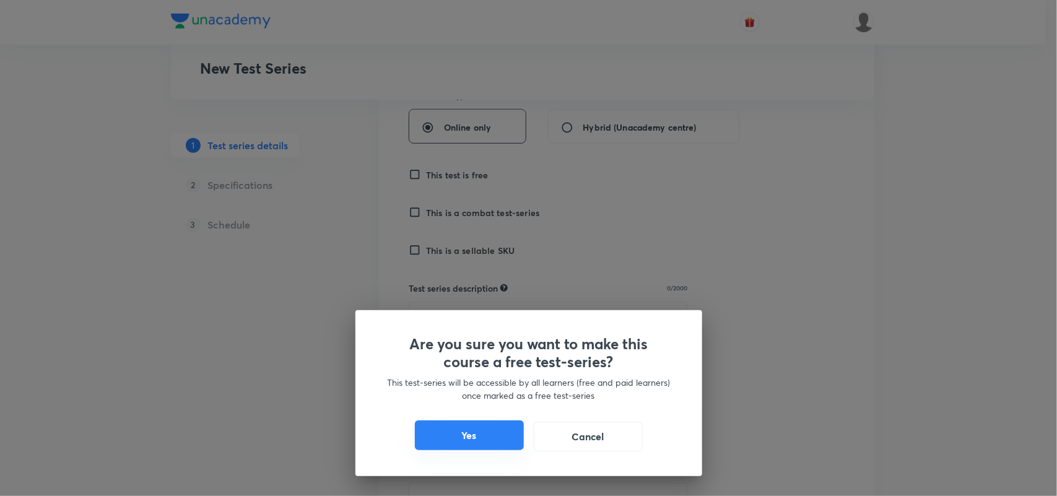
click at [471, 440] on button "Yes" at bounding box center [469, 435] width 109 height 30
checkbox input "true"
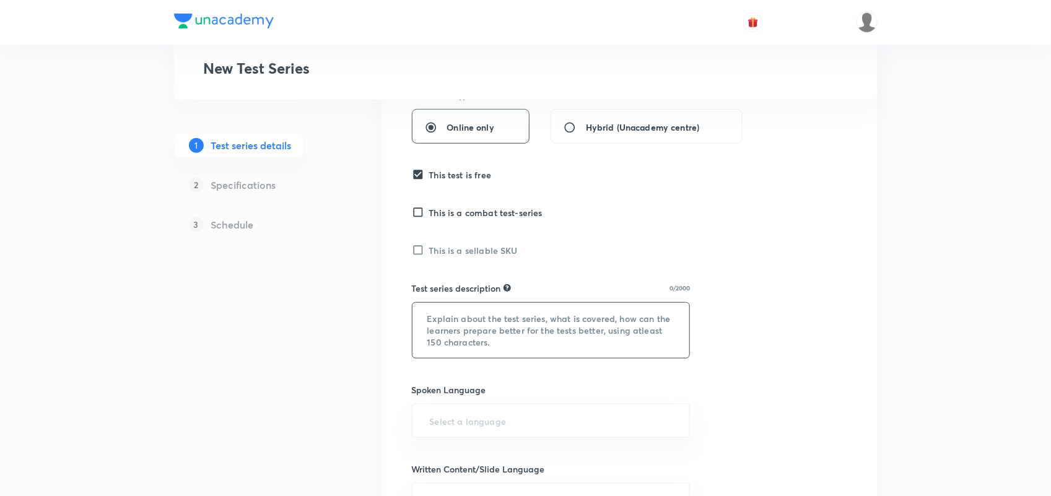
click at [462, 336] on textarea at bounding box center [550, 330] width 277 height 55
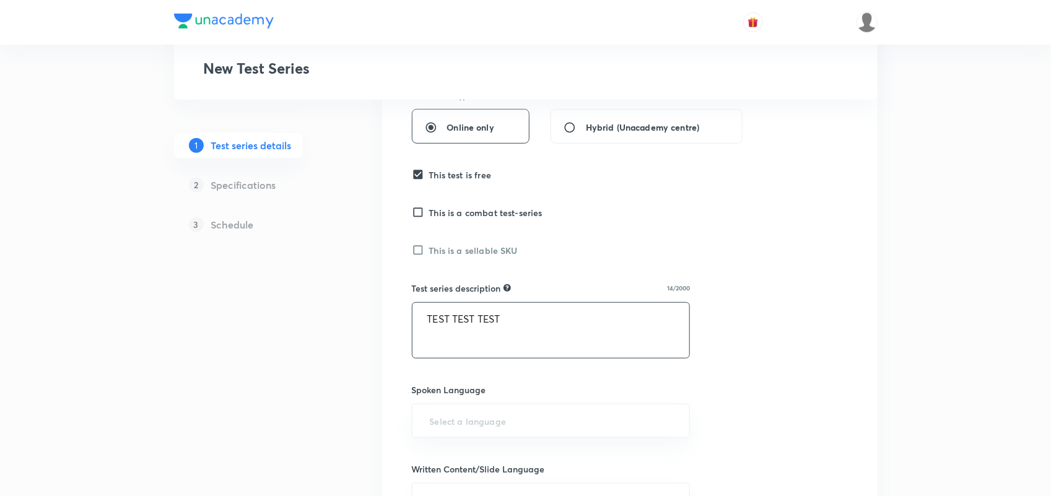
drag, startPoint x: 427, startPoint y: 319, endPoint x: 577, endPoint y: 329, distance: 150.2
click at [577, 329] on textarea "TEST TEST TEST" at bounding box center [550, 330] width 277 height 55
paste textarea "TEST TEST TEST"
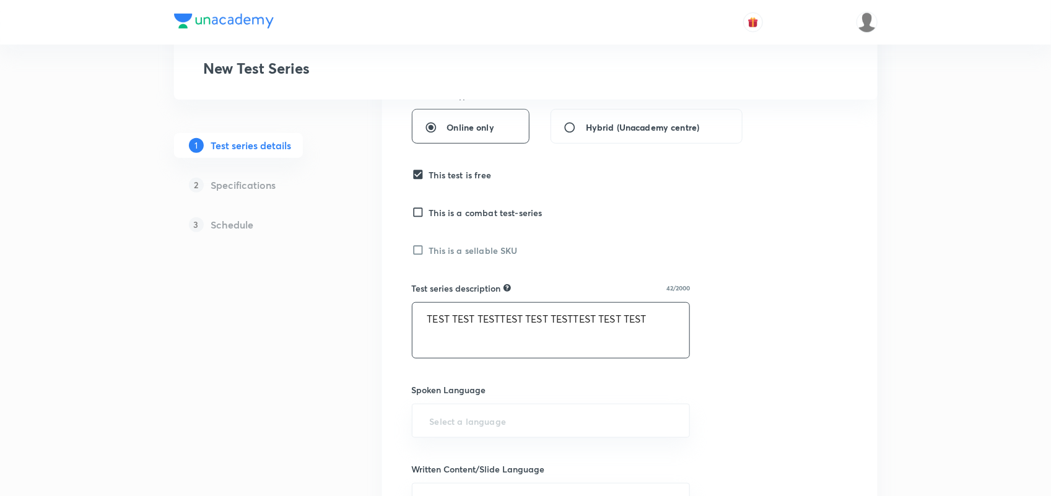
paste textarea "TEST TEST TEST"
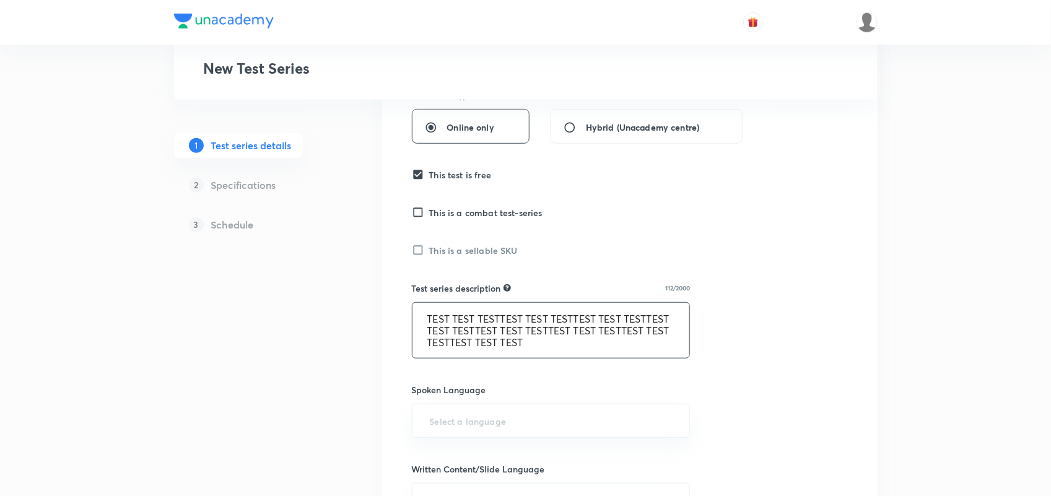
paste textarea "TEST TEST TEST"
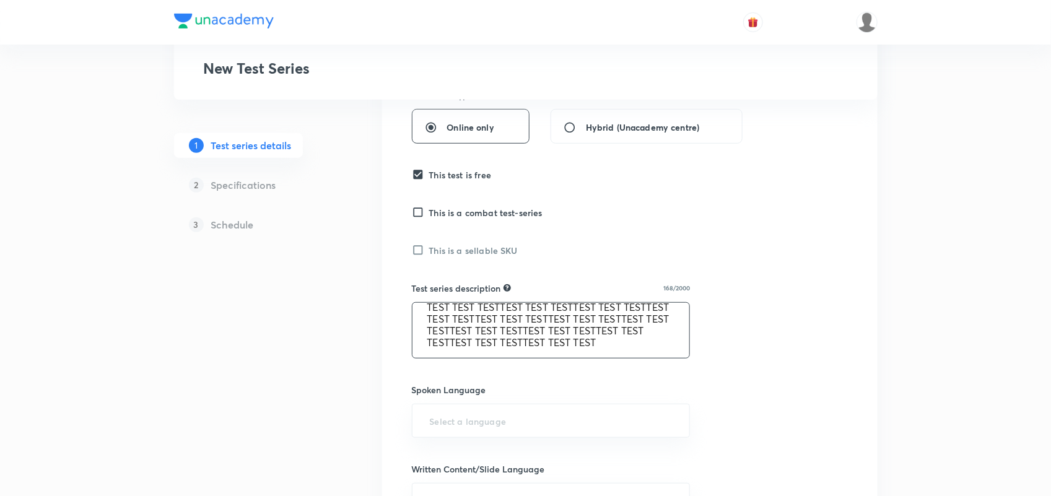
paste textarea "TEST TEST TEST"
type textarea "TEST TEST TESTTEST TEST TESTTEST TEST TESTTEST TEST TESTTEST TEST TESTTEST TEST…"
click at [449, 425] on input "text" at bounding box center [551, 420] width 248 height 23
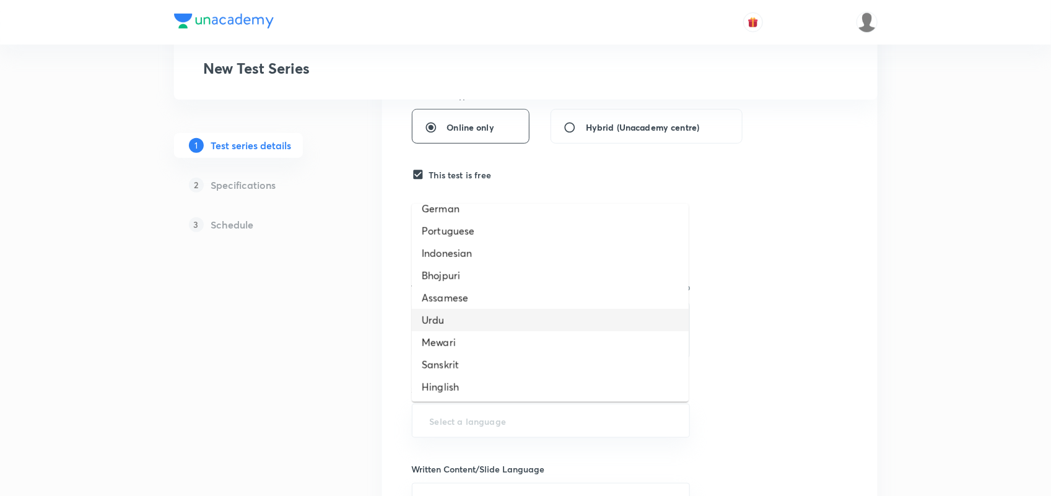
scroll to position [0, 0]
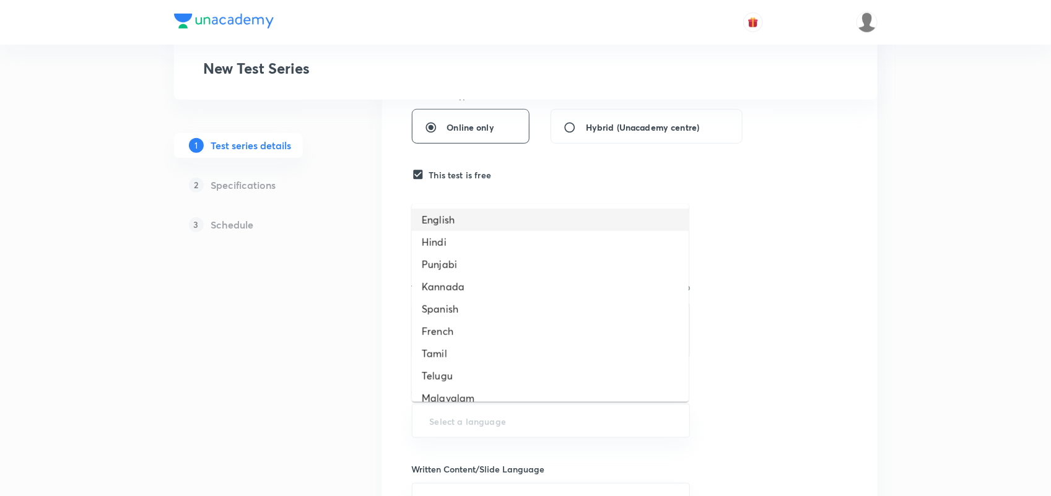
click at [443, 217] on li "English" at bounding box center [550, 220] width 277 height 22
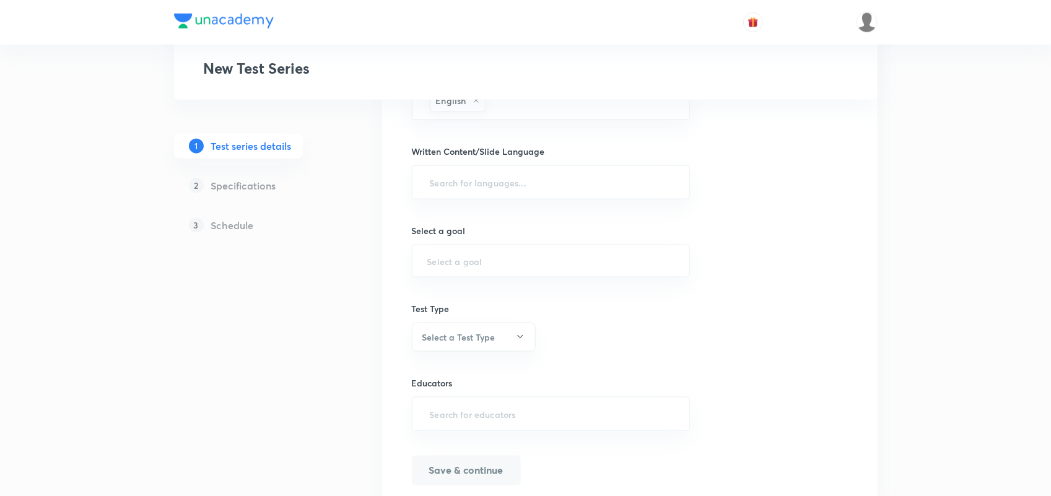
scroll to position [636, 0]
click at [466, 153] on div "Written Content/Slide Language ​" at bounding box center [551, 166] width 279 height 54
click at [466, 172] on input "text" at bounding box center [551, 176] width 248 height 23
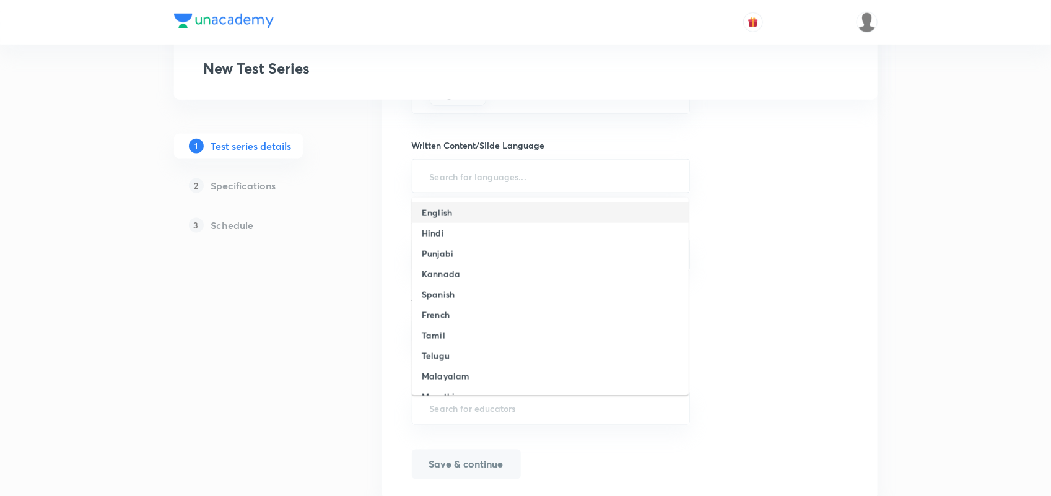
click at [432, 209] on h6 "English" at bounding box center [437, 212] width 30 height 13
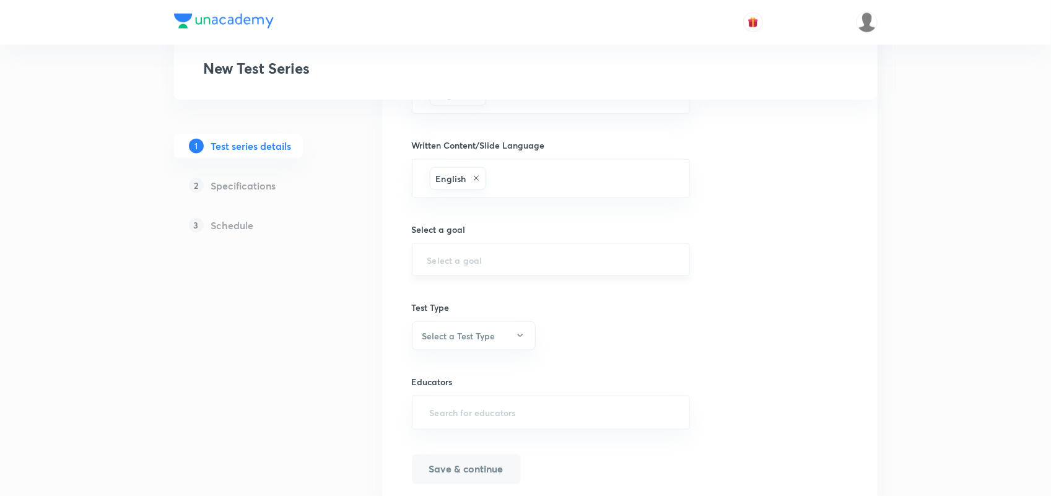
click at [472, 254] on div "​" at bounding box center [551, 259] width 279 height 33
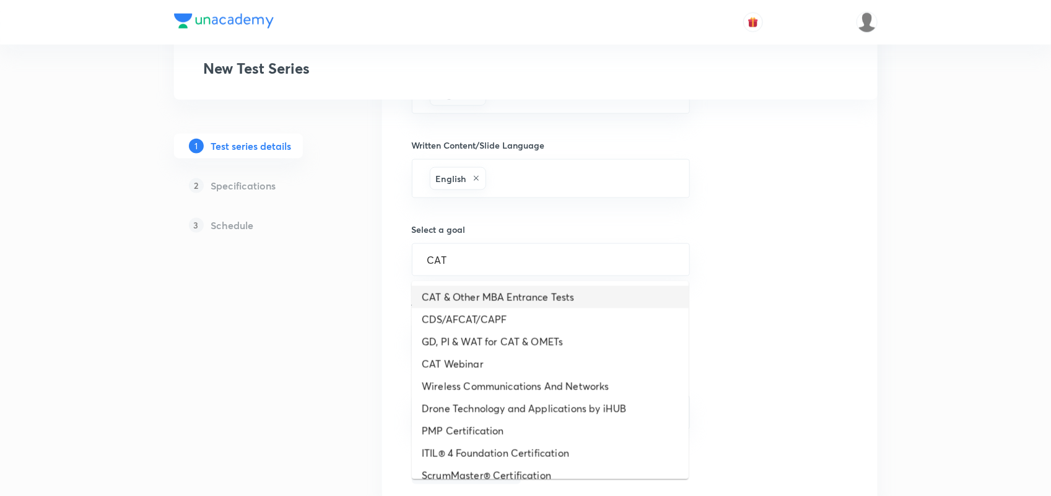
click at [474, 299] on li "CAT & Other MBA Entrance Tests" at bounding box center [550, 297] width 277 height 22
type input "CAT & Other MBA Entrance Tests"
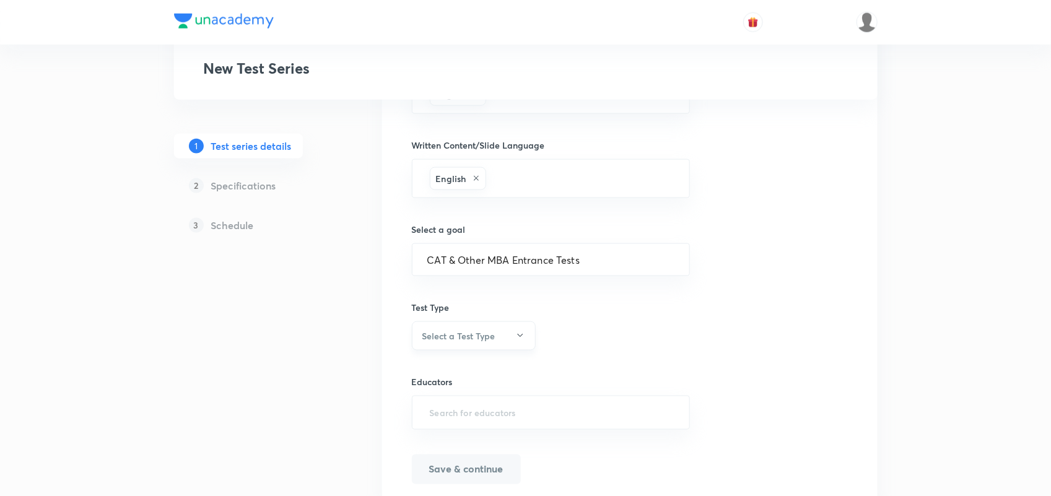
click at [475, 336] on h6 "Select a Test Type" at bounding box center [458, 335] width 73 height 13
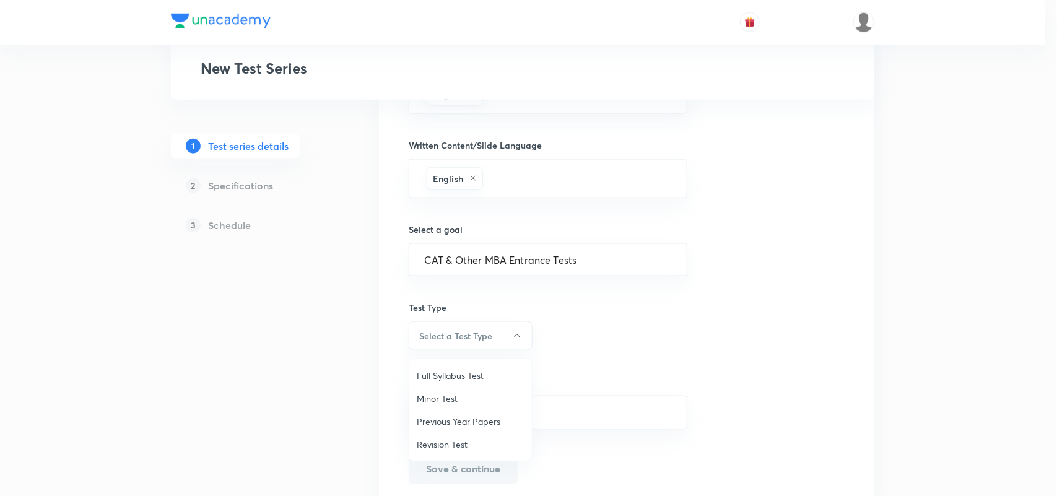
click at [455, 370] on span "Full Syllabus Test" at bounding box center [471, 375] width 108 height 13
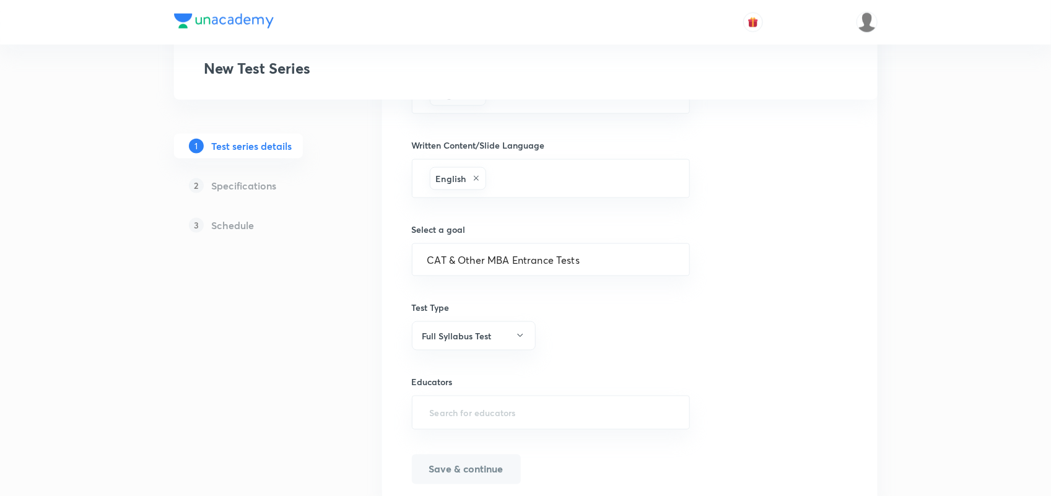
scroll to position [686, 0]
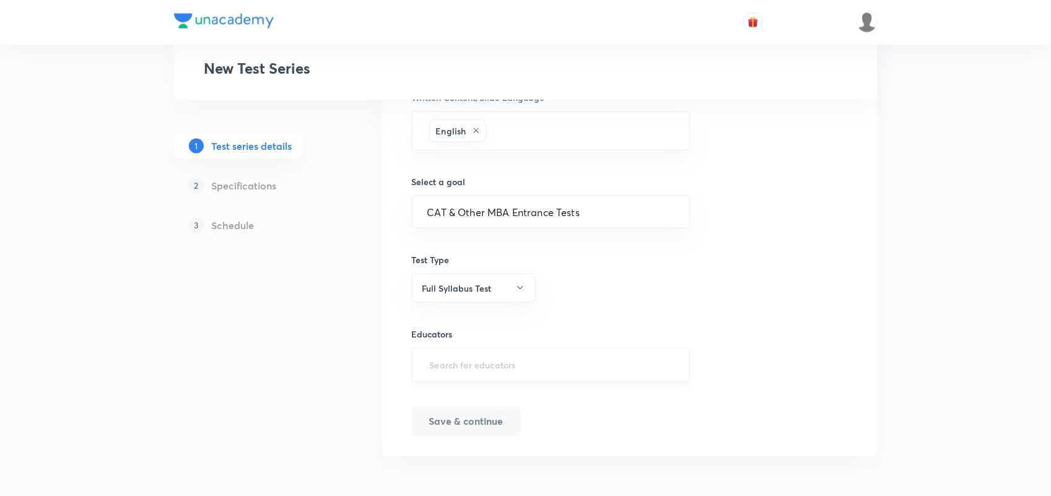
click at [453, 363] on input "text" at bounding box center [551, 365] width 248 height 23
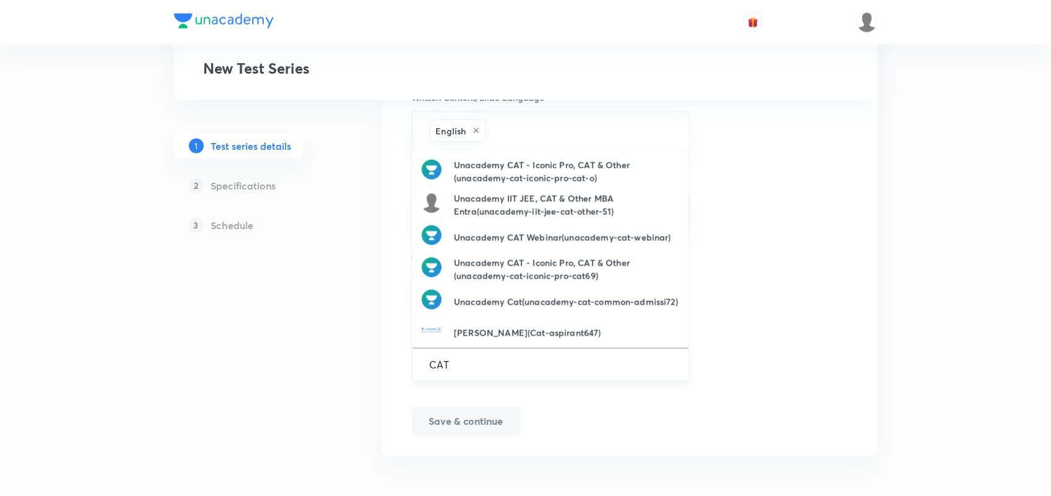
type input "CAT"
click at [591, 304] on h6 "Unacademy Cat(unacademy-cat-common-admissi72)" at bounding box center [566, 301] width 224 height 13
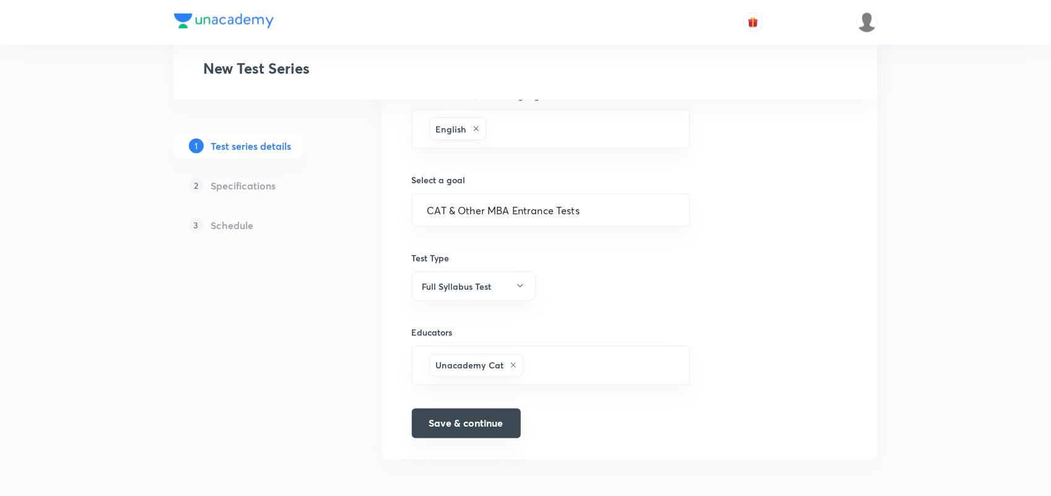
click at [479, 426] on button "Save & continue" at bounding box center [466, 424] width 109 height 30
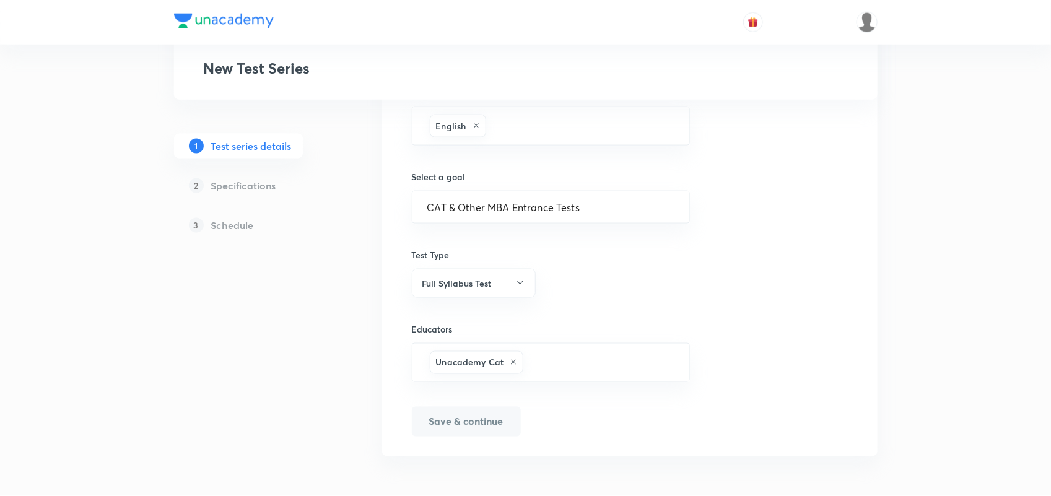
scroll to position [707, 0]
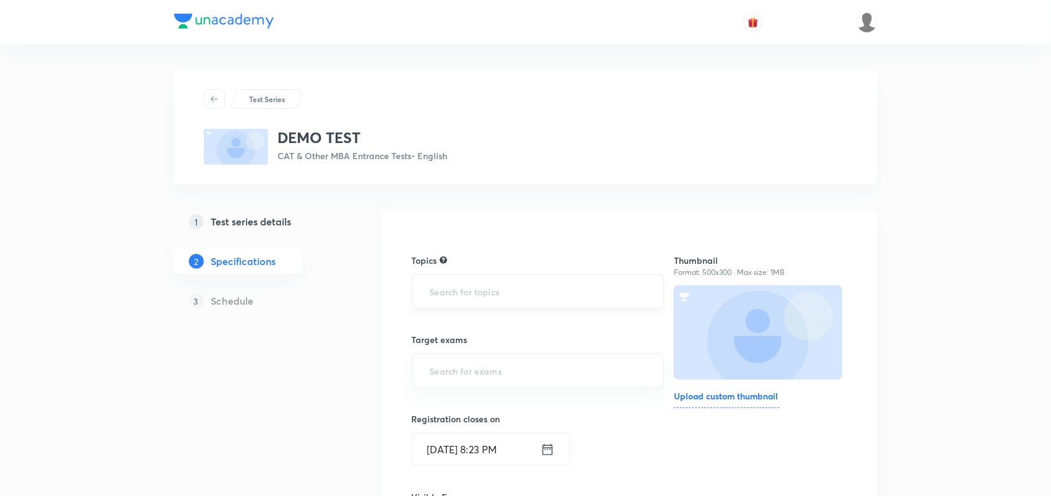
click at [545, 301] on input "text" at bounding box center [538, 291] width 222 height 23
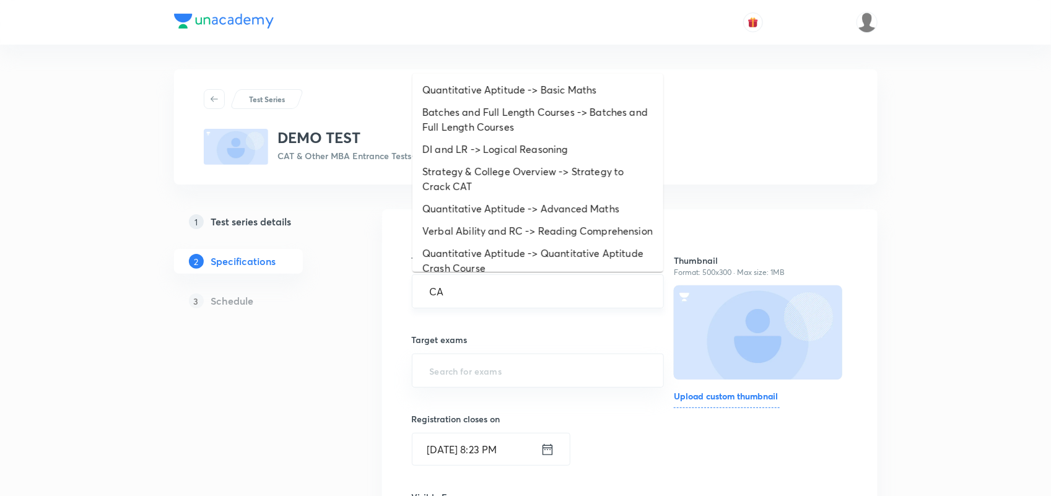
type input "CAT"
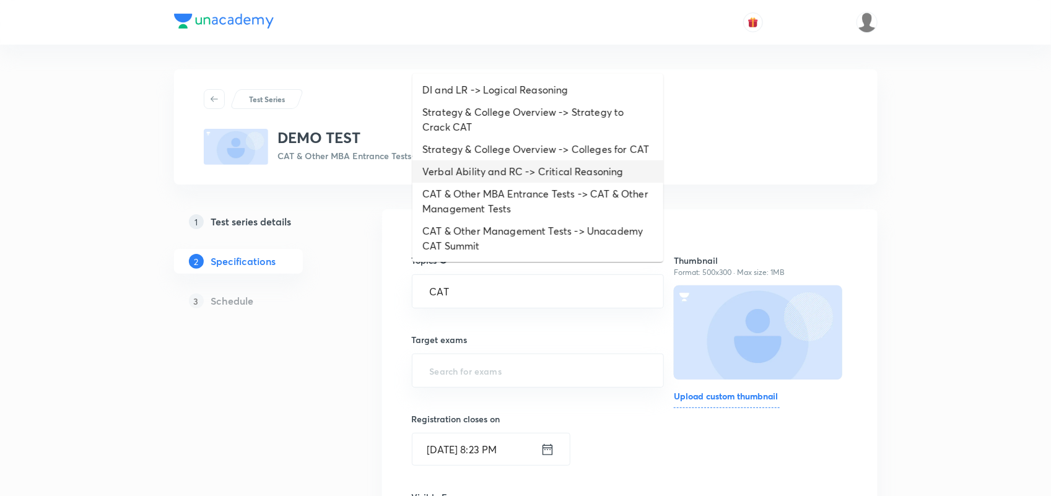
click at [497, 183] on li "Verbal Ability and RC -> Critical Reasoning" at bounding box center [537, 171] width 251 height 22
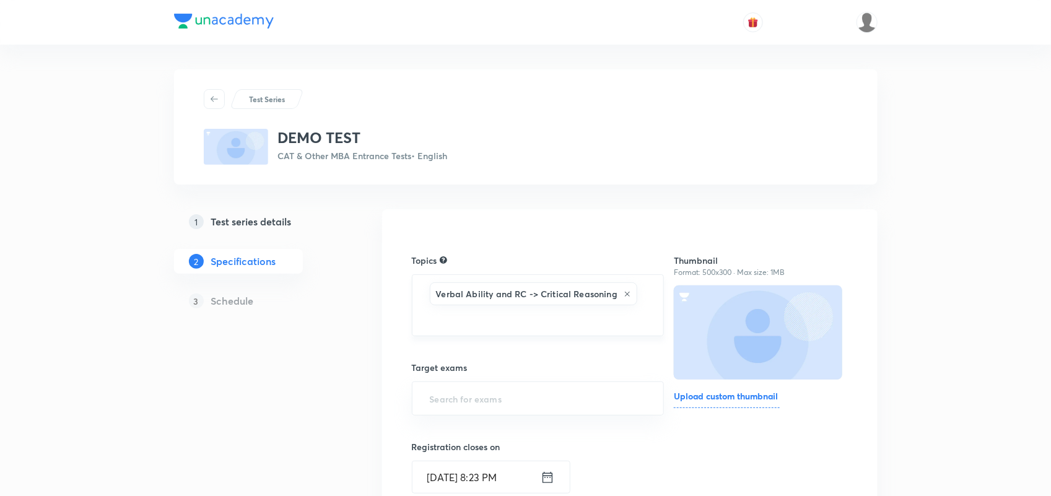
click at [629, 297] on icon at bounding box center [627, 293] width 7 height 7
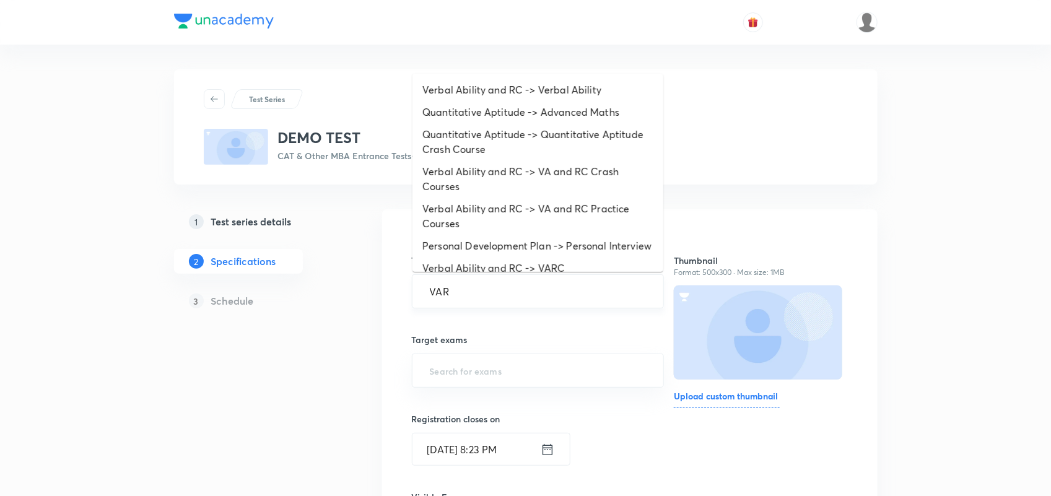
type input "VARC"
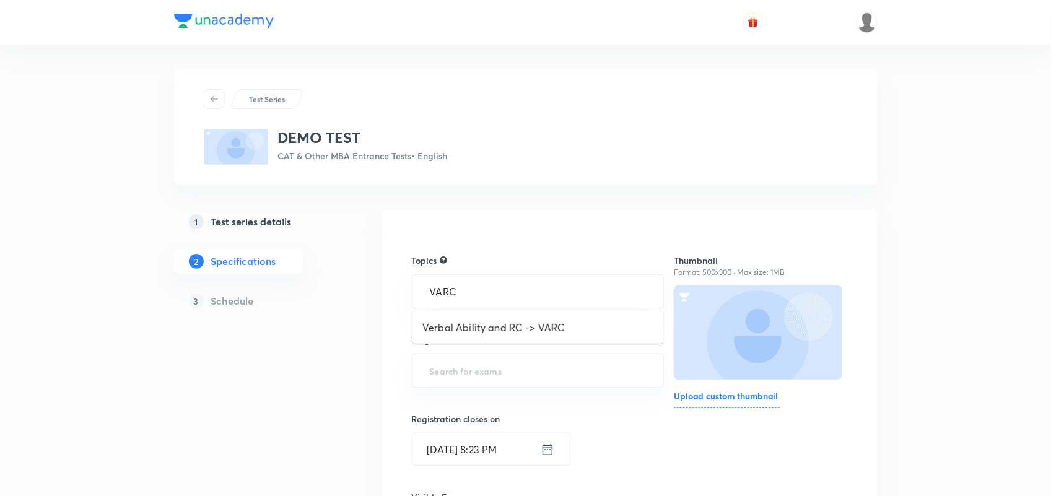
click at [493, 323] on li "Verbal Ability and RC -> VARC" at bounding box center [537, 327] width 251 height 22
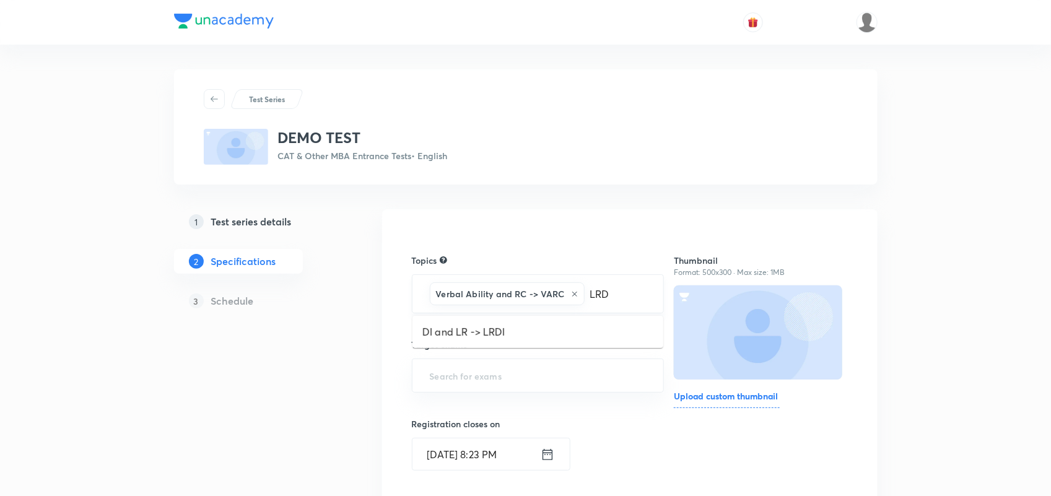
type input "LRDI"
click at [481, 330] on li "DI and LR -> LRDI" at bounding box center [537, 332] width 251 height 22
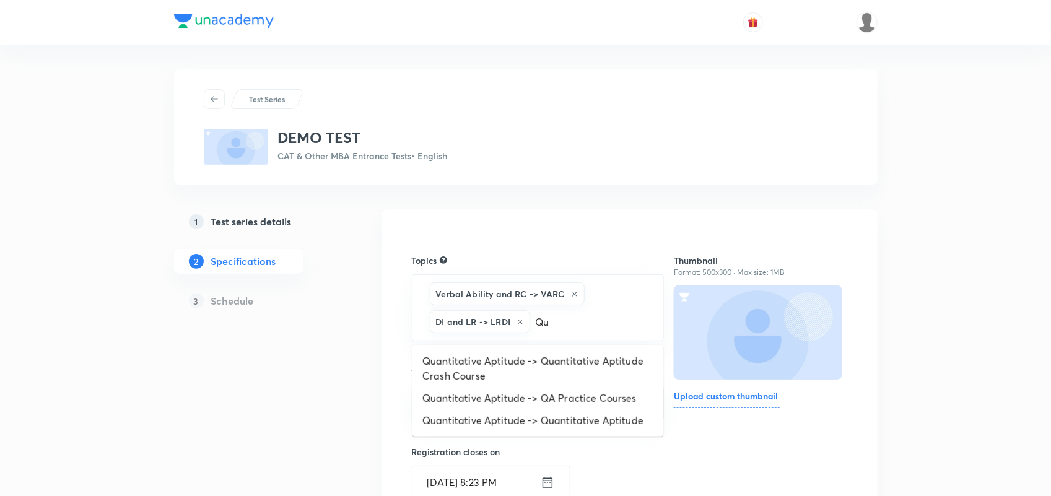
type input "Qua"
click at [497, 391] on li "Quantitative Aptitude -> Quantitative Aptitude" at bounding box center [537, 398] width 251 height 22
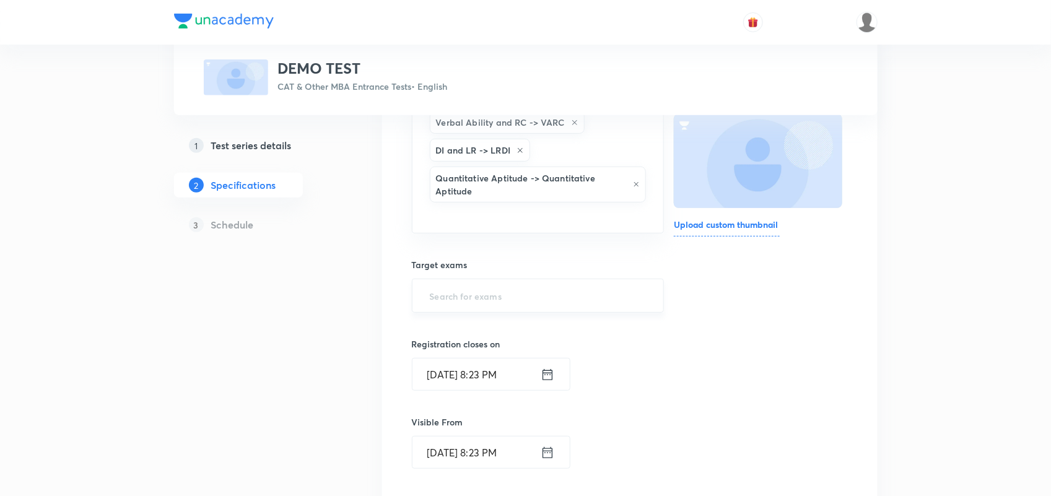
scroll to position [175, 0]
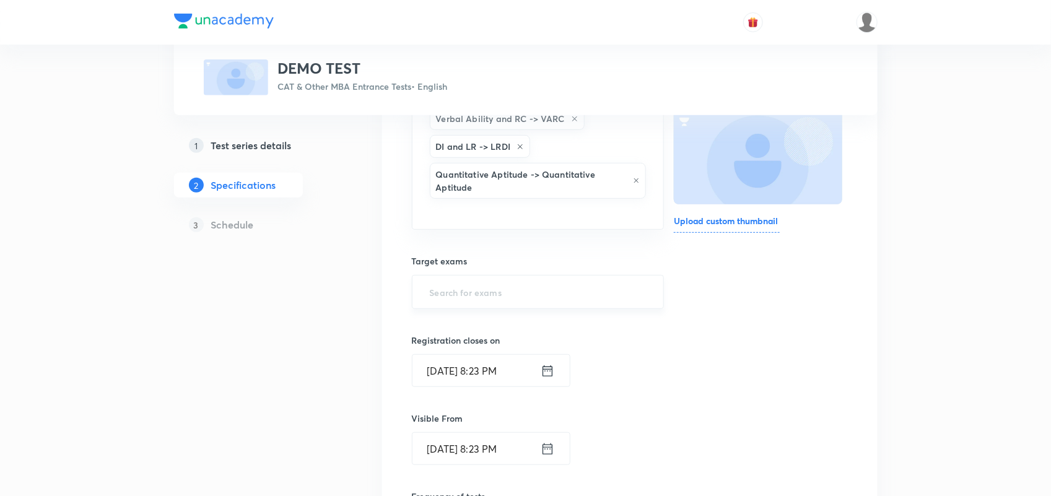
click at [482, 298] on input "text" at bounding box center [538, 292] width 222 height 23
type input "CAT"
click at [456, 347] on li "CAT 2025" at bounding box center [537, 352] width 251 height 22
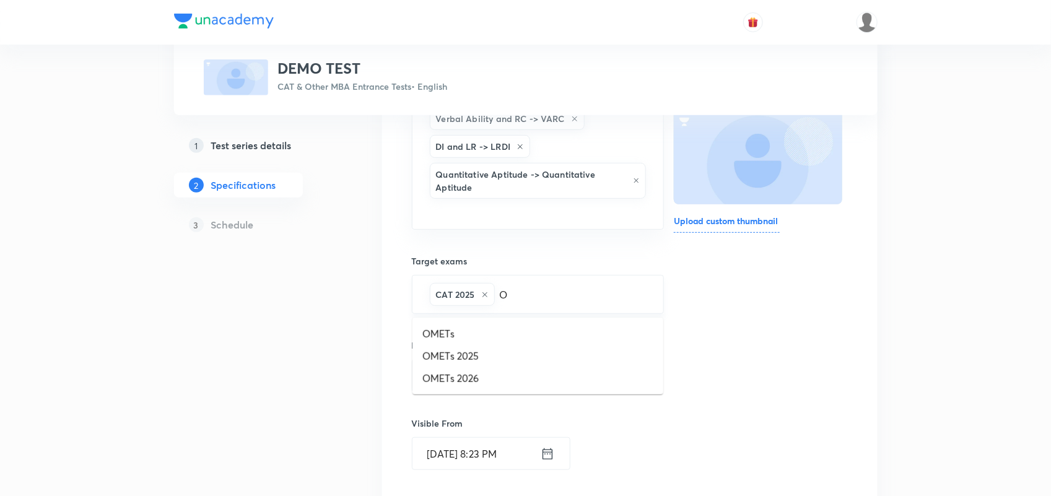
type input "OM"
click at [476, 360] on li "OMETs 2025" at bounding box center [537, 356] width 251 height 22
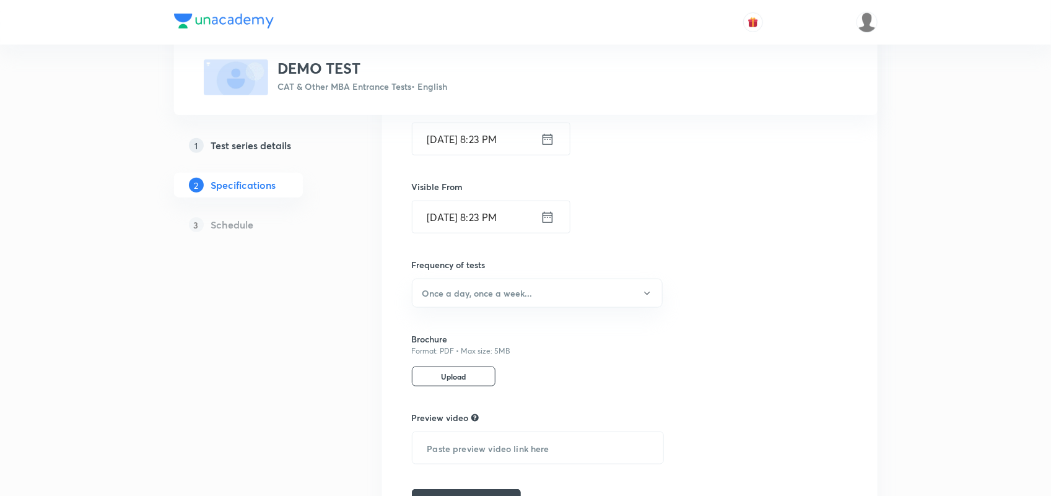
scroll to position [497, 0]
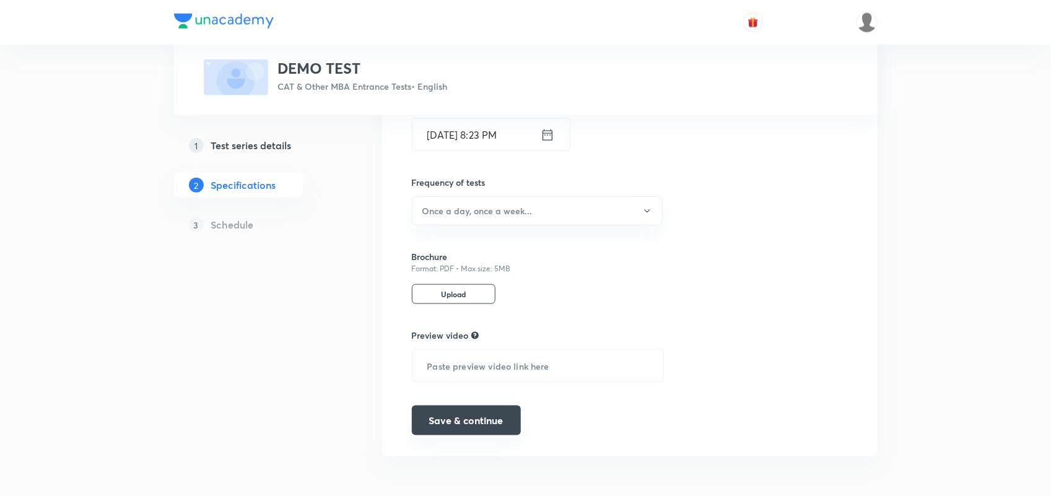
click at [489, 426] on button "Save & continue" at bounding box center [466, 421] width 109 height 30
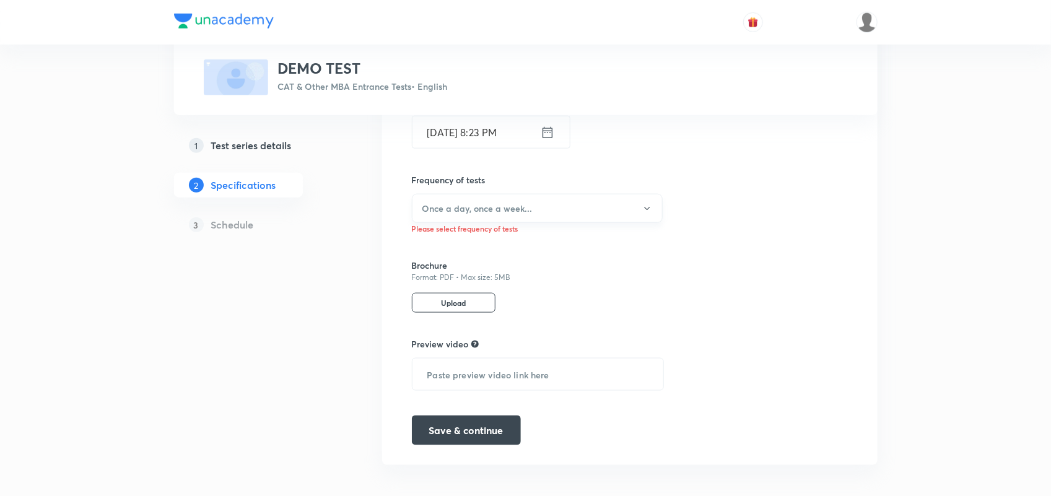
click at [506, 205] on h6 "Once a day, once a week..." at bounding box center [477, 208] width 110 height 13
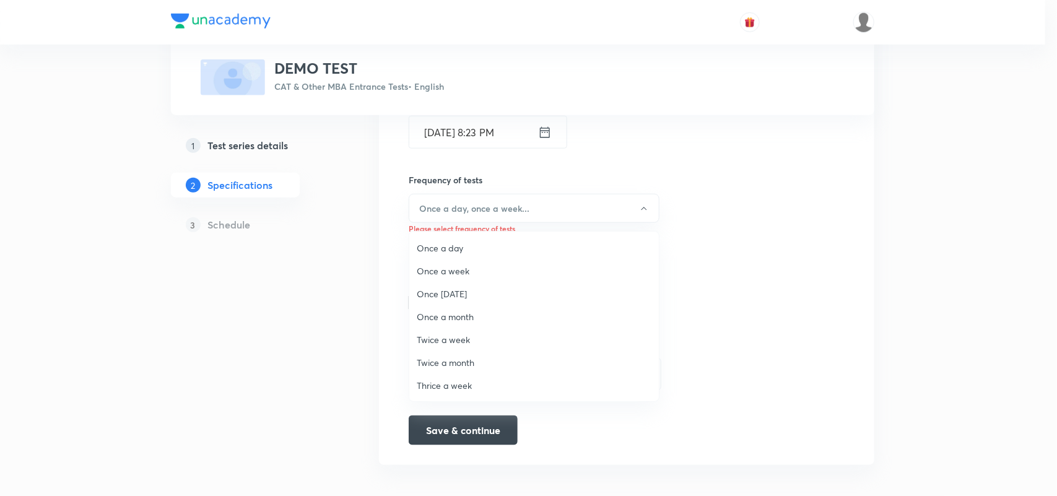
click at [446, 245] on span "Once a day" at bounding box center [534, 248] width 235 height 13
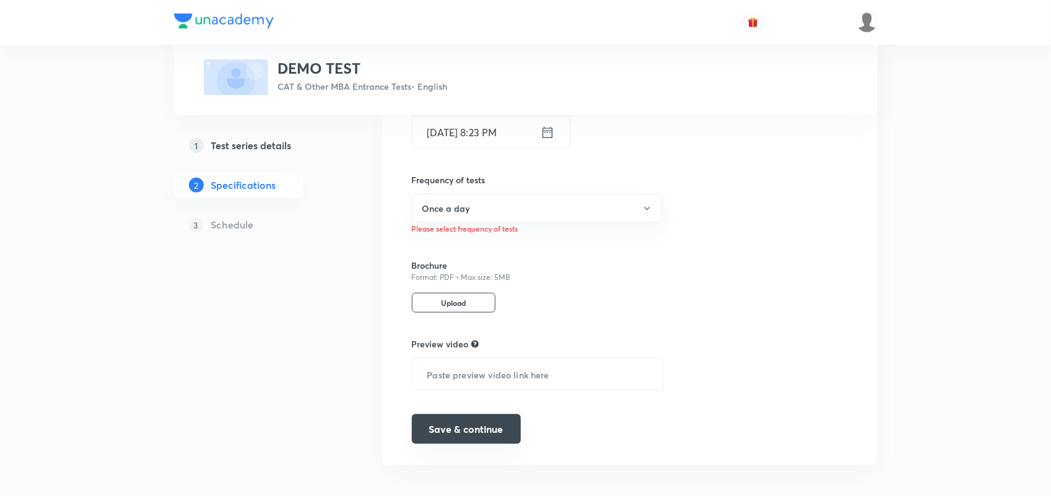
click at [474, 434] on button "Save & continue" at bounding box center [466, 429] width 109 height 30
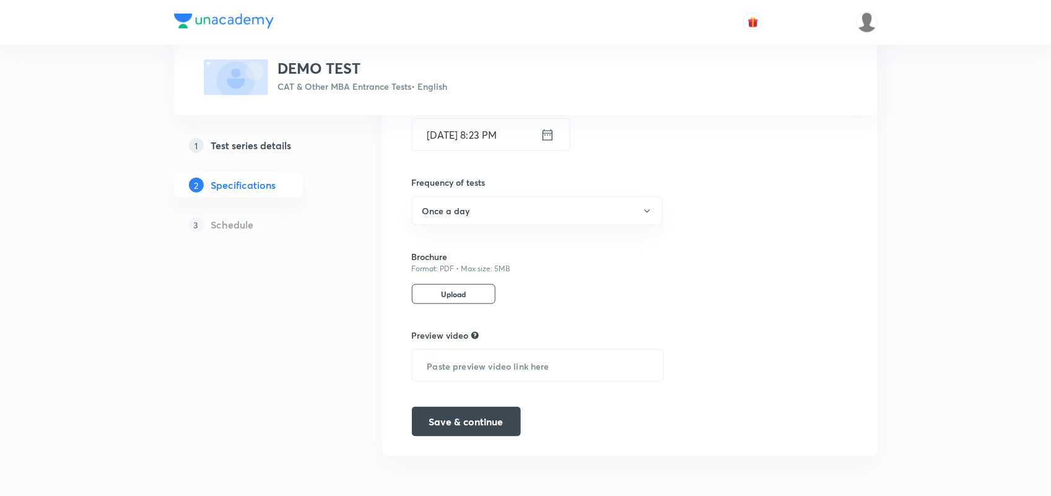
scroll to position [489, 0]
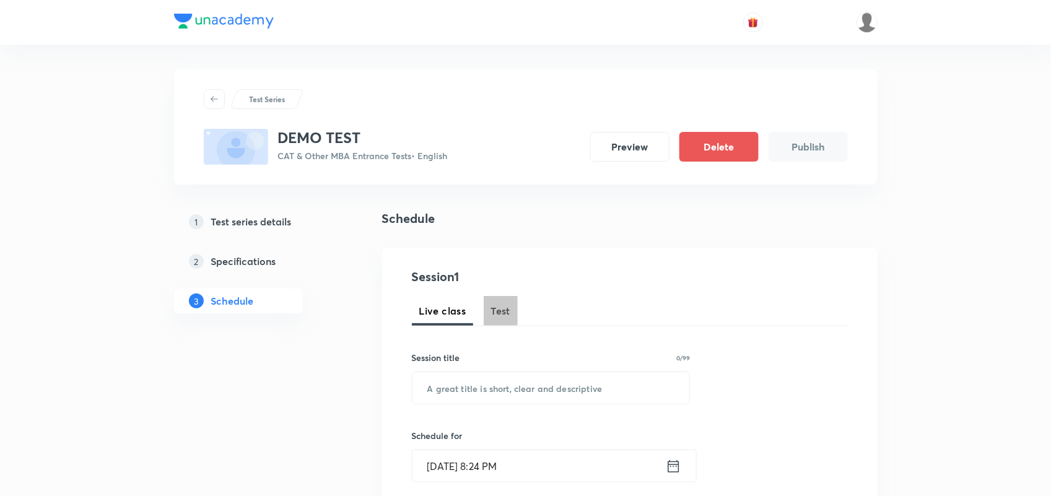
click at [491, 308] on span "Test" at bounding box center [501, 310] width 20 height 15
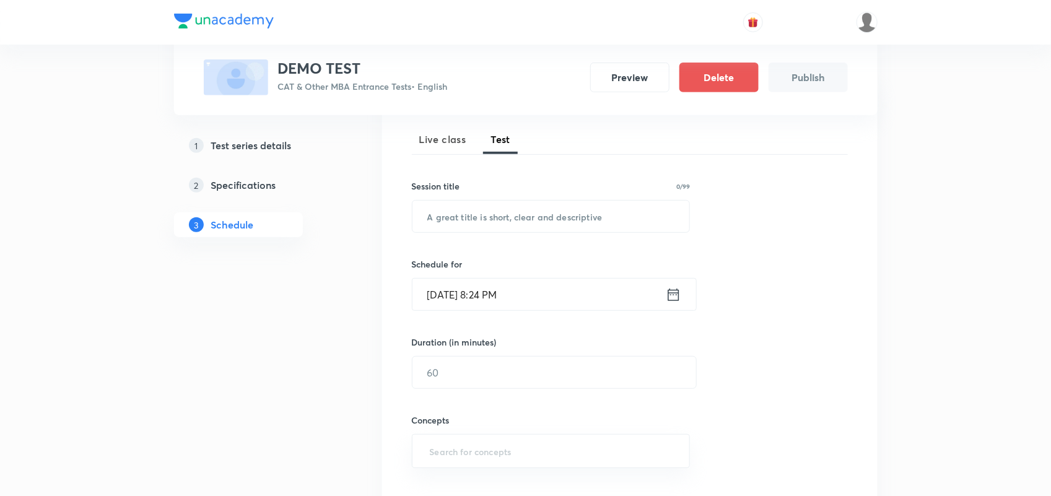
scroll to position [171, 0]
click at [521, 228] on input "text" at bounding box center [550, 217] width 277 height 32
type input "DEMO TEST 1"
click at [691, 302] on div "Oct 7, 2025, 8:24 PM ​" at bounding box center [554, 295] width 285 height 33
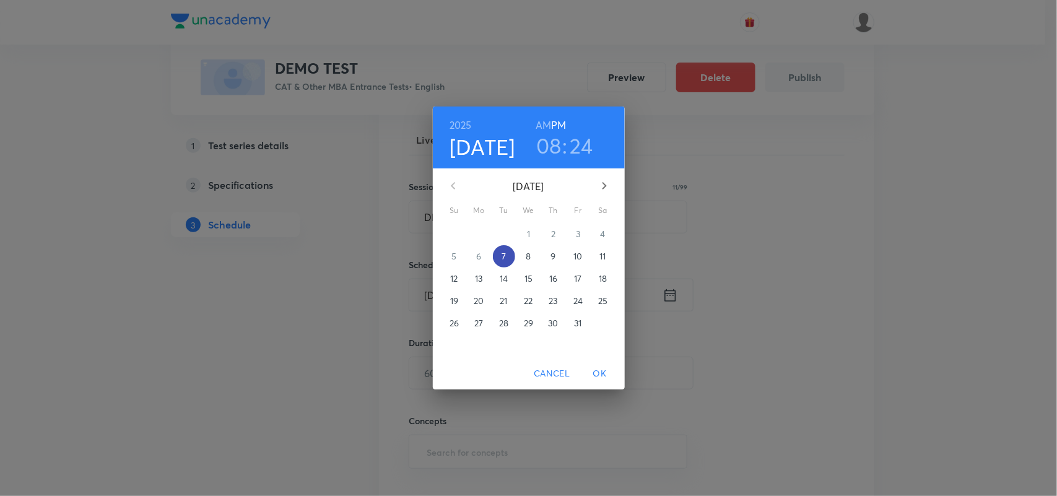
click at [505, 255] on p "7" at bounding box center [504, 256] width 4 height 12
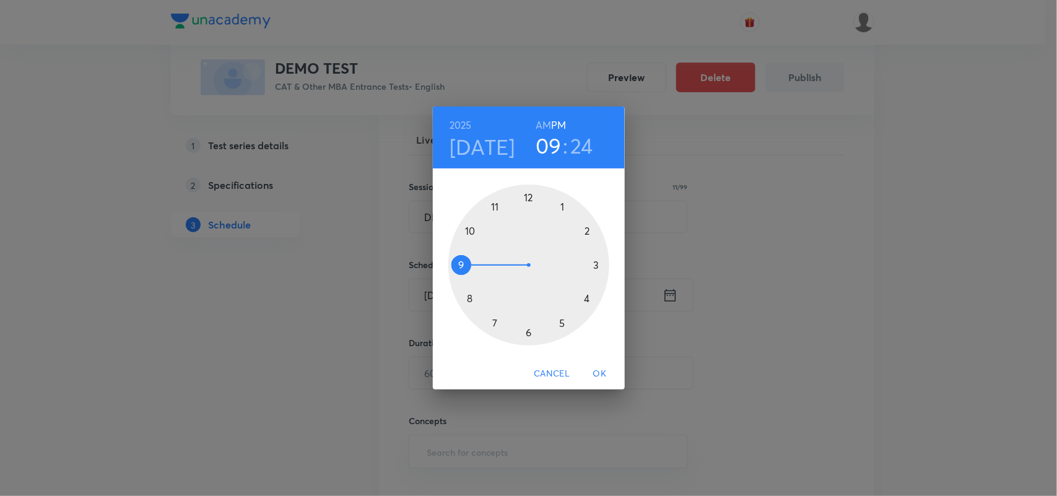
drag, startPoint x: 471, startPoint y: 296, endPoint x: 463, endPoint y: 274, distance: 23.7
click at [463, 274] on div at bounding box center [528, 265] width 161 height 161
drag, startPoint x: 567, startPoint y: 315, endPoint x: 528, endPoint y: 218, distance: 104.0
click at [528, 218] on div at bounding box center [528, 265] width 161 height 161
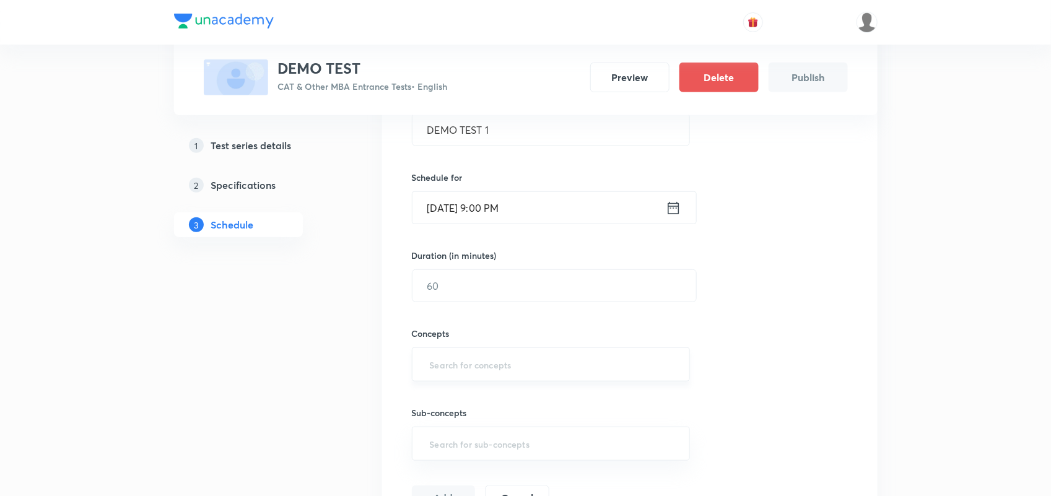
scroll to position [267, 0]
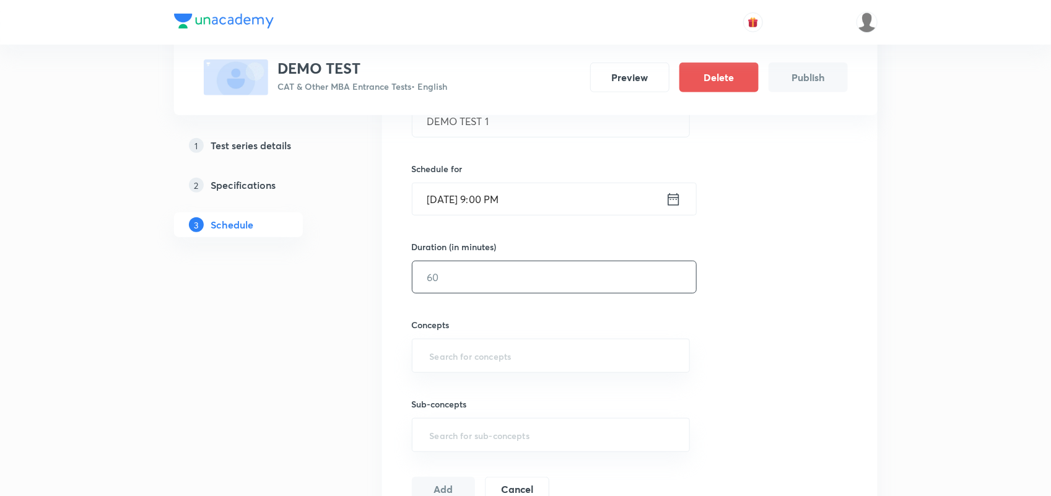
click at [519, 277] on input "text" at bounding box center [554, 277] width 284 height 32
type input "120"
click at [472, 352] on input "text" at bounding box center [551, 355] width 248 height 23
type input "VARC"
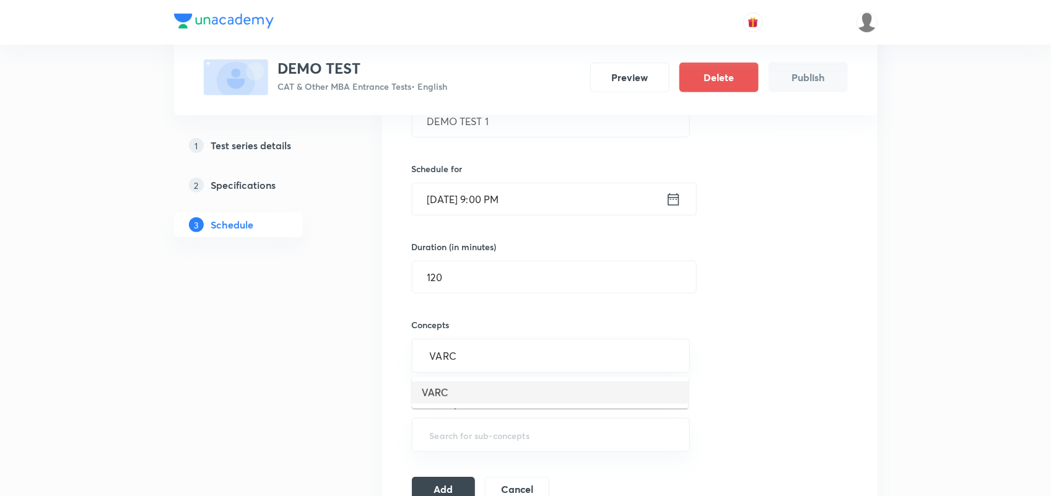
click at [455, 385] on li "VARC" at bounding box center [550, 392] width 277 height 22
type input "LRDI"
click at [457, 397] on li "LRDI" at bounding box center [550, 397] width 277 height 22
type input "Qu"
click at [490, 398] on li "Quantitative Aptitude" at bounding box center [550, 397] width 277 height 22
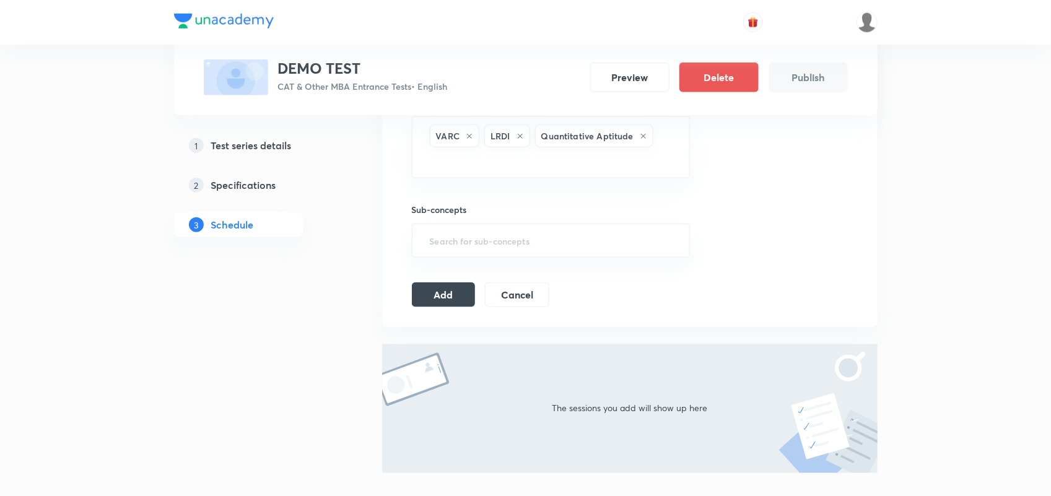
scroll to position [494, 0]
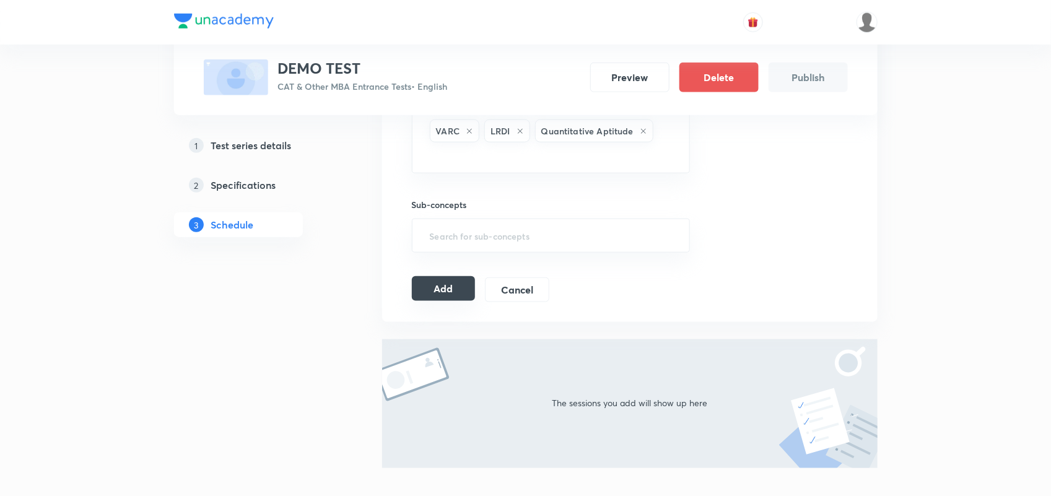
click at [450, 292] on button "Add" at bounding box center [444, 288] width 64 height 25
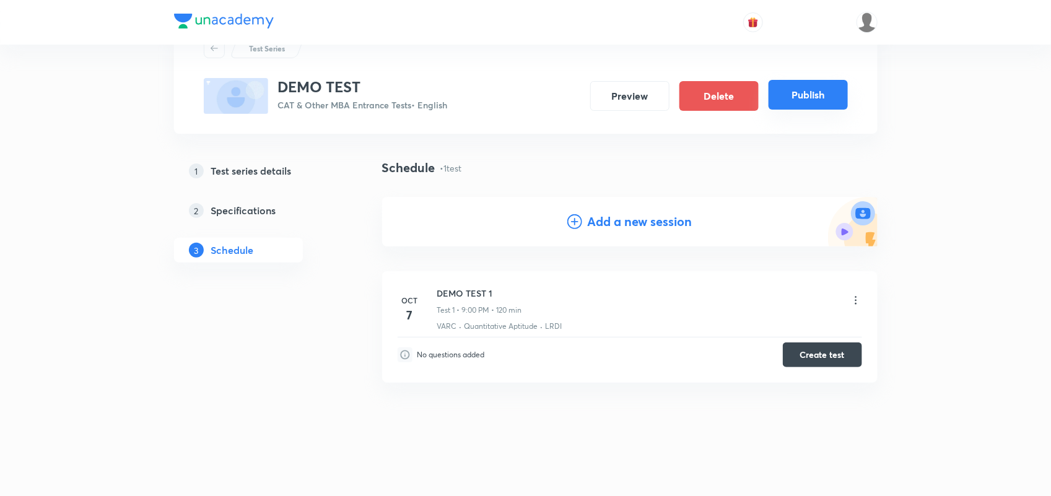
click at [815, 94] on button "Publish" at bounding box center [808, 95] width 79 height 30
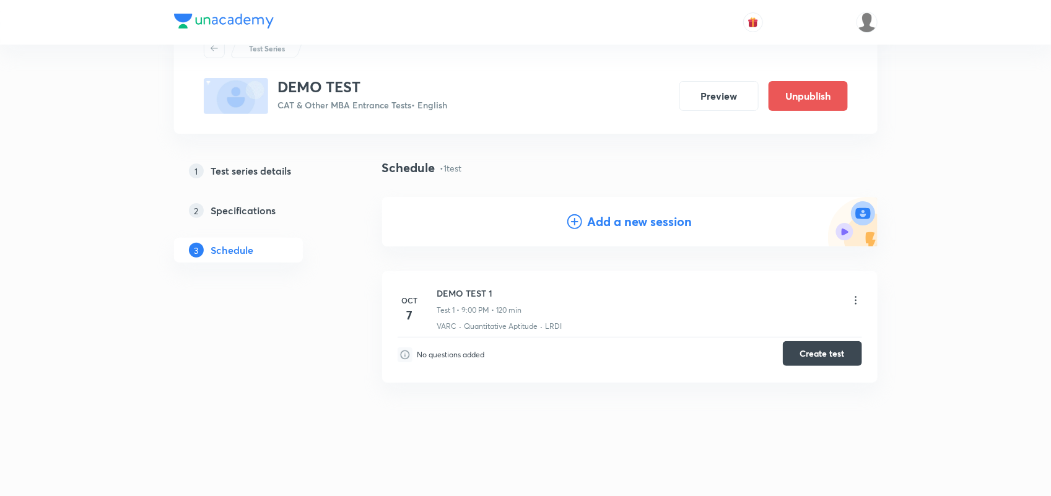
click at [816, 352] on button "Create test" at bounding box center [822, 353] width 79 height 25
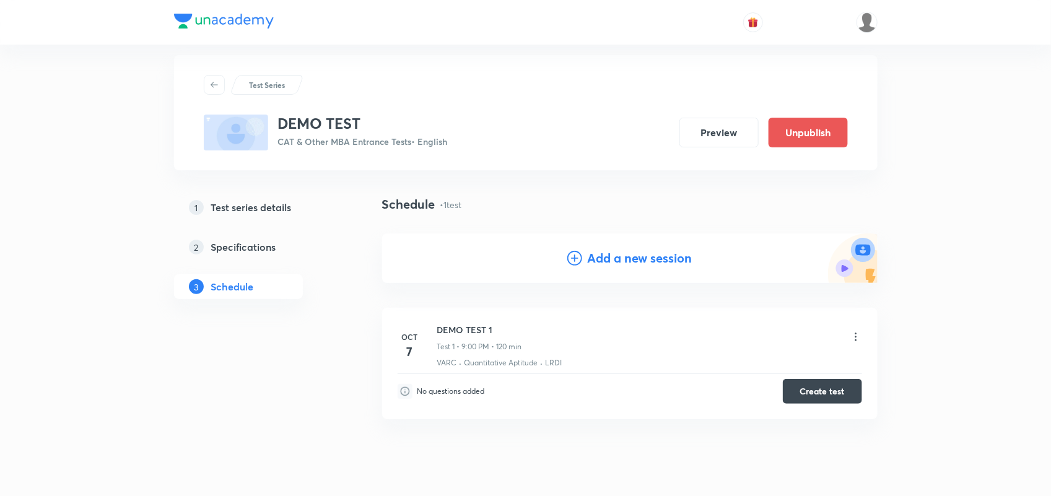
scroll to position [0, 0]
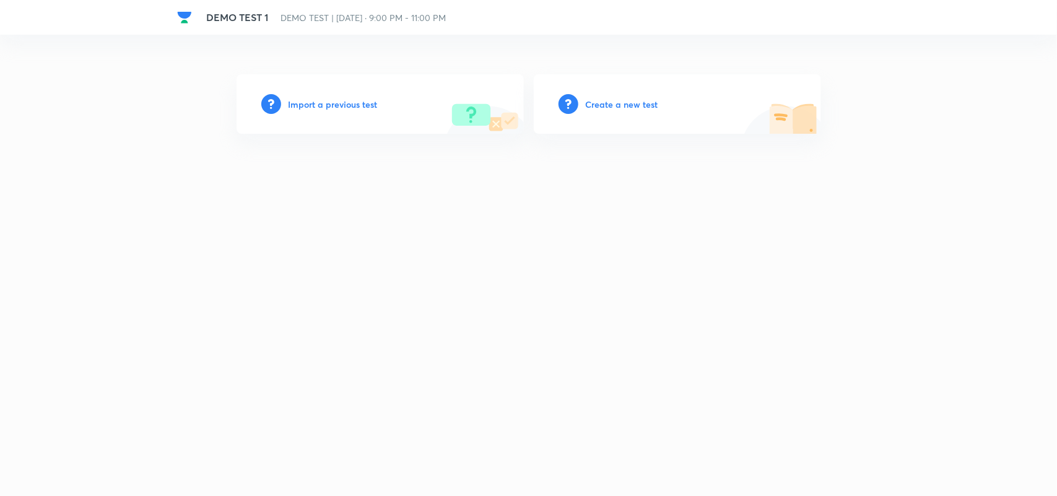
click at [332, 110] on h6 "Import a previous test" at bounding box center [333, 104] width 89 height 13
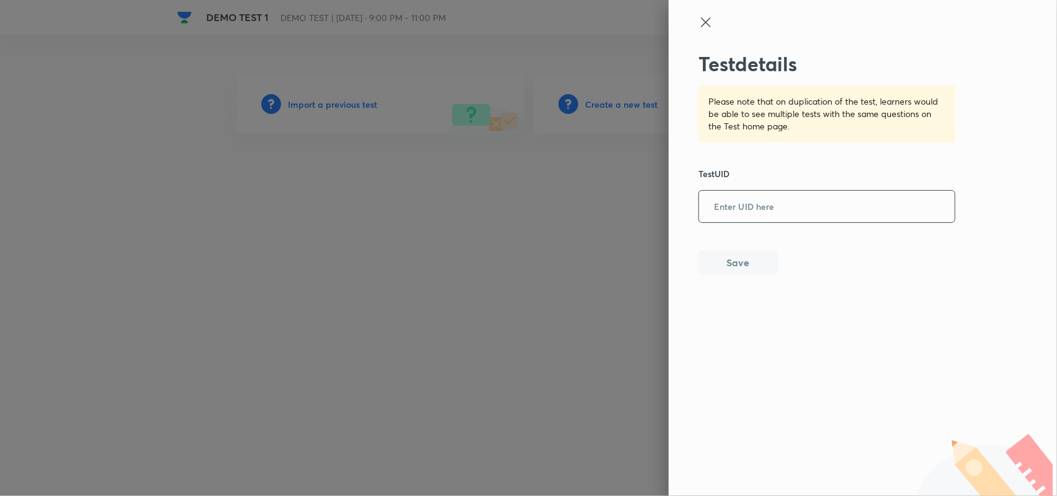
click at [791, 217] on input "text" at bounding box center [827, 207] width 256 height 30
paste input "J6IXCHI27G"
type input "J6IXCHI27G"
click at [729, 268] on button "Save" at bounding box center [738, 261] width 79 height 25
click at [784, 212] on input "J6IXCHI27G" at bounding box center [827, 207] width 256 height 30
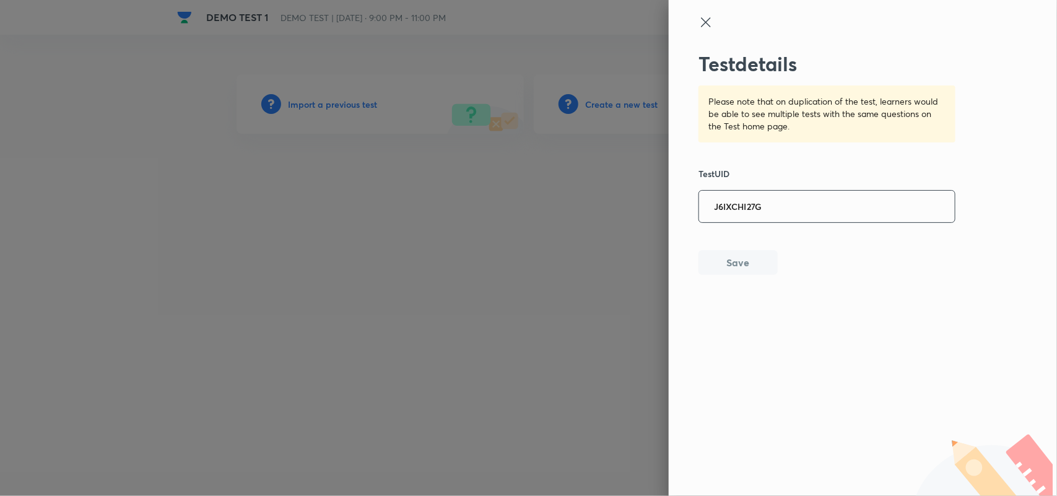
click at [716, 208] on input "J6IXCHI27G" at bounding box center [827, 207] width 256 height 30
click at [703, 22] on icon at bounding box center [706, 22] width 15 height 15
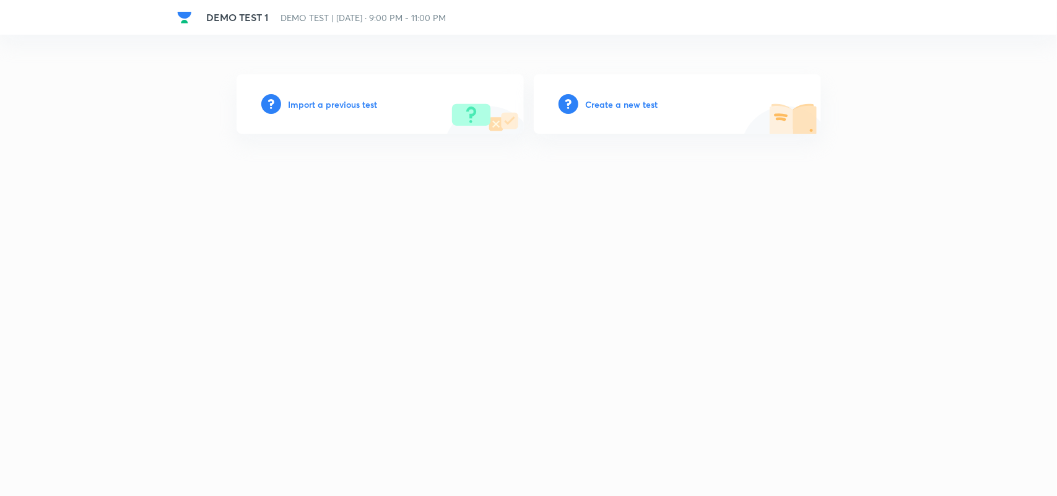
click at [358, 103] on h6 "Import a previous test" at bounding box center [333, 104] width 89 height 13
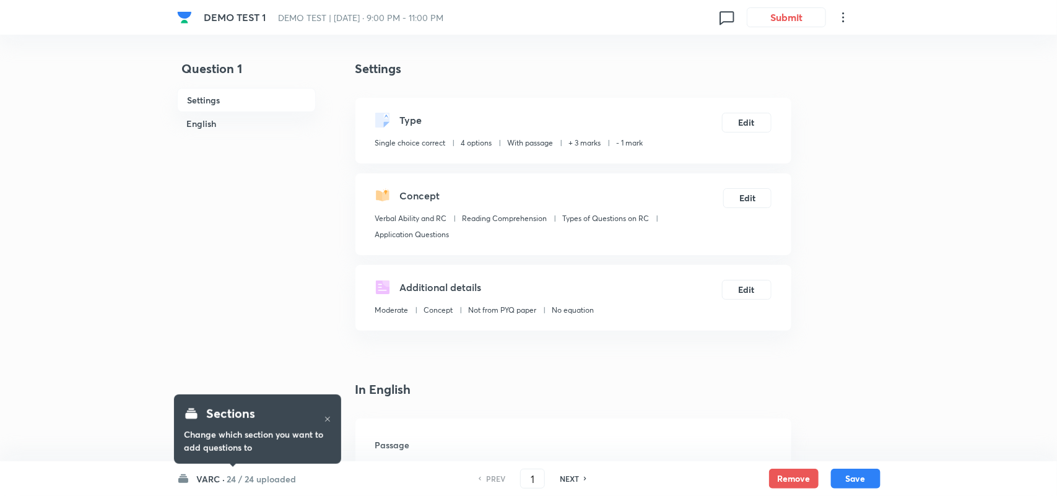
checkbox input "true"
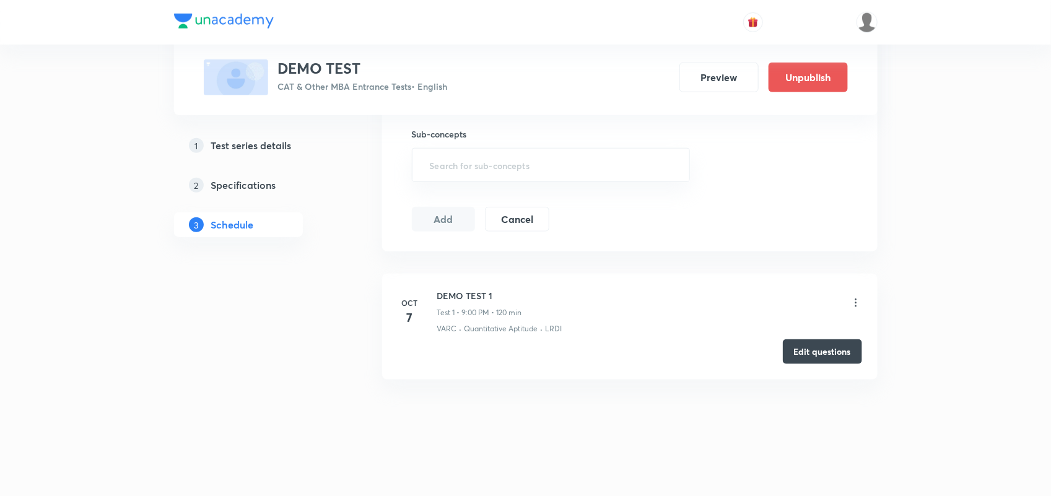
drag, startPoint x: 808, startPoint y: 354, endPoint x: 863, endPoint y: 372, distance: 57.2
click at [863, 372] on li "[DATE] DEMO TEST 1 Test 1 • 9:00 PM • 120 min VARC · Quantitative Aptitude · LR…" at bounding box center [629, 327] width 495 height 106
click at [828, 354] on button "Edit questions" at bounding box center [822, 351] width 79 height 25
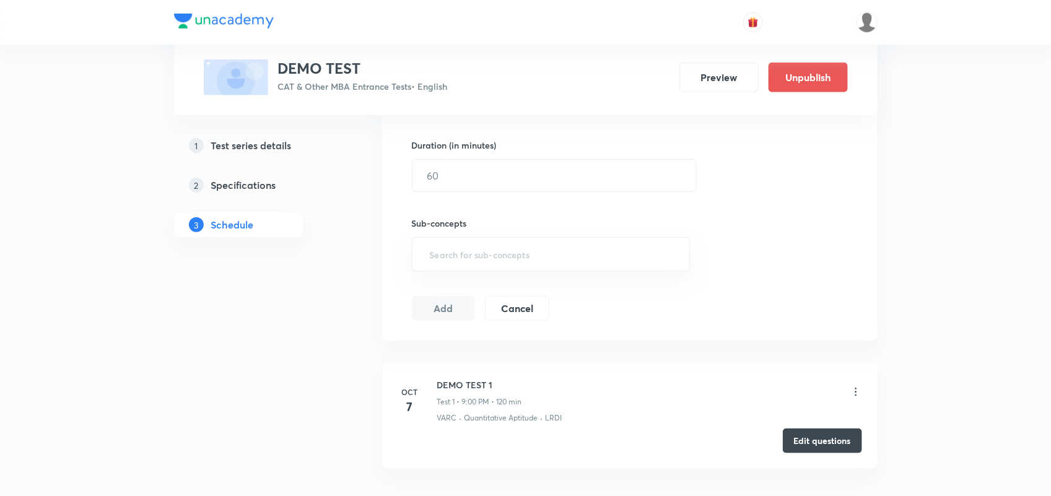
scroll to position [459, 0]
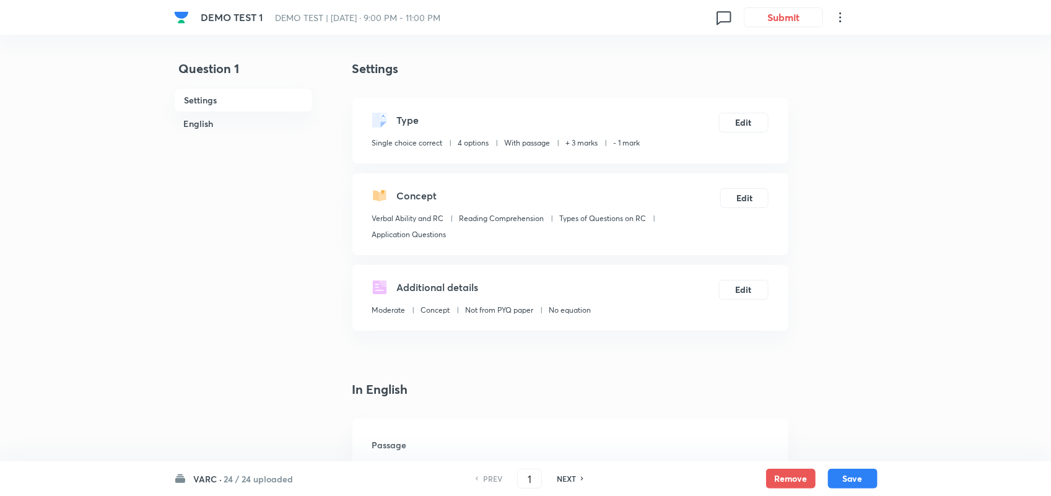
click at [847, 28] on div "DEMO TEST 1 DEMO TEST | [DATE] · 9:00 PM - 11:00 PM 0 Submit" at bounding box center [525, 17] width 703 height 35
click at [838, 14] on icon at bounding box center [840, 17] width 15 height 15
click at [754, 54] on li "View details" at bounding box center [783, 48] width 136 height 23
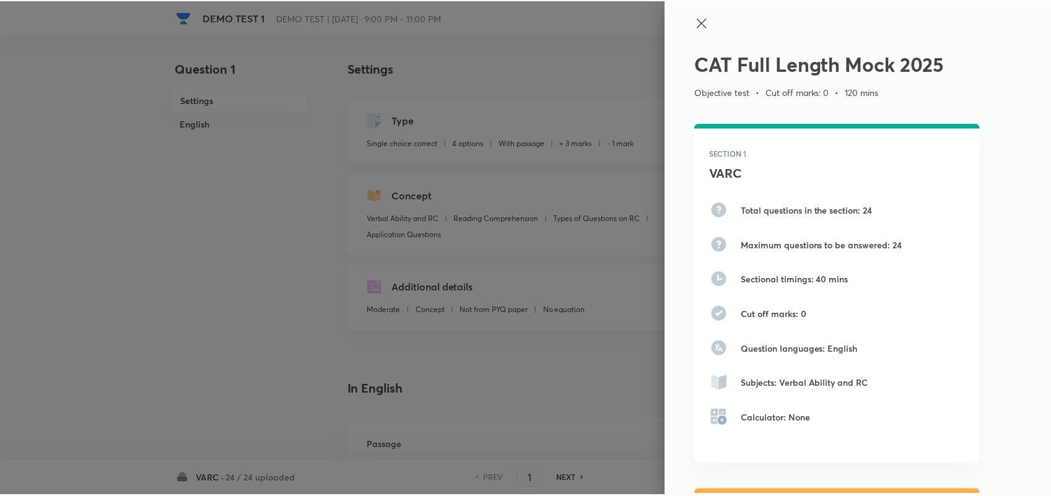
scroll to position [1, 0]
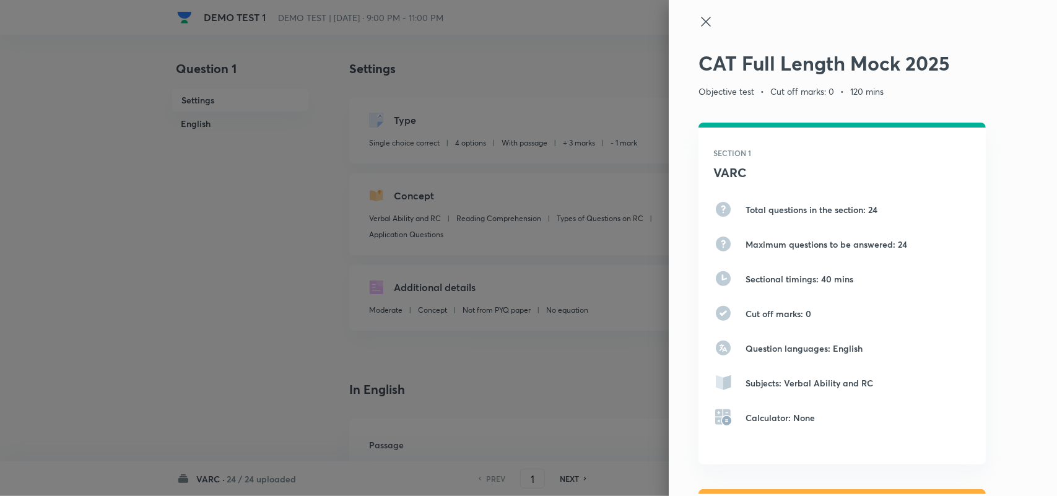
click at [699, 20] on icon at bounding box center [706, 21] width 15 height 15
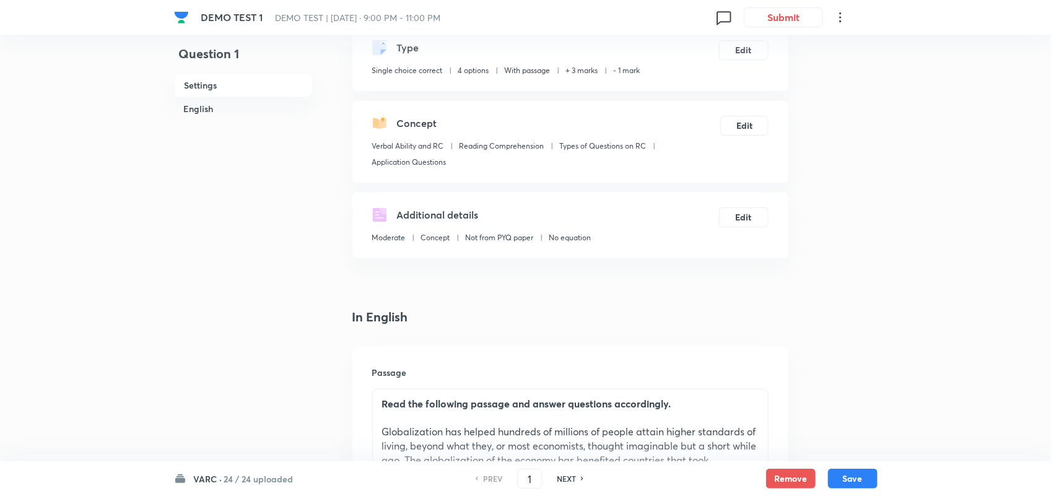
scroll to position [0, 0]
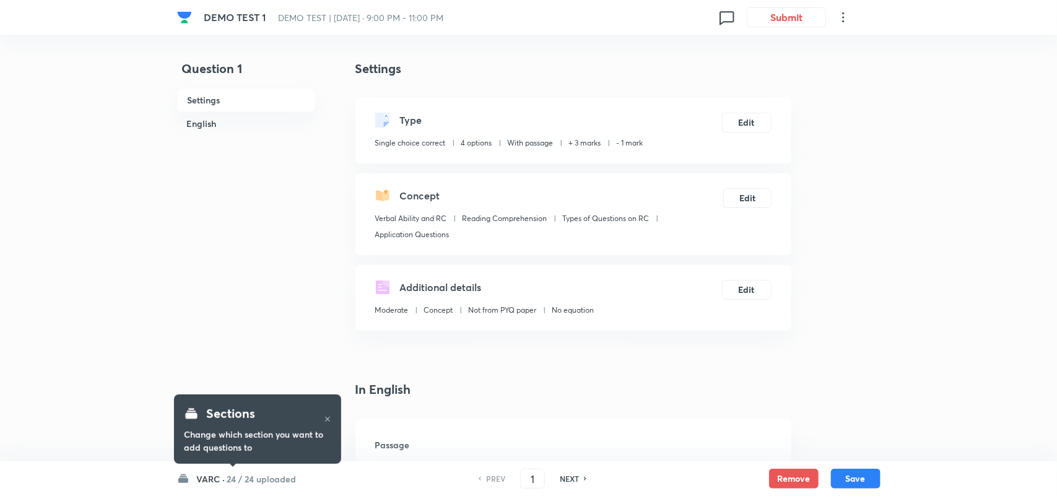
checkbox input "true"
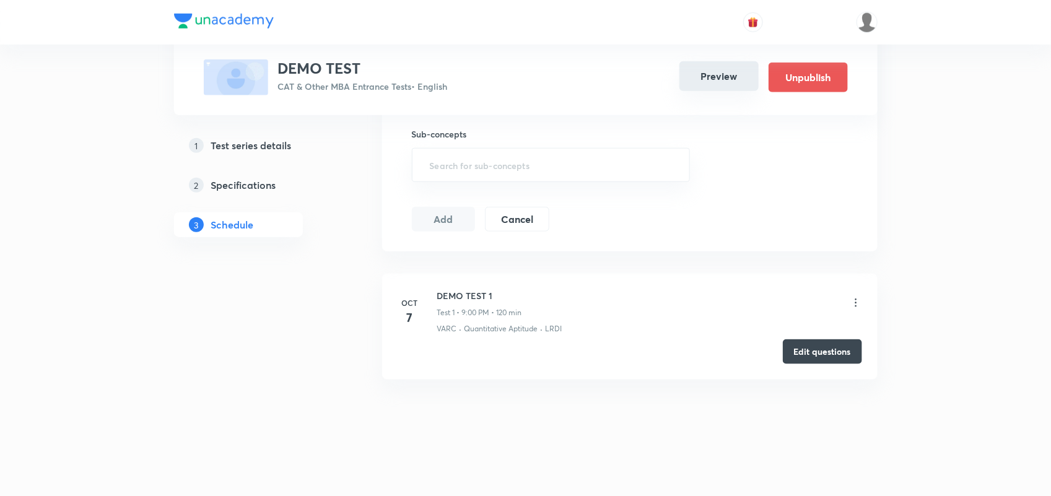
click at [718, 87] on button "Preview" at bounding box center [718, 76] width 79 height 30
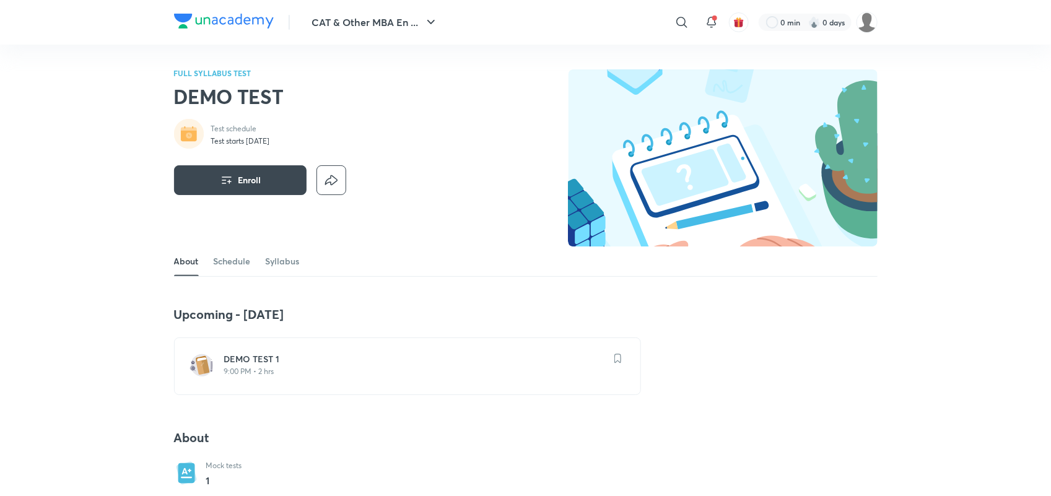
click at [246, 367] on p "9:00 PM • 2 hrs" at bounding box center [414, 372] width 381 height 10
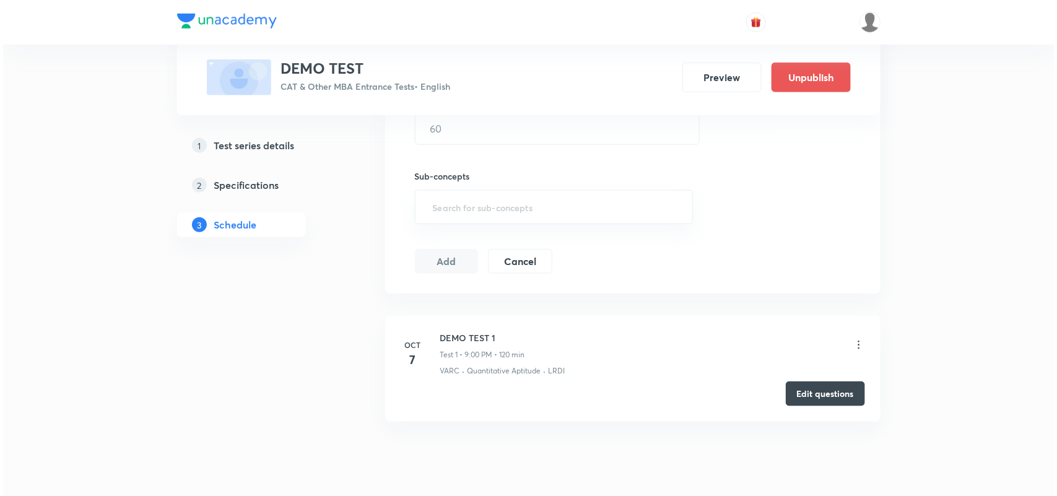
scroll to position [459, 0]
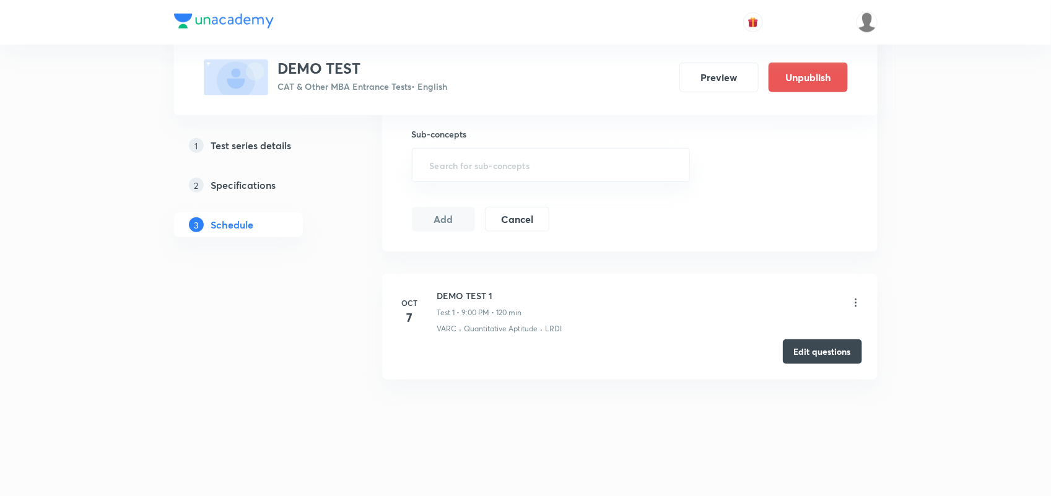
click at [855, 297] on icon at bounding box center [856, 303] width 12 height 12
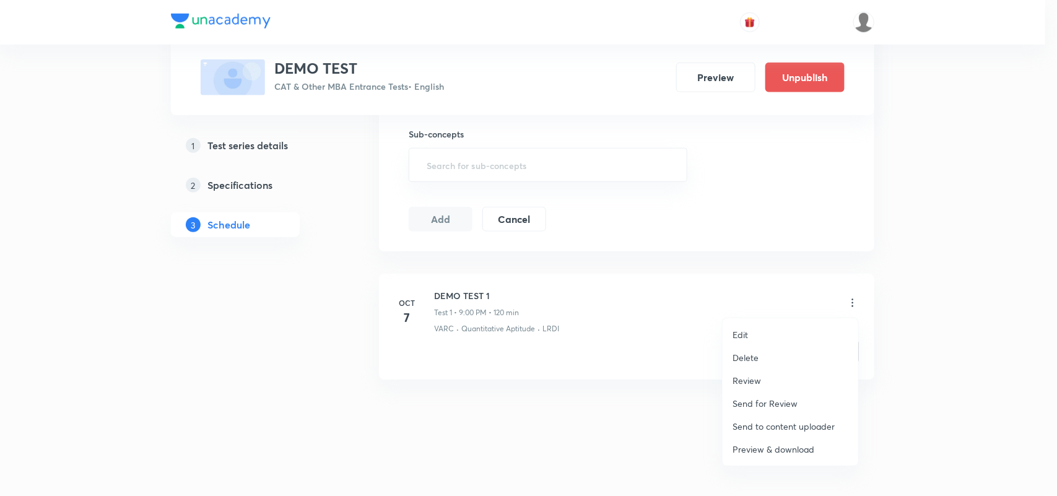
click at [756, 329] on li "Edit" at bounding box center [791, 334] width 136 height 23
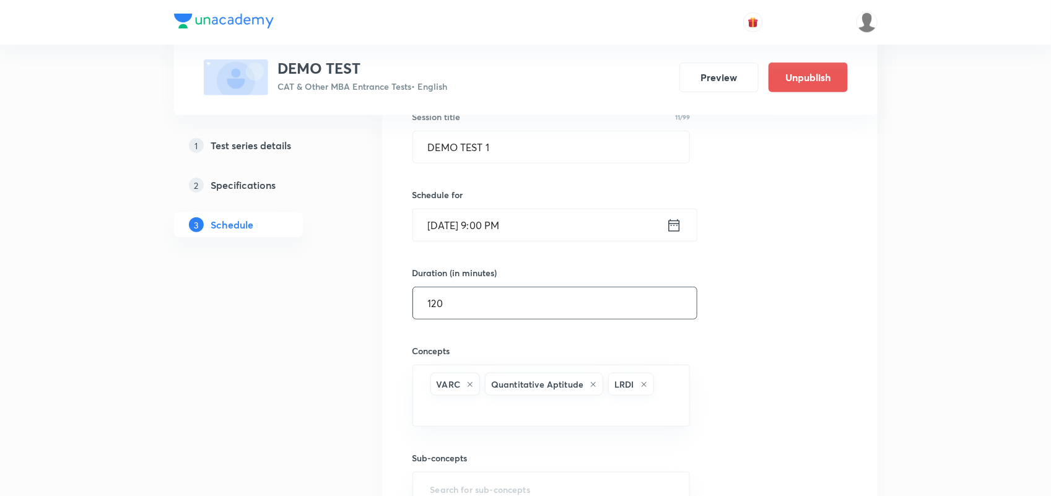
scroll to position [237, 0]
click at [673, 232] on icon at bounding box center [673, 227] width 15 height 17
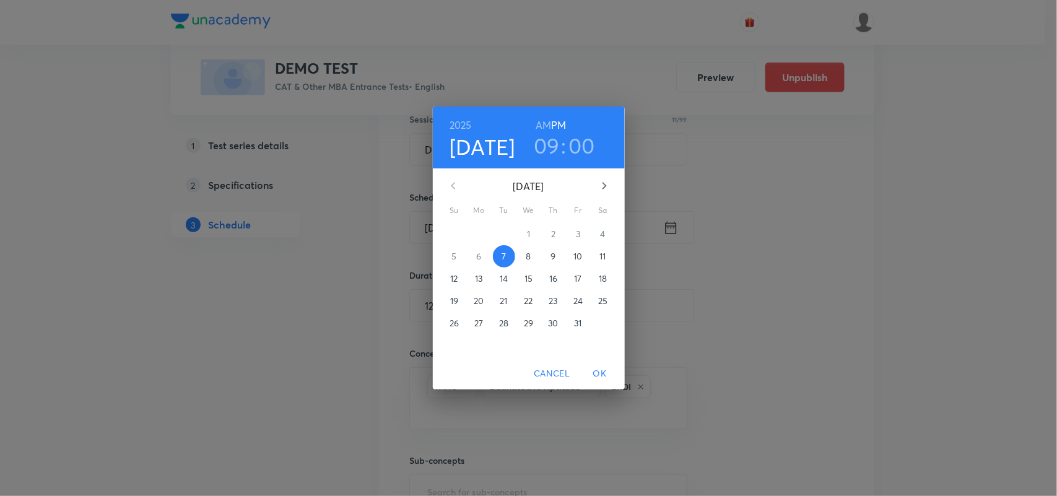
click at [549, 149] on h3 "09" at bounding box center [547, 146] width 26 height 26
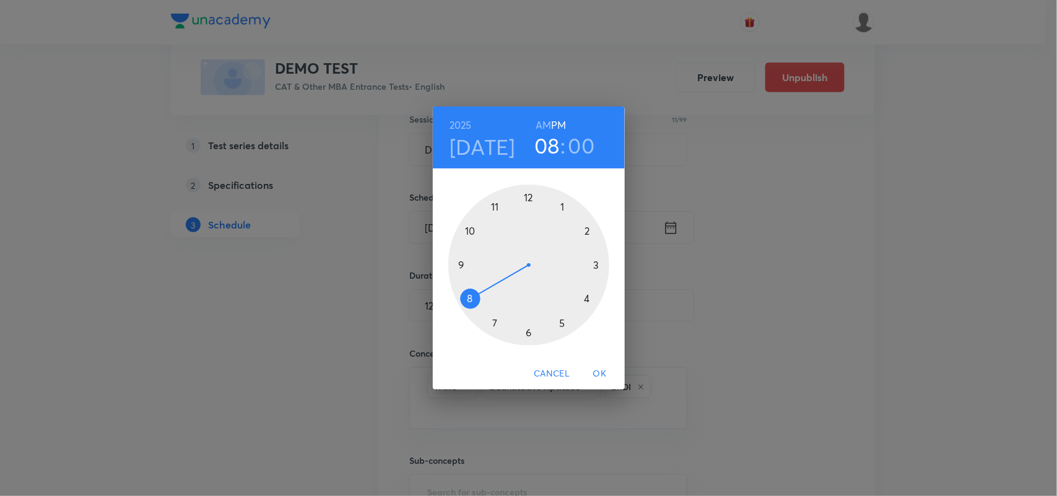
drag, startPoint x: 459, startPoint y: 264, endPoint x: 472, endPoint y: 293, distance: 32.1
click at [472, 293] on div at bounding box center [528, 265] width 161 height 161
drag, startPoint x: 539, startPoint y: 202, endPoint x: 505, endPoint y: 305, distance: 108.7
click at [505, 305] on div at bounding box center [528, 265] width 161 height 161
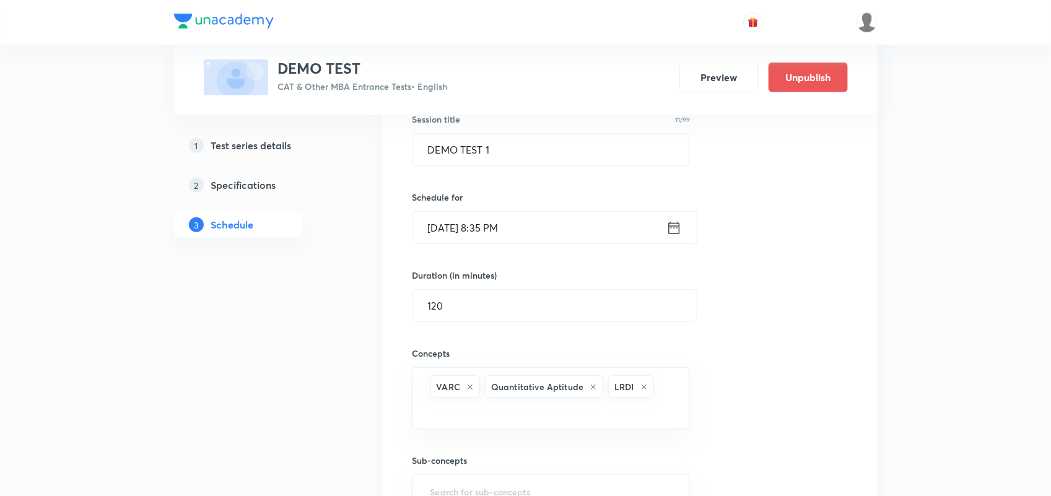
scroll to position [432, 0]
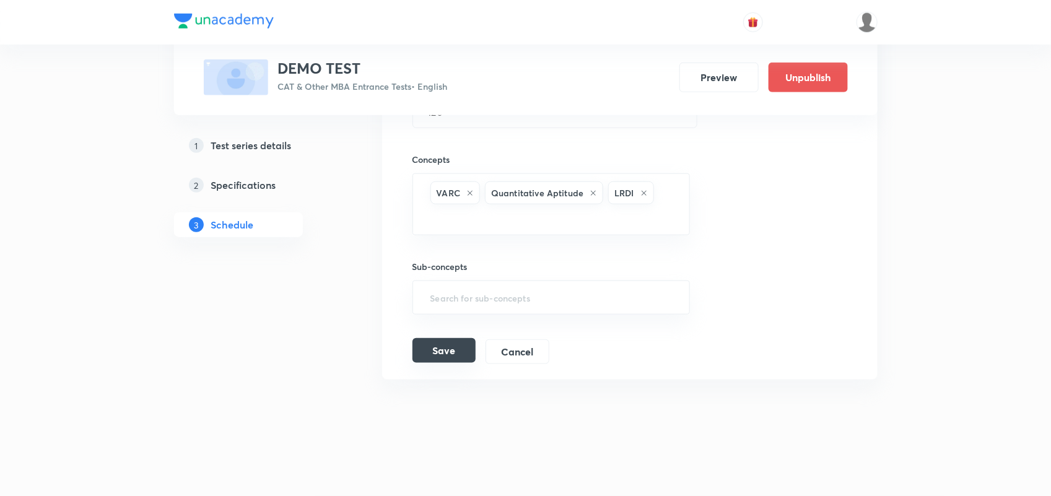
click at [450, 357] on button "Save" at bounding box center [443, 350] width 63 height 25
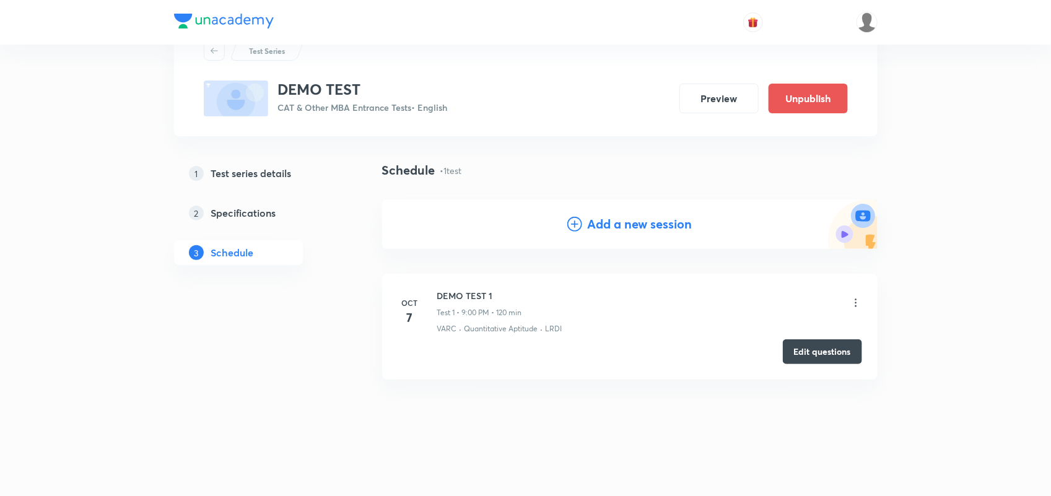
scroll to position [48, 0]
click at [816, 354] on button "Edit questions" at bounding box center [822, 350] width 79 height 25
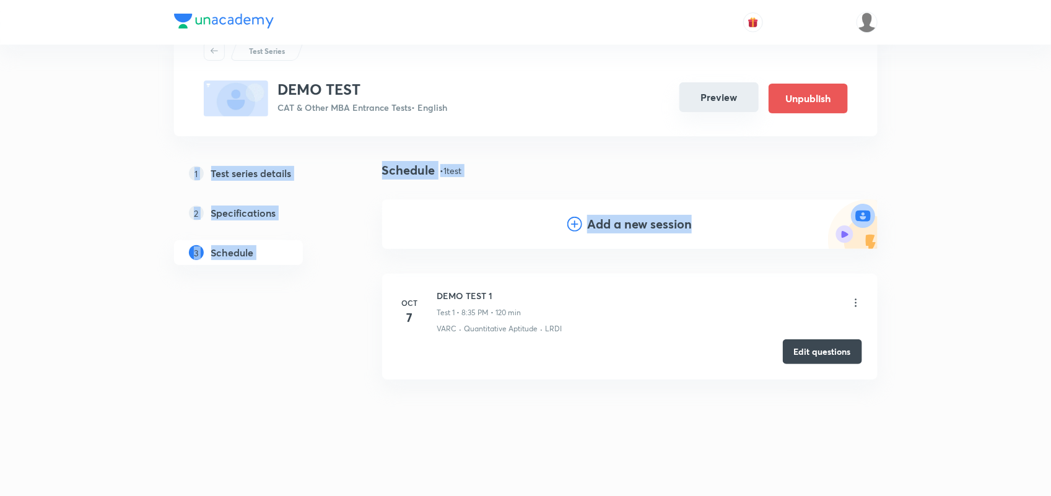
drag, startPoint x: 699, startPoint y: 183, endPoint x: 716, endPoint y: 104, distance: 81.1
click at [716, 104] on div "Test Series DEMO TEST CAT & Other MBA Entrance Tests • English Preview Unpublis…" at bounding box center [525, 247] width 703 height 453
click at [717, 94] on button "Preview" at bounding box center [718, 97] width 79 height 30
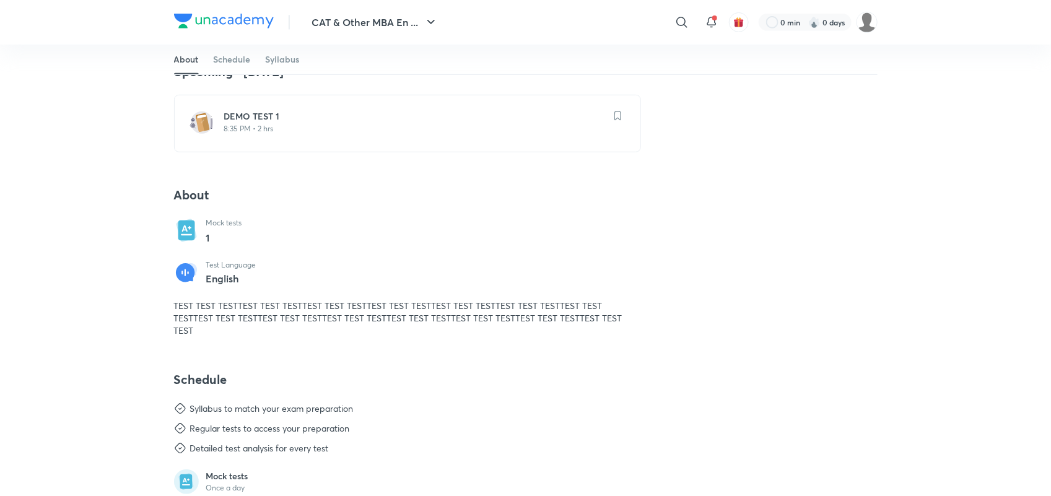
scroll to position [172, 0]
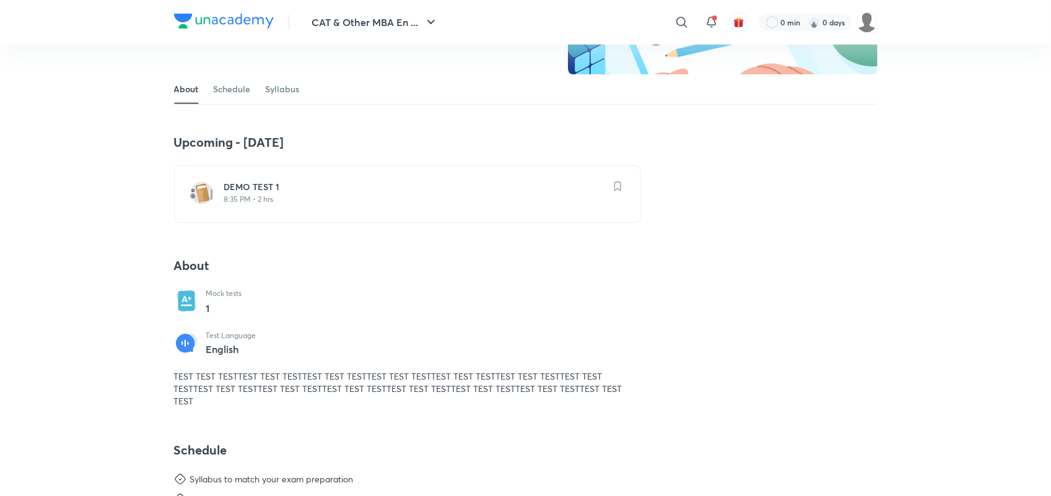
click at [257, 203] on p "8:35 PM • 2 hrs" at bounding box center [414, 199] width 381 height 10
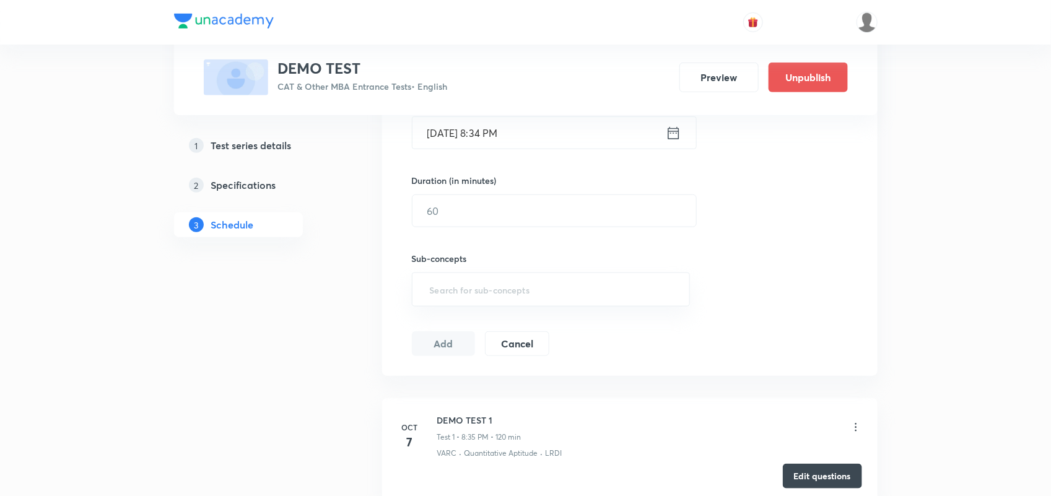
scroll to position [326, 0]
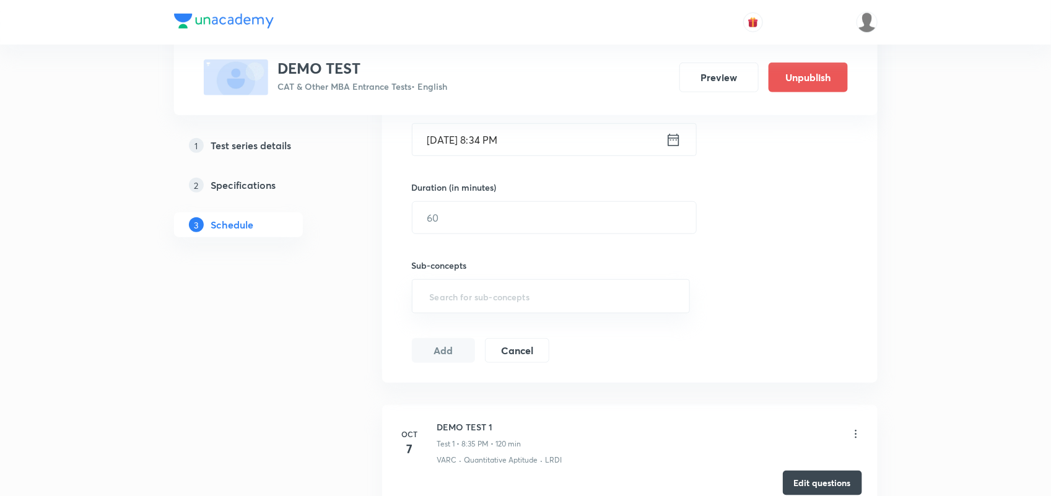
click at [73, 118] on div "Test Series DEMO TEST CAT & Other MBA Entrance Tests • English Preview Unpublis…" at bounding box center [525, 151] width 1051 height 954
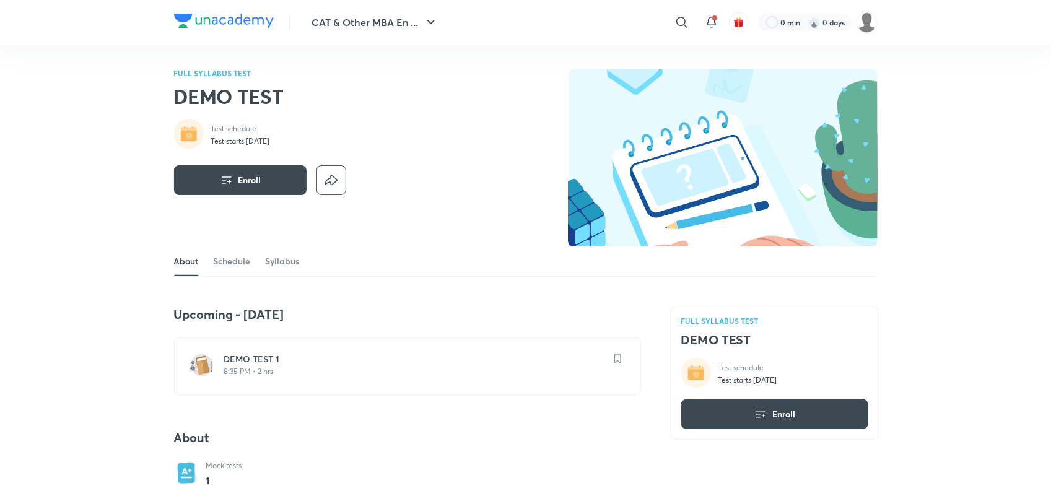
scroll to position [326, 0]
